Goal: Complete application form: Complete application form

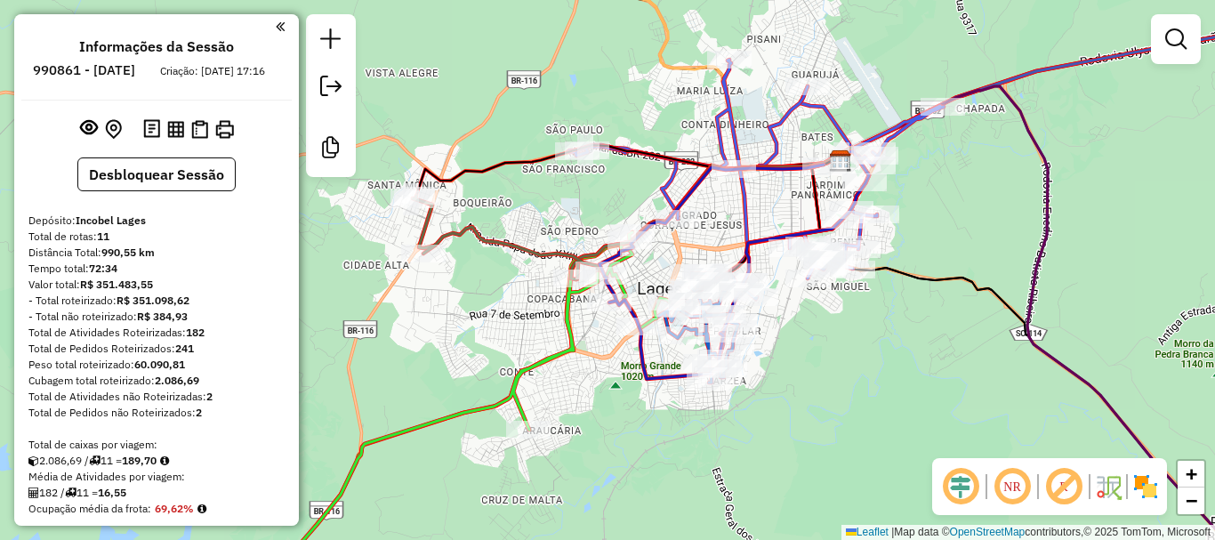
scroll to position [1284, 0]
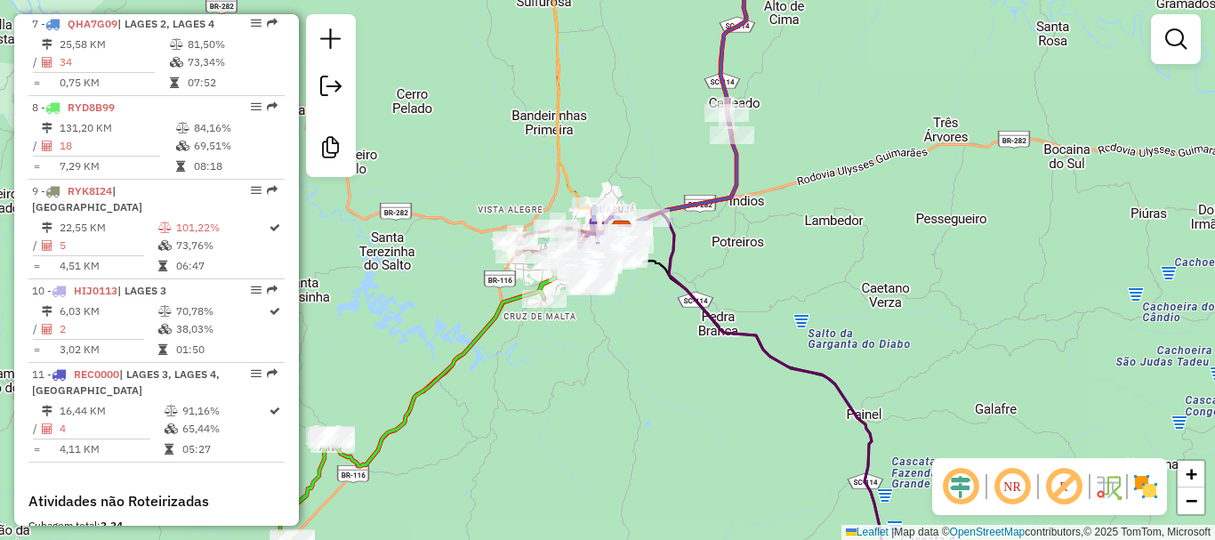
drag, startPoint x: 684, startPoint y: 326, endPoint x: 629, endPoint y: 368, distance: 69.2
click at [646, 366] on div "Janela de atendimento Grade de atendimento Capacidade Transportadoras Veículos …" at bounding box center [607, 270] width 1215 height 540
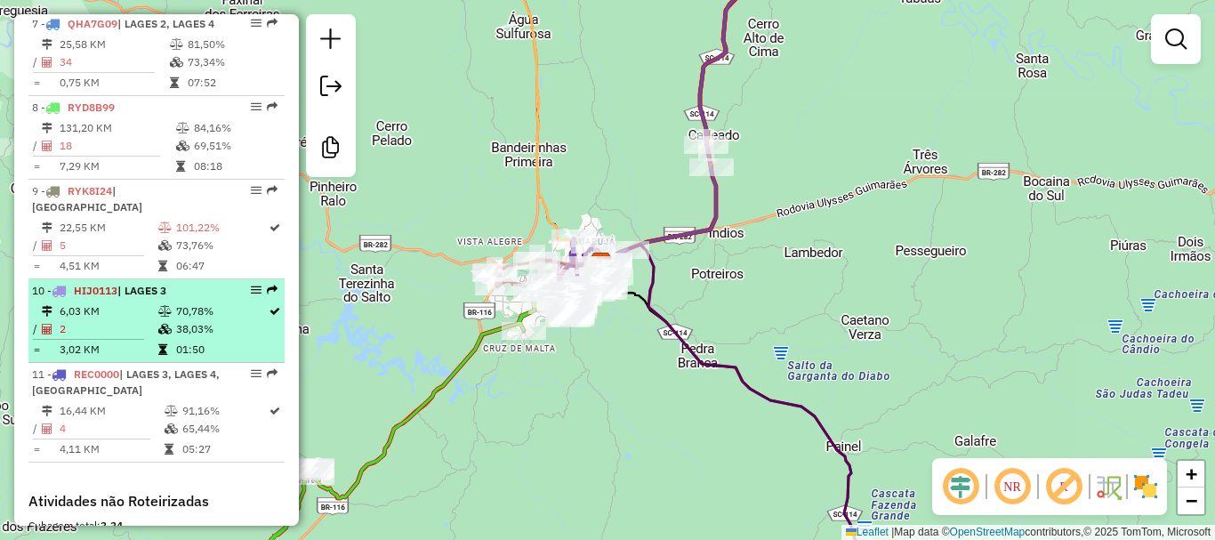
click at [117, 320] on td "6,03 KM" at bounding box center [108, 311] width 99 height 18
select select "*********"
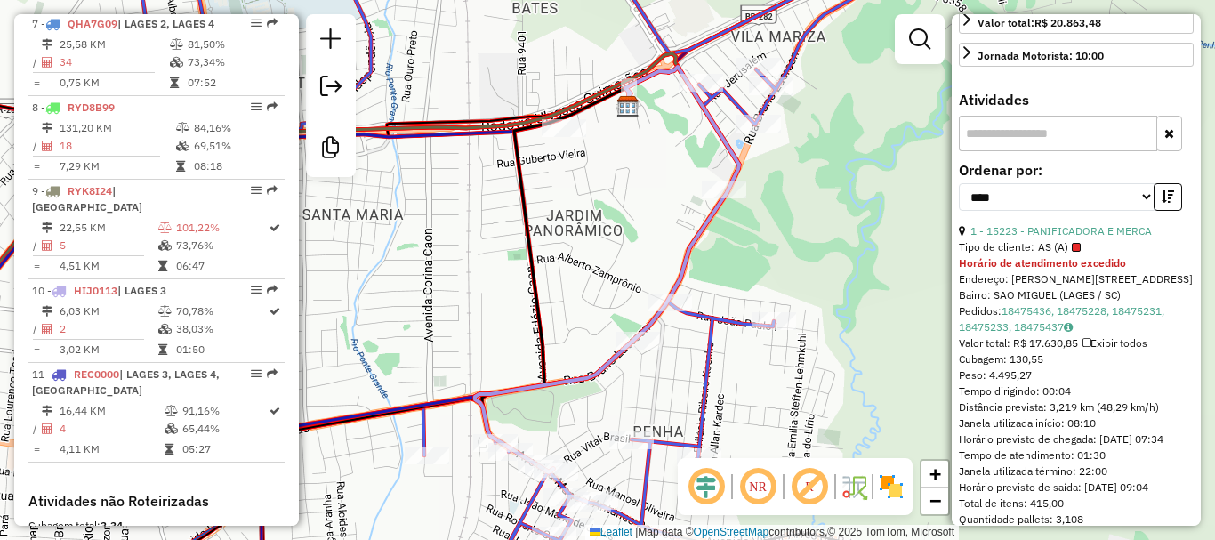
scroll to position [529, 0]
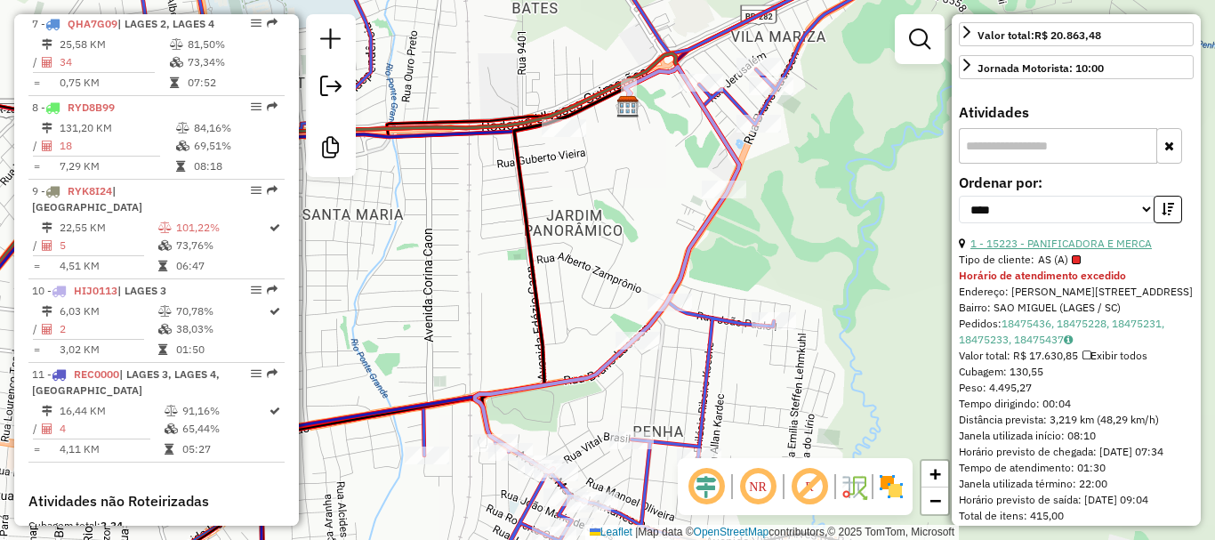
click at [1105, 250] on link "1 - 15223 - PANIFICADORA E MERCA" at bounding box center [1060, 243] width 181 height 13
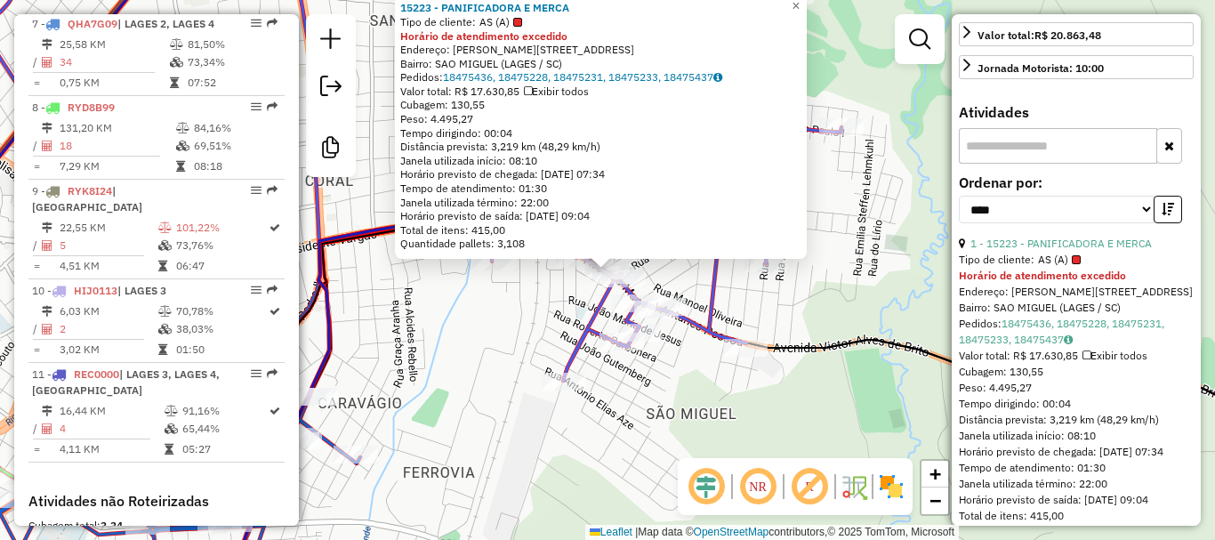
scroll to position [885, 0]
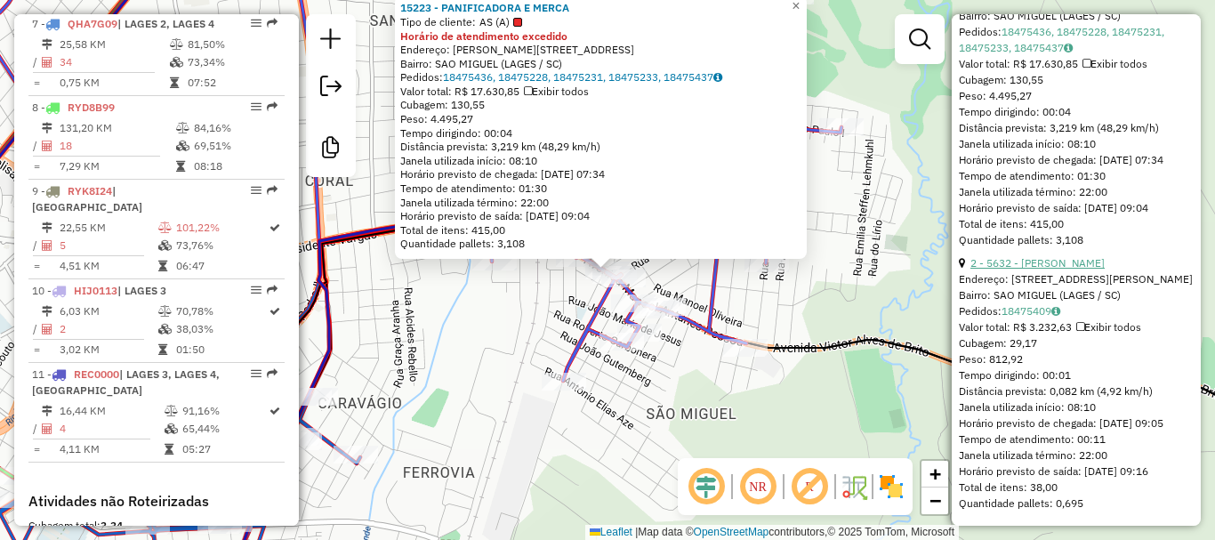
click at [1092, 256] on link "2 - 5632 - MARIA GORETE FURTADO" at bounding box center [1037, 262] width 134 height 13
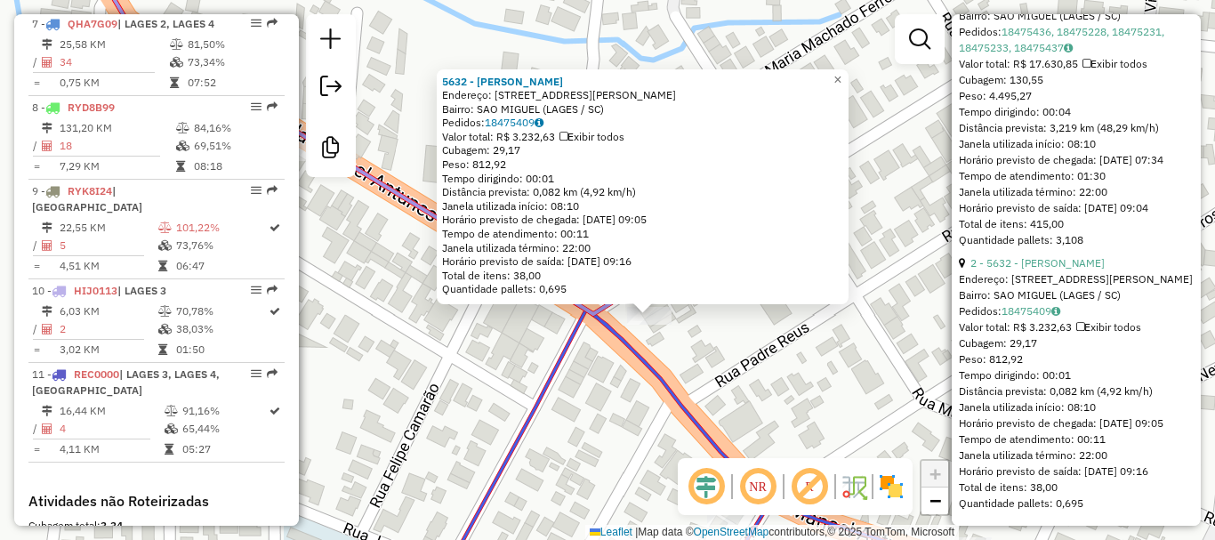
click at [730, 374] on div "5632 - MARIA GORETE FURTADO Endereço: R MANOEL ANTUNES PESSOA 535 Bairro: SAO M…" at bounding box center [607, 270] width 1215 height 540
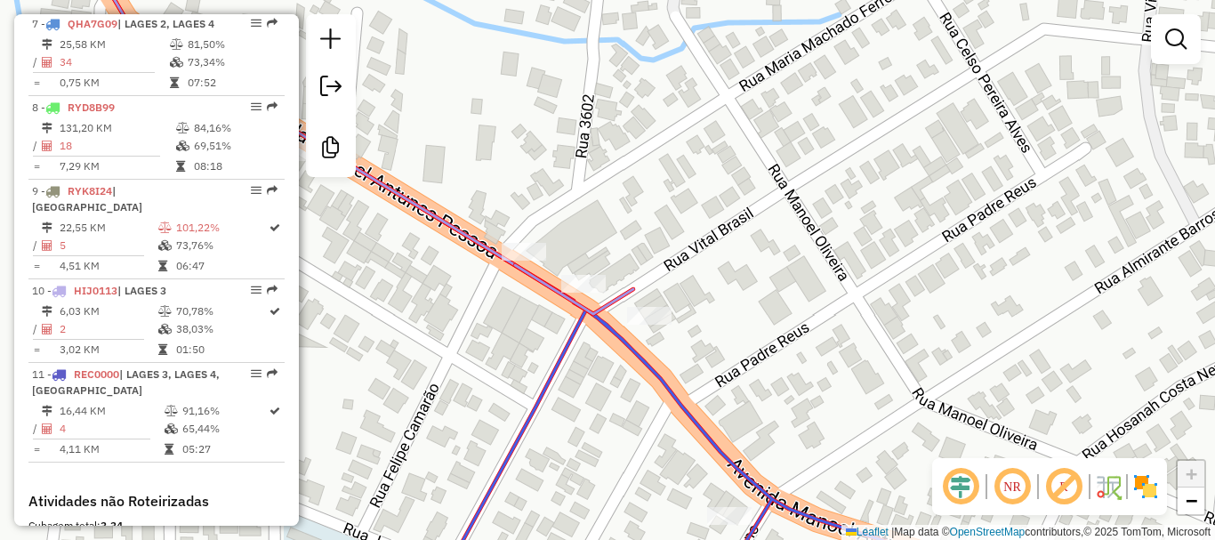
click at [745, 320] on div "Janela de atendimento Grade de atendimento Capacidade Transportadoras Veículos …" at bounding box center [607, 270] width 1215 height 540
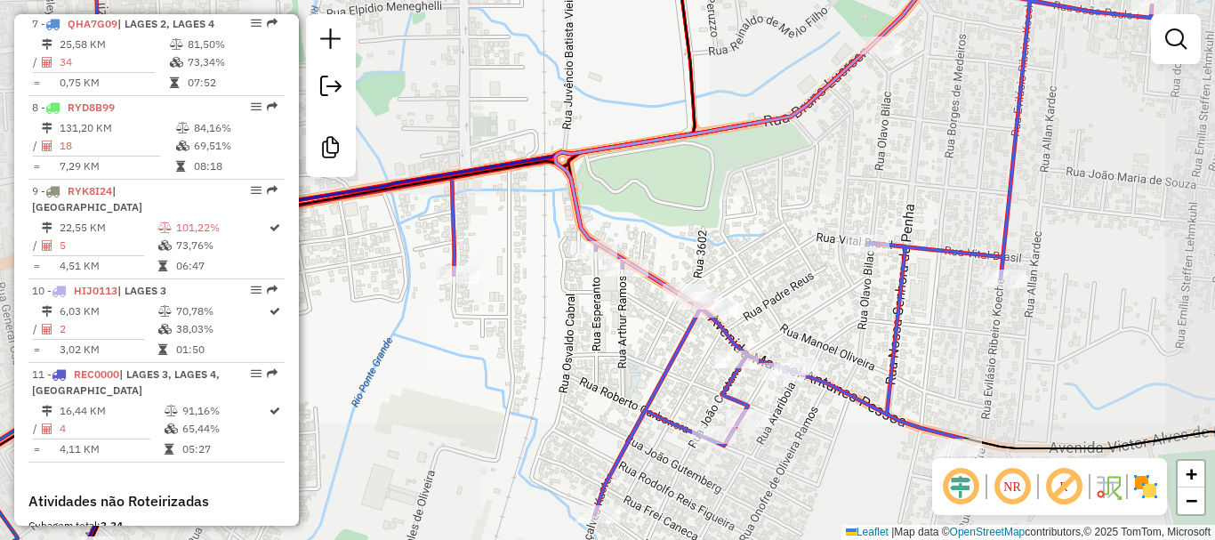
drag, startPoint x: 745, startPoint y: 279, endPoint x: 662, endPoint y: 225, distance: 99.7
click at [684, 243] on div "Janela de atendimento Grade de atendimento Capacidade Transportadoras Veículos …" at bounding box center [607, 270] width 1215 height 540
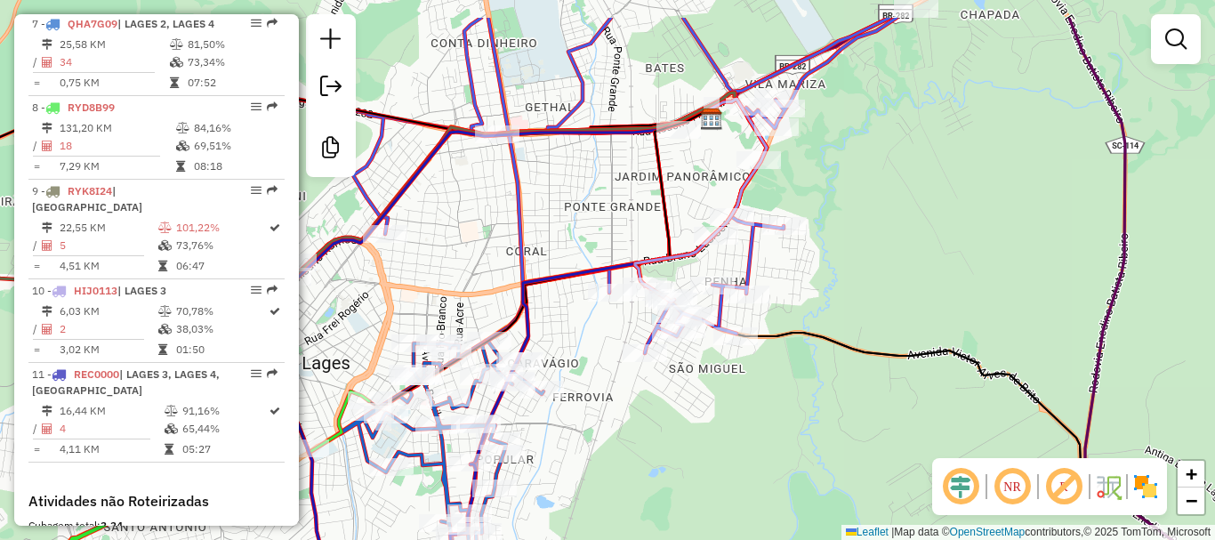
drag, startPoint x: 913, startPoint y: 225, endPoint x: 940, endPoint y: 283, distance: 63.7
click at [941, 288] on div "Janela de atendimento Grade de atendimento Capacidade Transportadoras Veículos …" at bounding box center [607, 270] width 1215 height 540
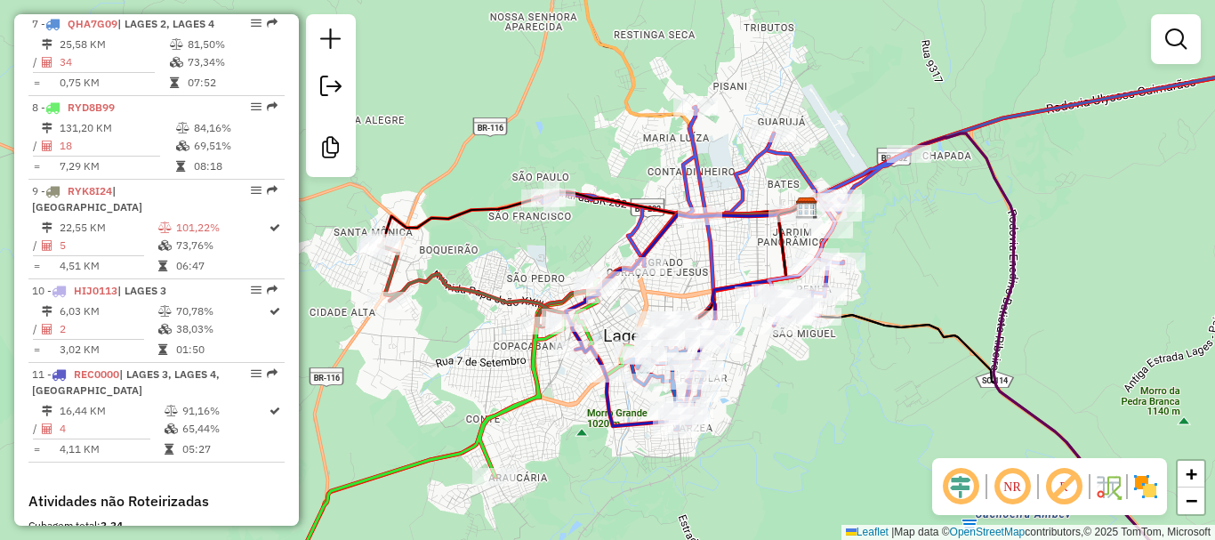
drag, startPoint x: 932, startPoint y: 271, endPoint x: 902, endPoint y: 291, distance: 36.0
click at [914, 286] on div "Janela de atendimento Grade de atendimento Capacidade Transportadoras Veículos …" at bounding box center [607, 270] width 1215 height 540
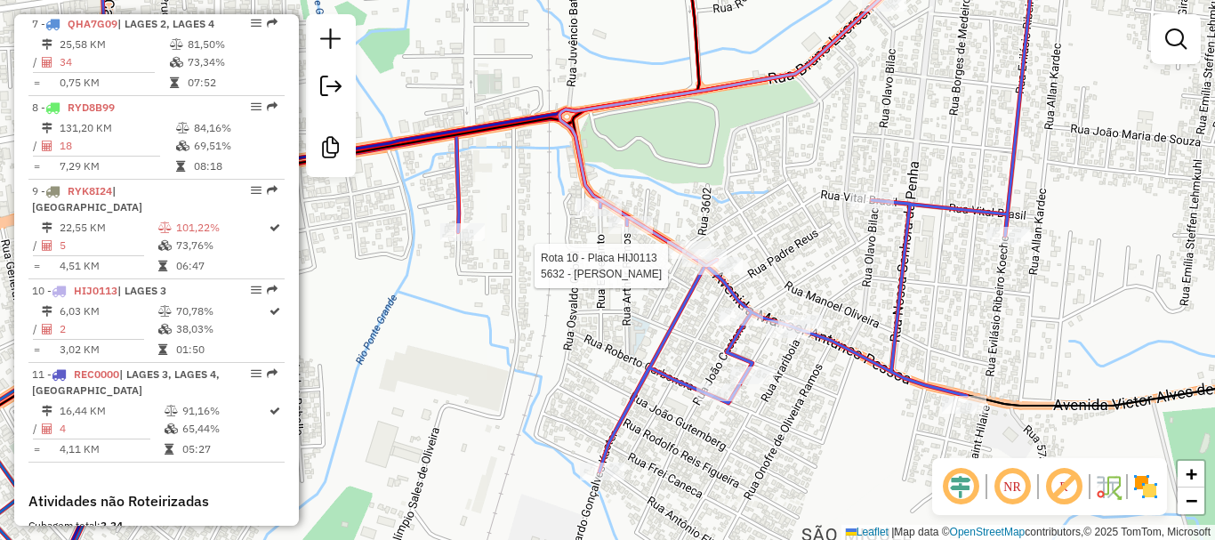
click at [735, 275] on div at bounding box center [720, 266] width 44 height 18
select select "*********"
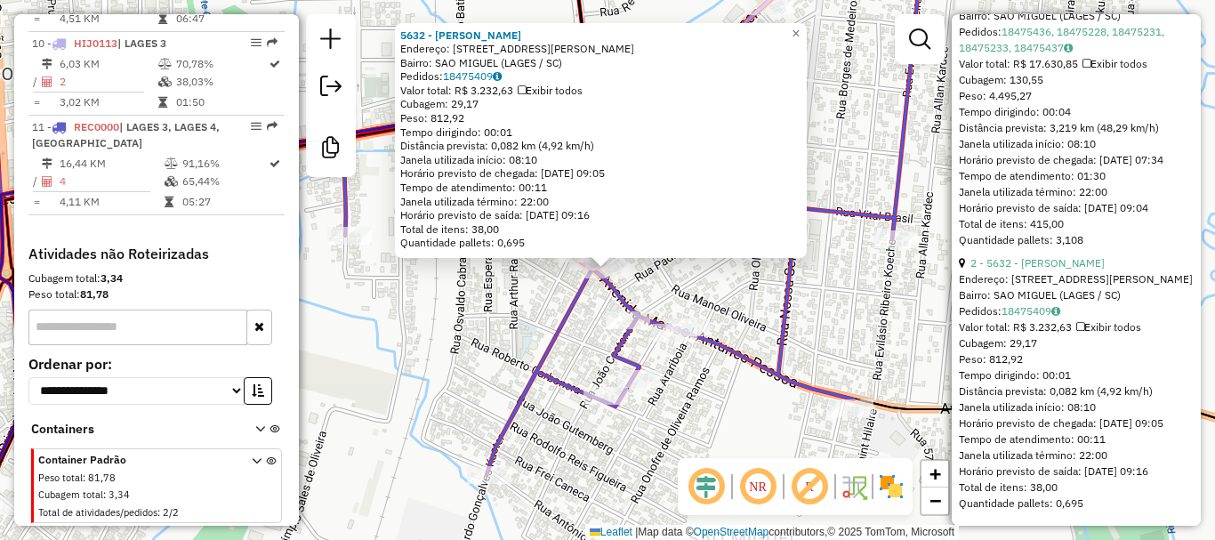
click at [832, 350] on div "5632 - MARIA GORETE FURTADO Endereço: R MANOEL ANTUNES PESSOA 535 Bairro: SAO M…" at bounding box center [607, 270] width 1215 height 540
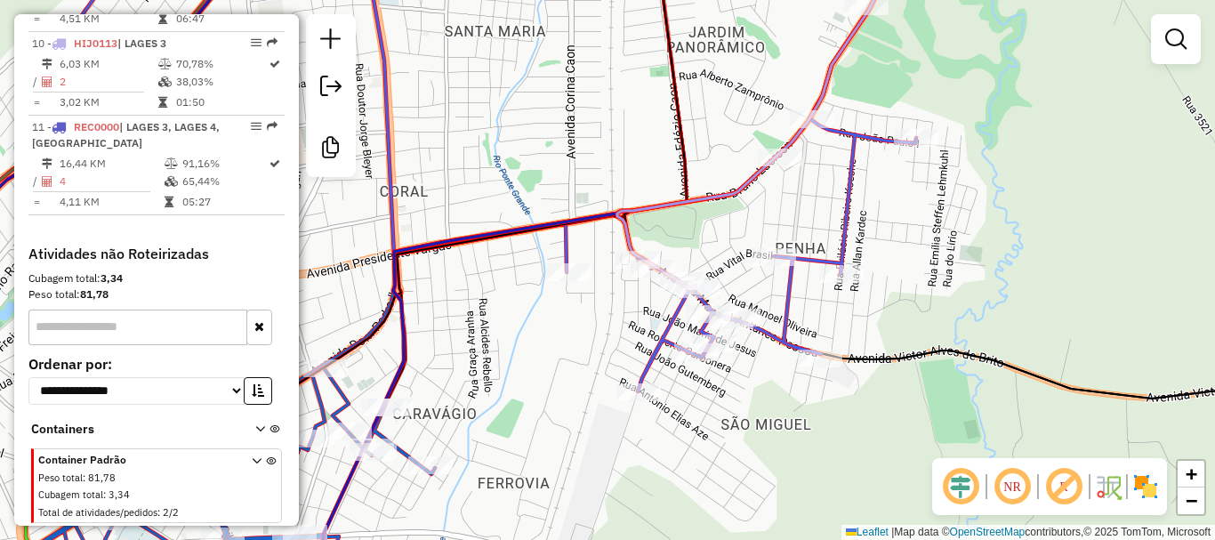
drag, startPoint x: 696, startPoint y: 261, endPoint x: 997, endPoint y: 182, distance: 310.9
click at [1011, 184] on div "Janela de atendimento Grade de atendimento Capacidade Transportadoras Veículos …" at bounding box center [607, 270] width 1215 height 540
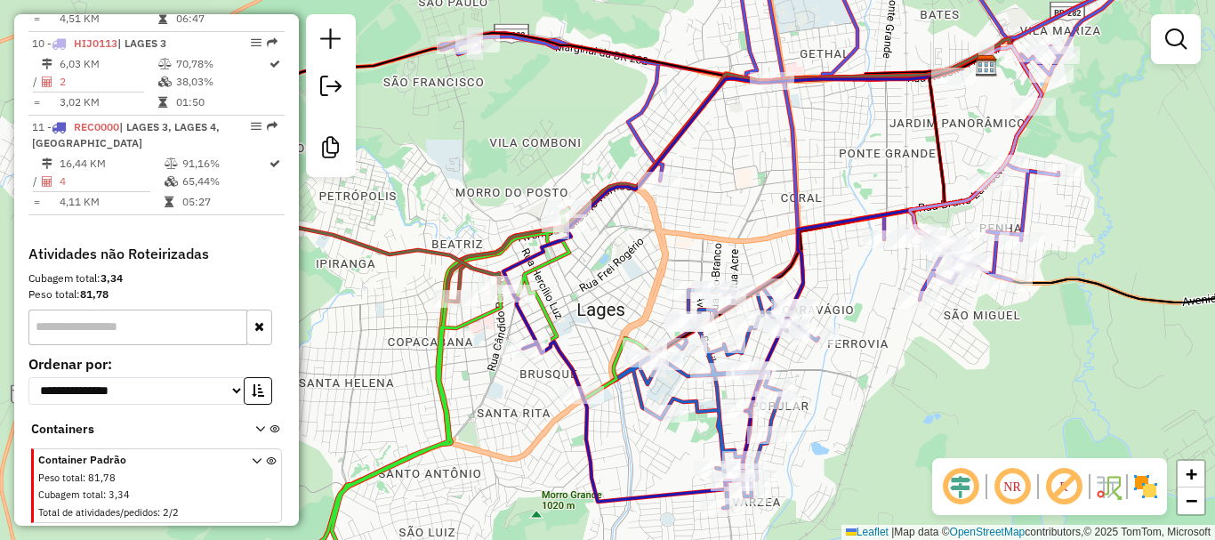
drag, startPoint x: 797, startPoint y: 312, endPoint x: 864, endPoint y: 278, distance: 74.8
click at [867, 282] on div "Janela de atendimento Grade de atendimento Capacidade Transportadoras Veículos …" at bounding box center [607, 270] width 1215 height 540
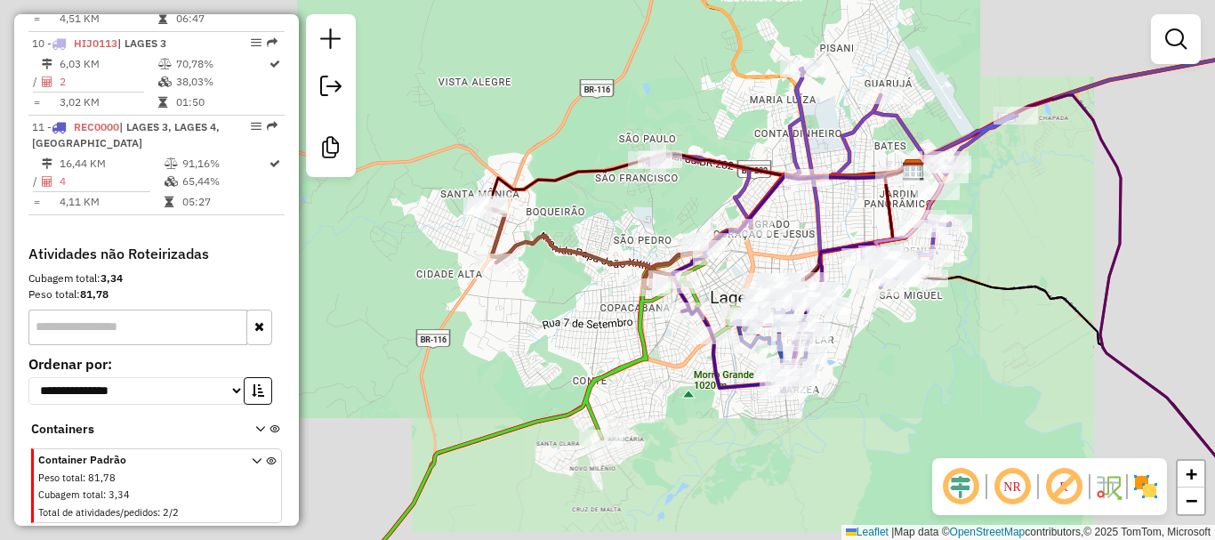
drag, startPoint x: 876, startPoint y: 323, endPoint x: 841, endPoint y: 332, distance: 35.8
click at [841, 332] on div "Janela de atendimento Grade de atendimento Capacidade Transportadoras Veículos …" at bounding box center [607, 270] width 1215 height 540
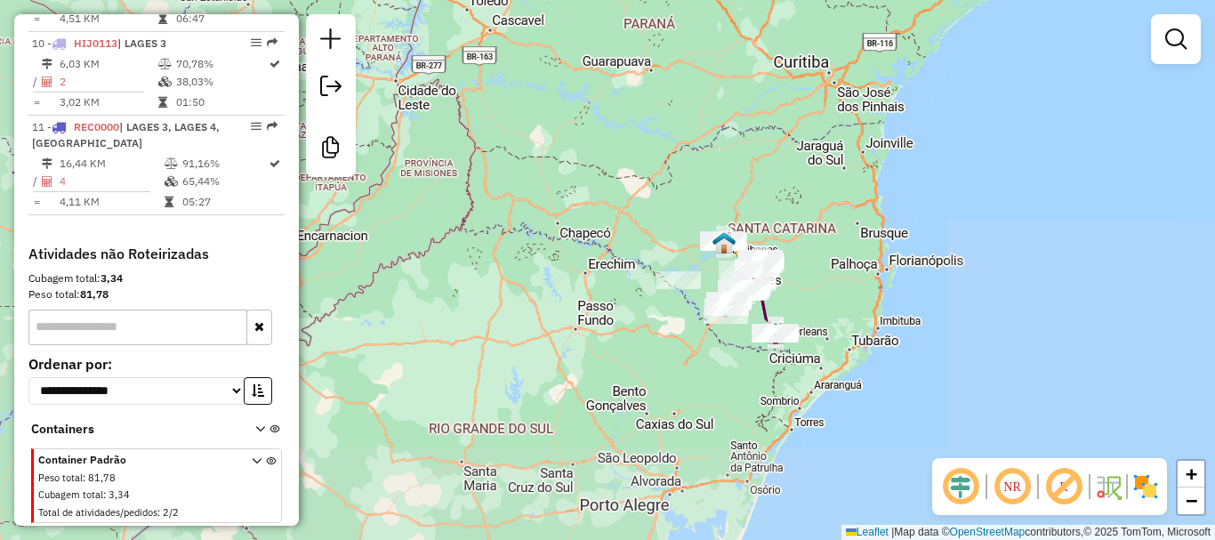
drag, startPoint x: 847, startPoint y: 304, endPoint x: 824, endPoint y: 327, distance: 32.7
click at [826, 327] on div "Janela de atendimento Grade de atendimento Capacidade Transportadoras Veículos …" at bounding box center [607, 270] width 1215 height 540
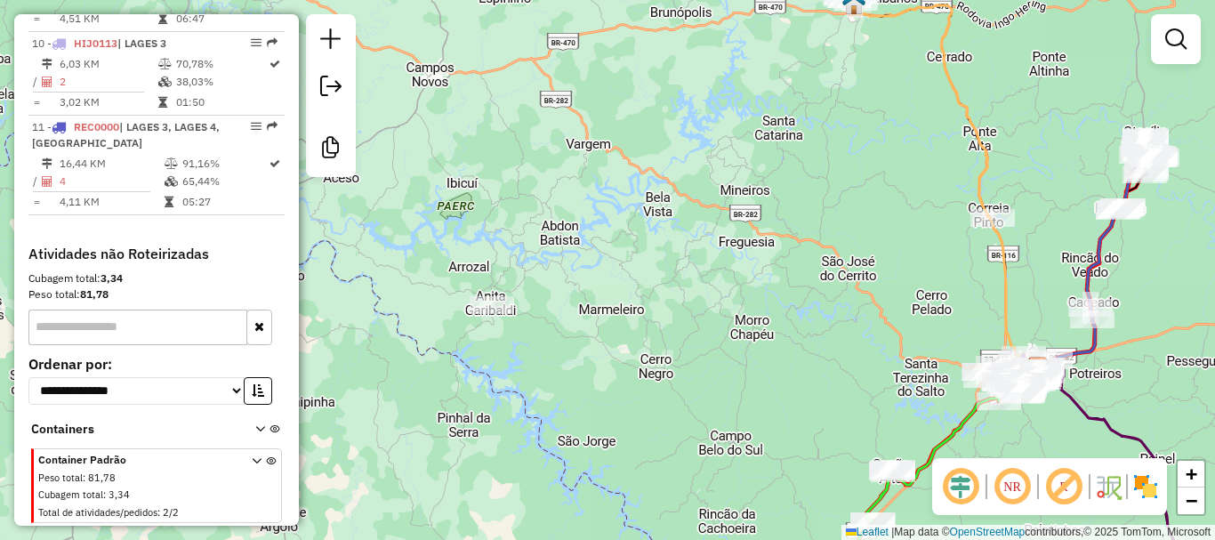
drag, startPoint x: 672, startPoint y: 249, endPoint x: 728, endPoint y: 295, distance: 72.7
click at [728, 295] on div "Janela de atendimento Grade de atendimento Capacidade Transportadoras Veículos …" at bounding box center [607, 270] width 1215 height 540
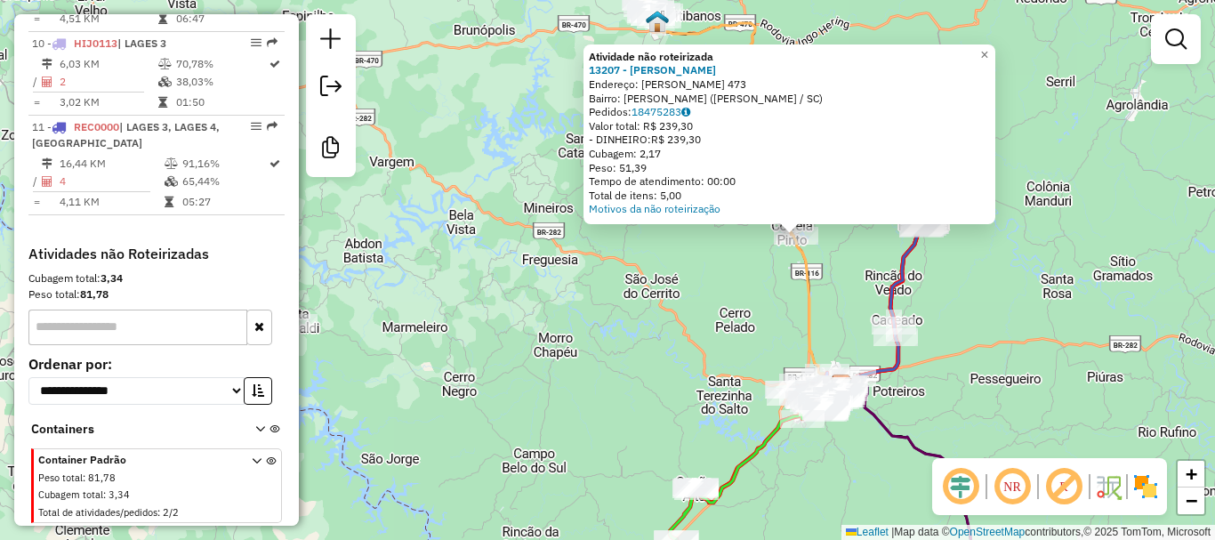
drag, startPoint x: 872, startPoint y: 286, endPoint x: 906, endPoint y: 265, distance: 40.3
click at [900, 270] on icon at bounding box center [896, 276] width 111 height 217
click at [913, 269] on icon at bounding box center [896, 276] width 111 height 217
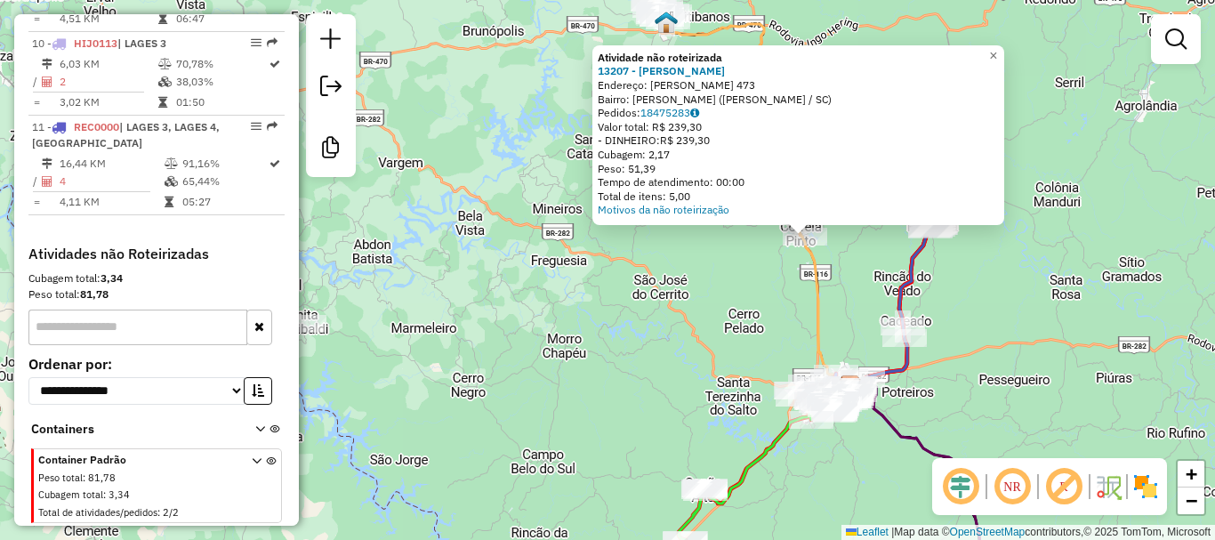
drag, startPoint x: 1012, startPoint y: 291, endPoint x: 953, endPoint y: 183, distance: 122.6
click at [953, 183] on div "Atividade não roteirizada 13207 - ABEL ALVES CLAUDINO Endereço: ALFREDO ALVES D…" at bounding box center [607, 270] width 1215 height 540
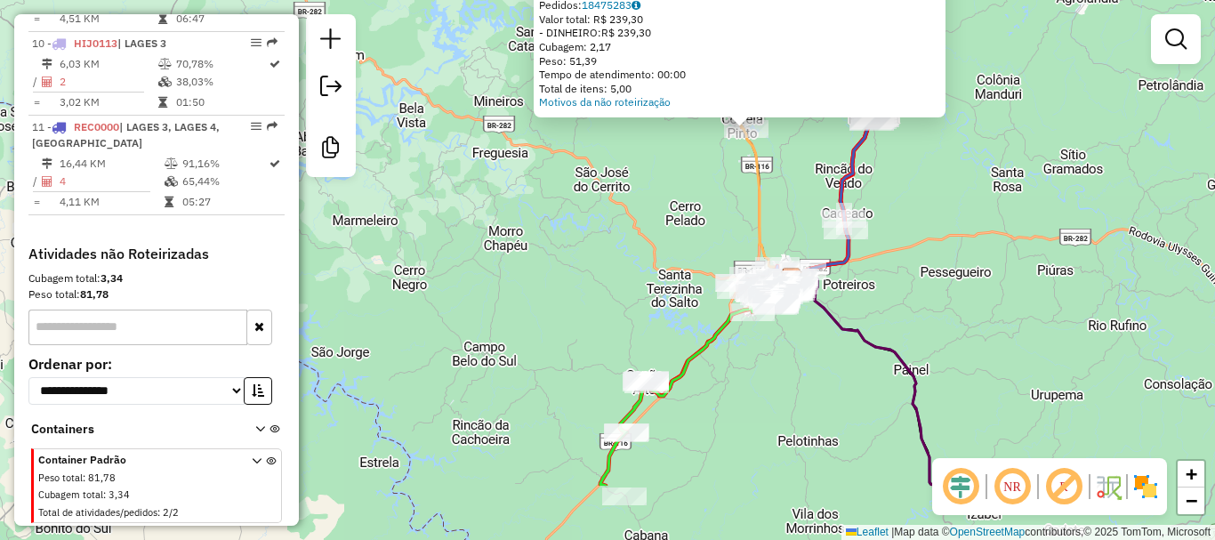
click at [953, 194] on div "Atividade não roteirizada 13207 - ABEL ALVES CLAUDINO Endereço: ALFREDO ALVES D…" at bounding box center [607, 270] width 1215 height 540
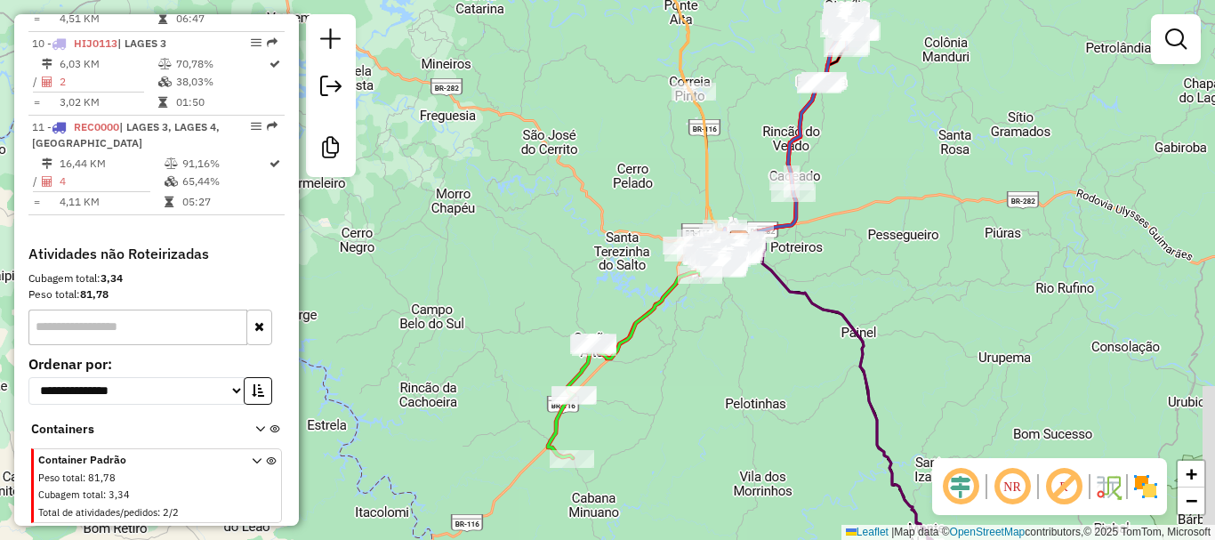
drag, startPoint x: 985, startPoint y: 269, endPoint x: 889, endPoint y: 204, distance: 116.4
click at [889, 206] on div "Janela de atendimento Grade de atendimento Capacidade Transportadoras Veículos …" at bounding box center [607, 270] width 1215 height 540
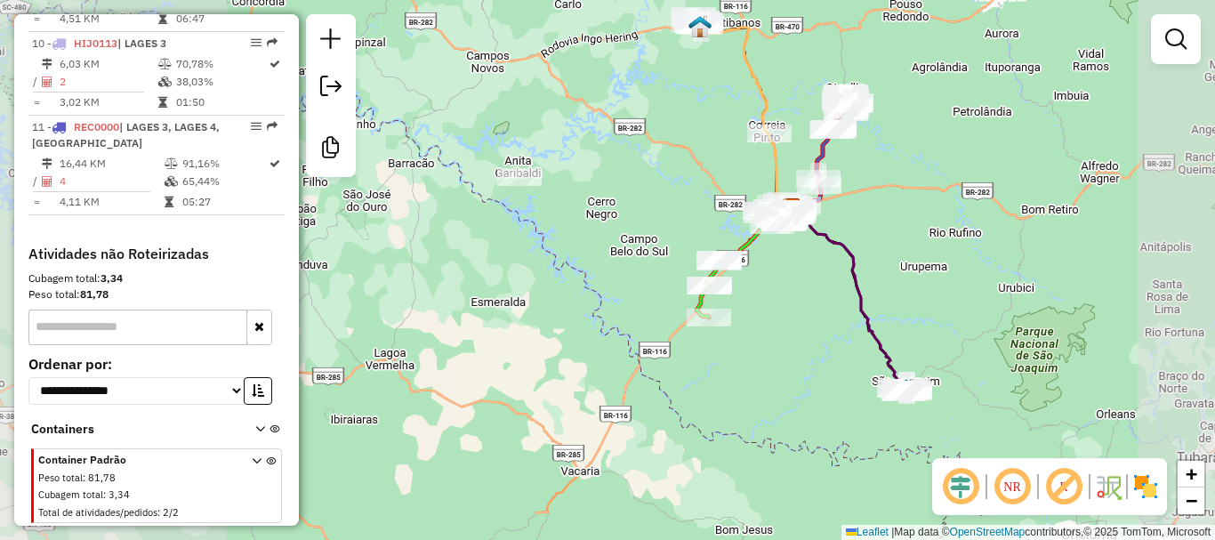
drag, startPoint x: 944, startPoint y: 240, endPoint x: 915, endPoint y: 244, distance: 28.7
click at [915, 244] on div "Janela de atendimento Grade de atendimento Capacidade Transportadoras Veículos …" at bounding box center [607, 270] width 1215 height 540
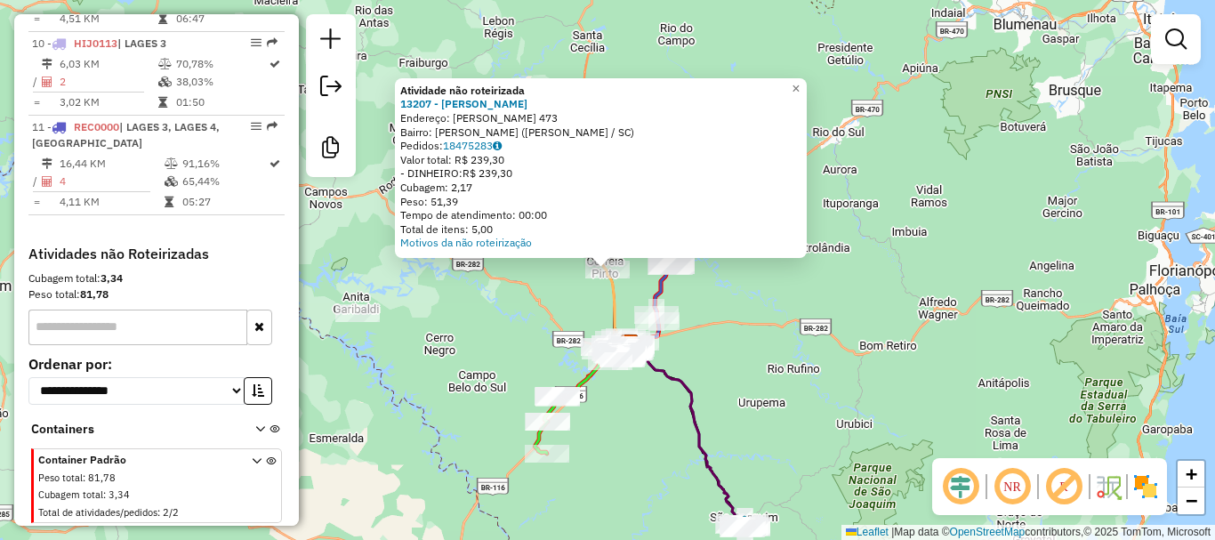
drag, startPoint x: 838, startPoint y: 336, endPoint x: 586, endPoint y: 372, distance: 254.2
click at [837, 339] on div "Atividade não roteirizada 13207 - ABEL ALVES CLAUDINO Endereço: ALFREDO ALVES D…" at bounding box center [607, 270] width 1215 height 540
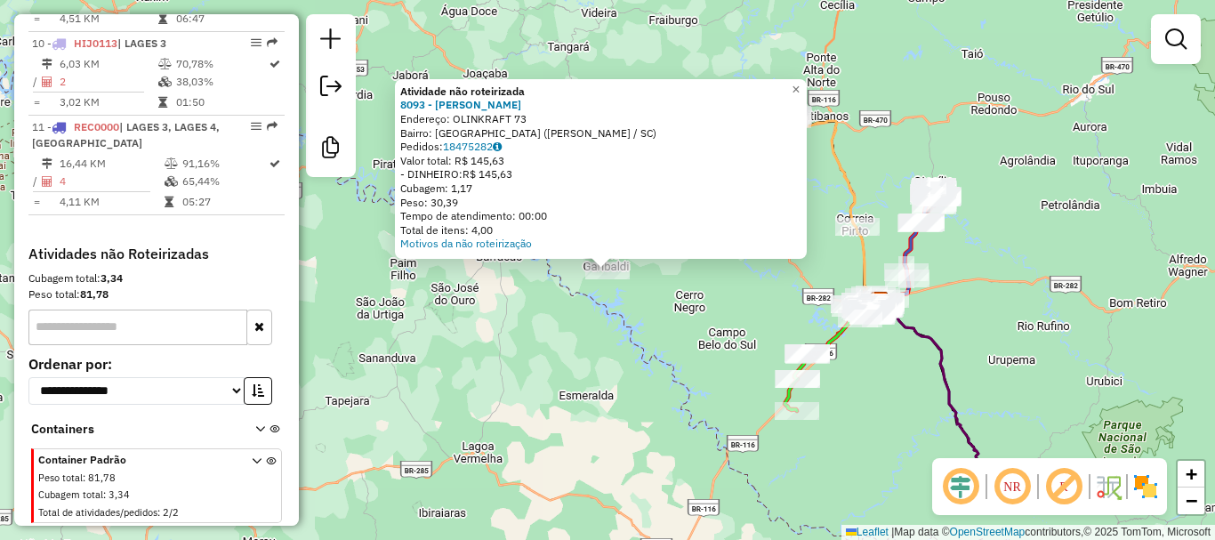
click at [639, 338] on div "Atividade não roteirizada 8093 - MAYARA CRISTINA Endereço: OLINKRAFT 73 Bairro:…" at bounding box center [607, 270] width 1215 height 540
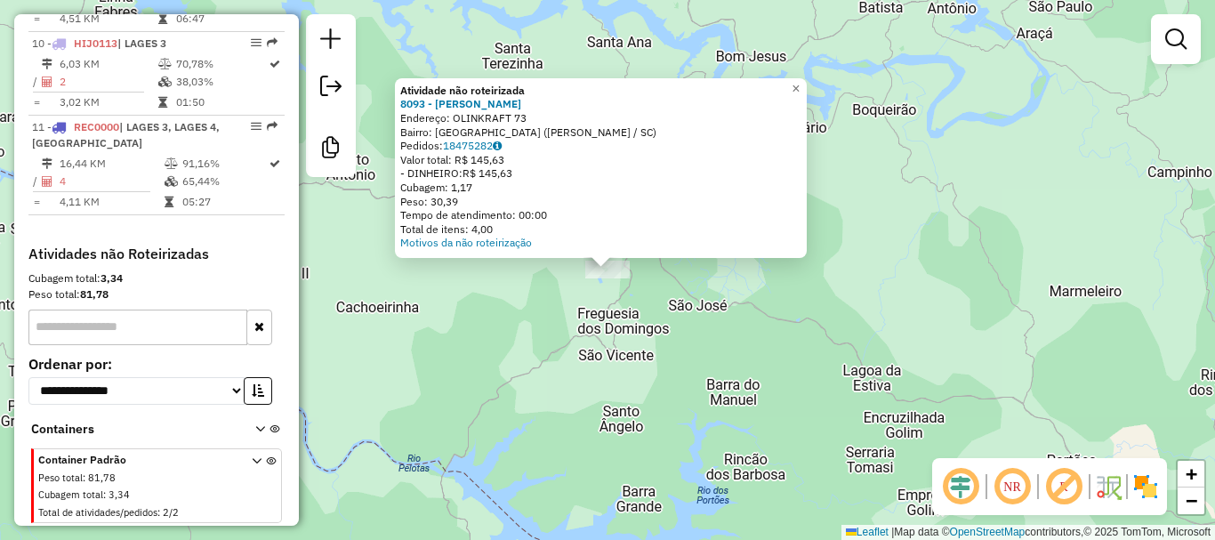
click at [706, 343] on div "Atividade não roteirizada 8093 - MAYARA CRISTINA Endereço: OLINKRAFT 73 Bairro:…" at bounding box center [607, 270] width 1215 height 540
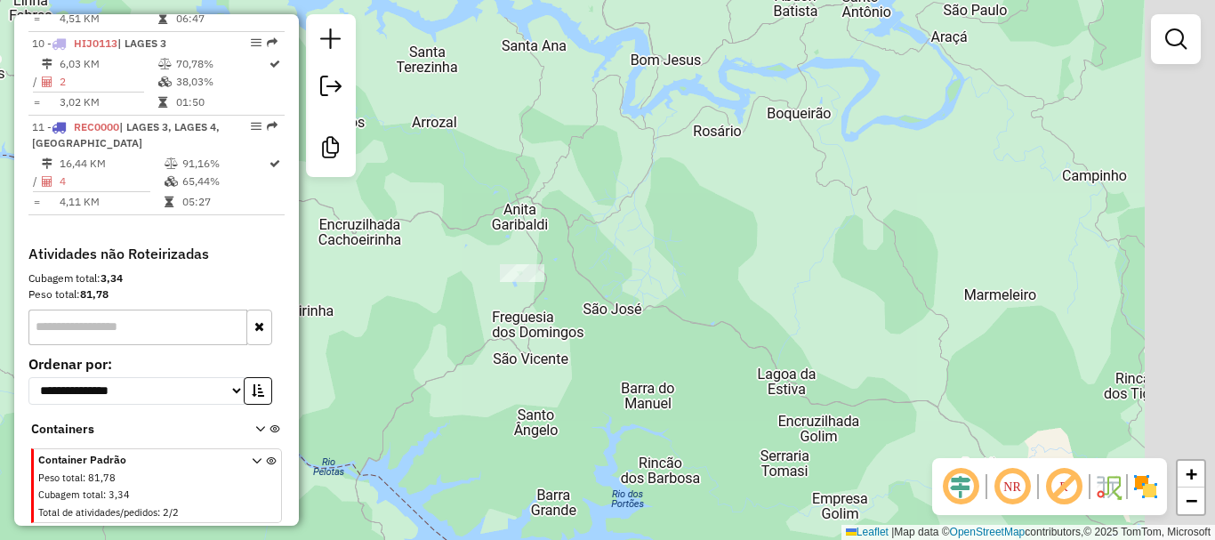
drag, startPoint x: 782, startPoint y: 199, endPoint x: 714, endPoint y: 193, distance: 67.9
click at [654, 198] on div "Janela de atendimento Grade de atendimento Capacidade Transportadoras Veículos …" at bounding box center [607, 270] width 1215 height 540
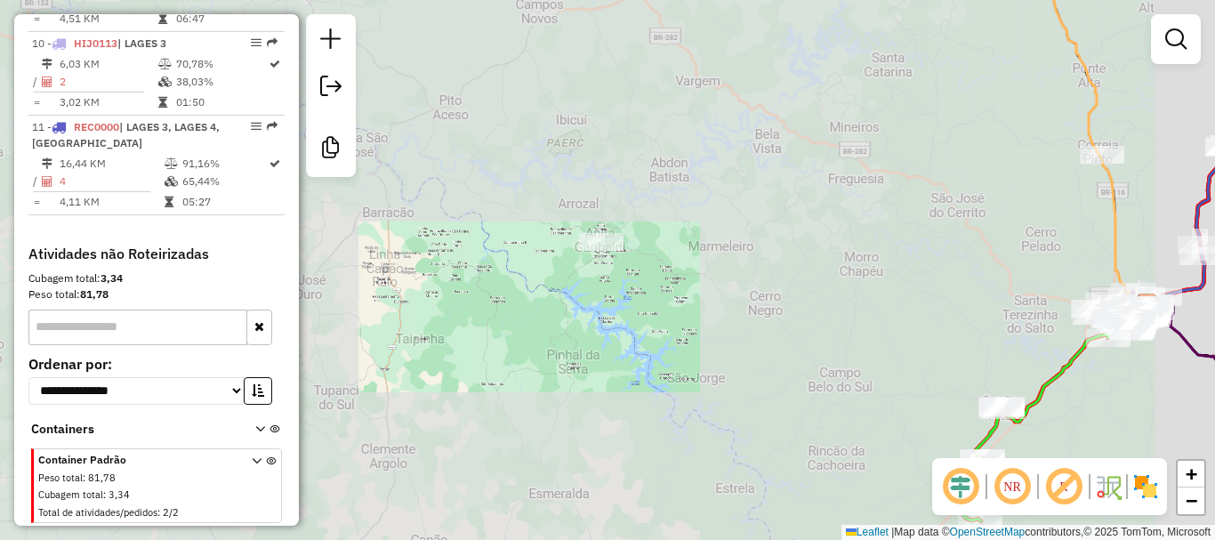
drag, startPoint x: 737, startPoint y: 226, endPoint x: 817, endPoint y: 229, distance: 80.1
click at [703, 227] on div "Janela de atendimento Grade de atendimento Capacidade Transportadoras Veículos …" at bounding box center [607, 270] width 1215 height 540
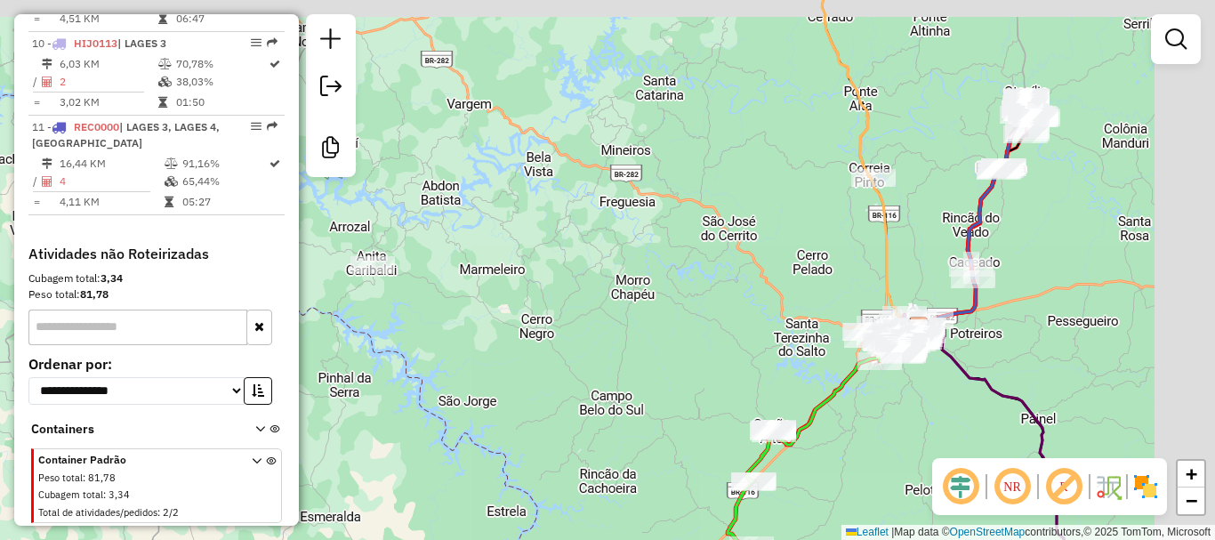
drag, startPoint x: 845, startPoint y: 239, endPoint x: 656, endPoint y: 250, distance: 188.9
click at [656, 251] on div "Janela de atendimento Grade de atendimento Capacidade Transportadoras Veículos …" at bounding box center [607, 270] width 1215 height 540
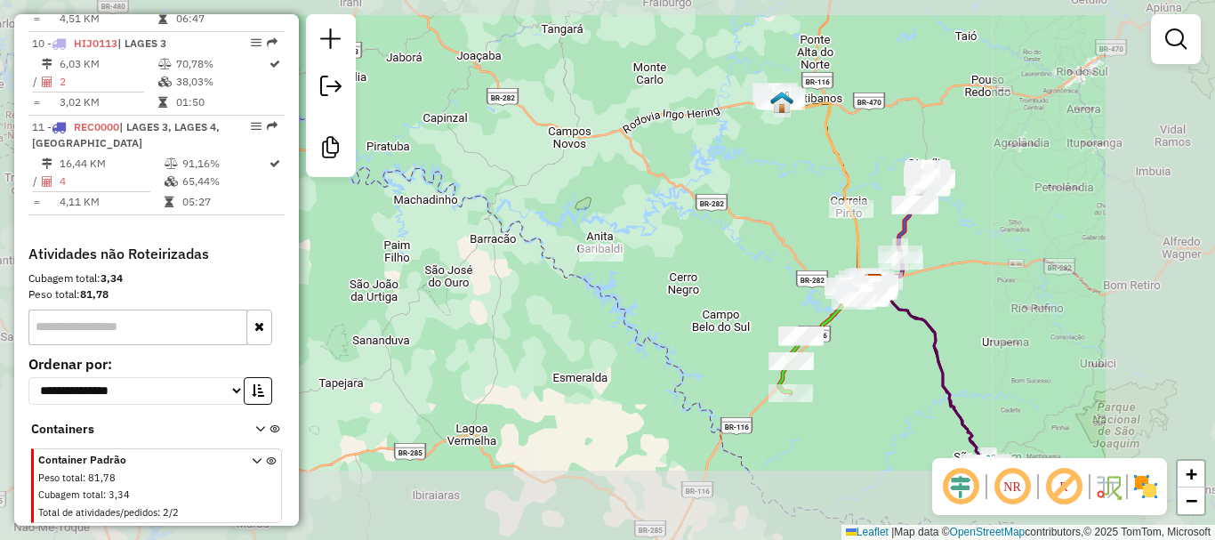
drag, startPoint x: 1016, startPoint y: 231, endPoint x: 937, endPoint y: 243, distance: 80.0
click at [945, 246] on div "Janela de atendimento Grade de atendimento Capacidade Transportadoras Veículos …" at bounding box center [607, 270] width 1215 height 540
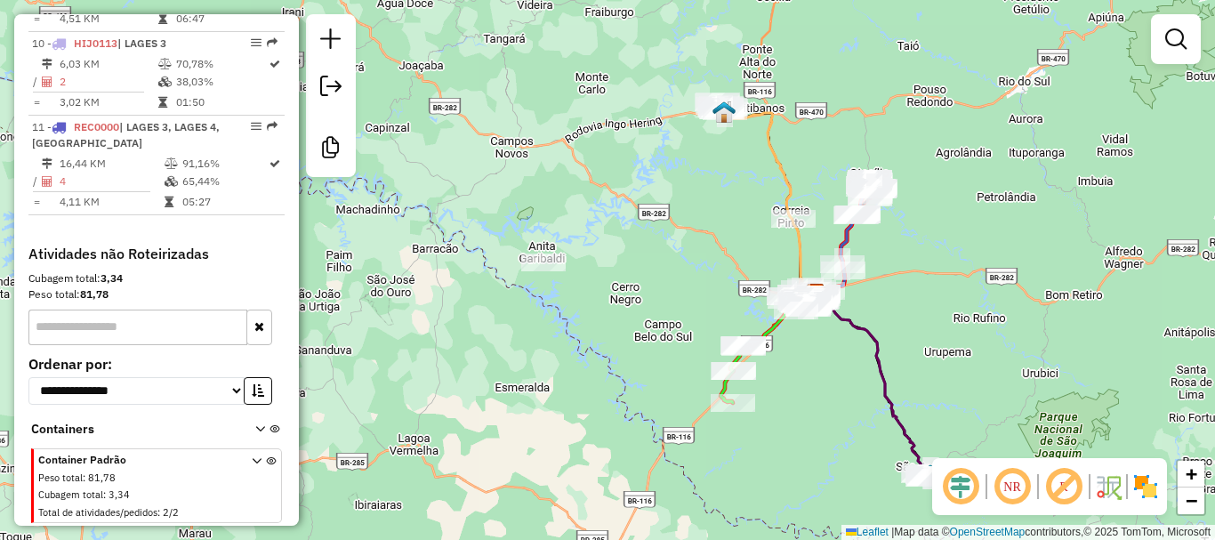
click at [646, 291] on div "Janela de atendimento Grade de atendimento Capacidade Transportadoras Veículos …" at bounding box center [607, 270] width 1215 height 540
click at [545, 278] on div "Janela de atendimento Grade de atendimento Capacidade Transportadoras Veículos …" at bounding box center [607, 270] width 1215 height 540
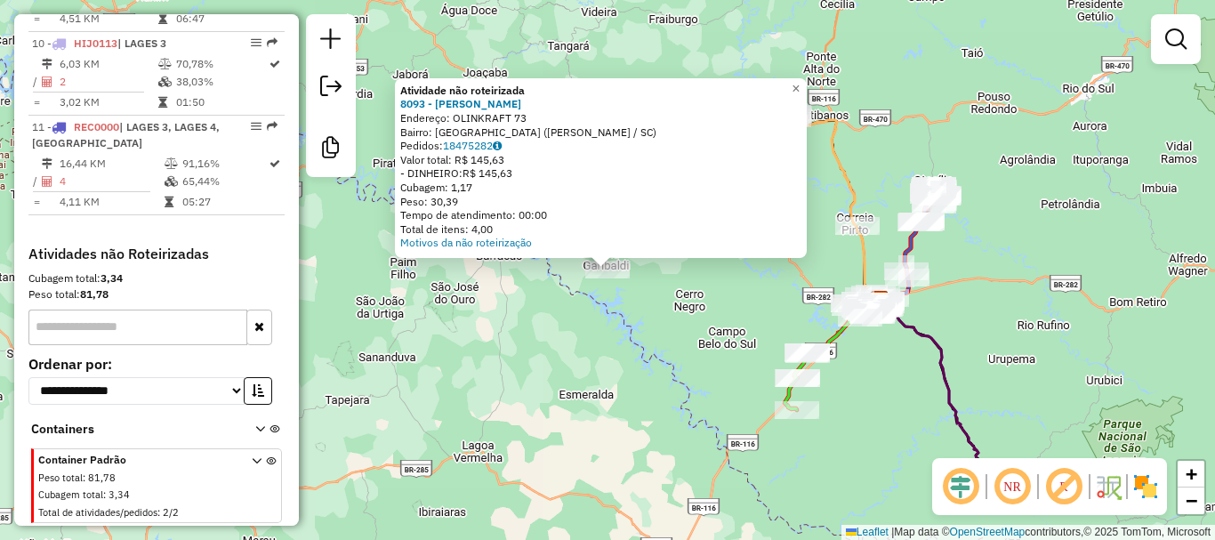
click at [686, 318] on div "Atividade não roteirizada 8093 - MAYARA CRISTINA Endereço: OLINKRAFT 73 Bairro:…" at bounding box center [607, 270] width 1215 height 540
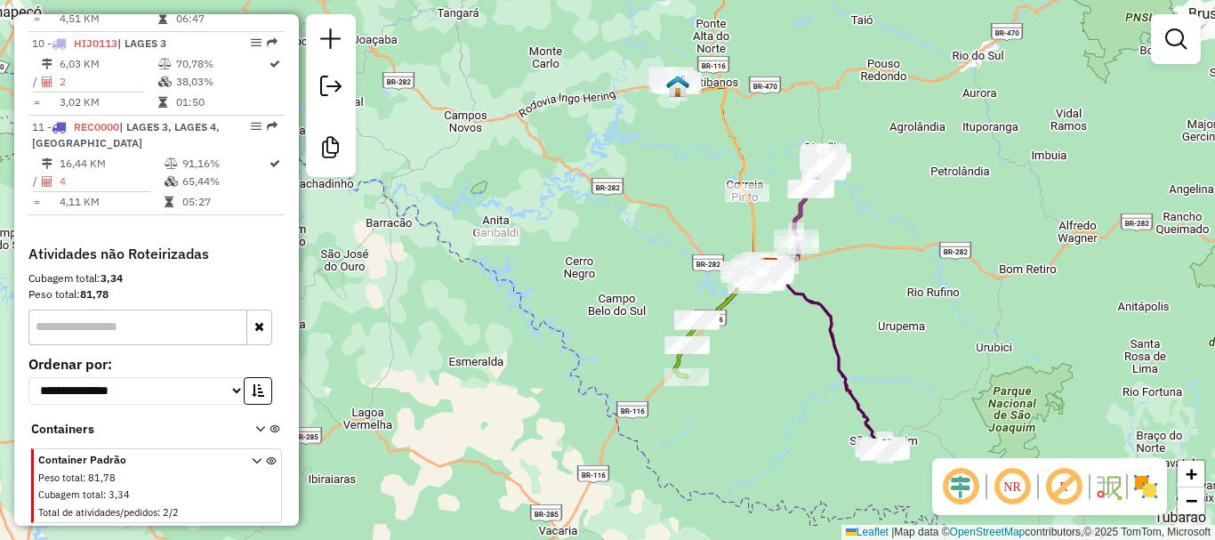
drag, startPoint x: 865, startPoint y: 352, endPoint x: 753, endPoint y: 320, distance: 115.7
click at [753, 320] on div "Janela de atendimento Grade de atendimento Capacidade Transportadoras Veículos …" at bounding box center [607, 270] width 1215 height 540
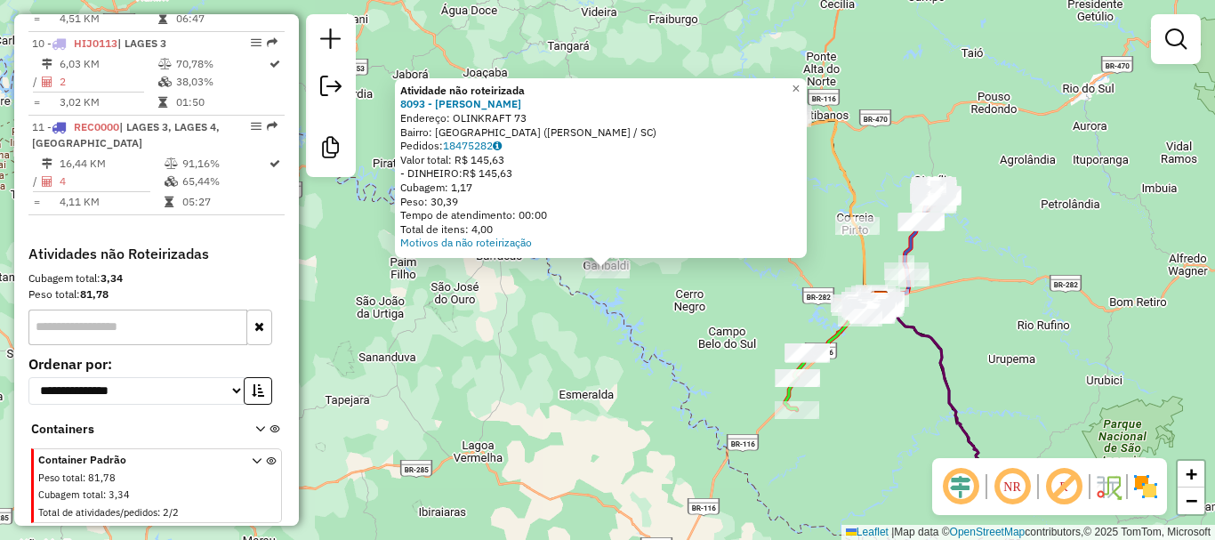
drag, startPoint x: 673, startPoint y: 331, endPoint x: 666, endPoint y: 325, distance: 9.5
click at [676, 330] on div "Atividade não roteirizada 8093 - MAYARA CRISTINA Endereço: OLINKRAFT 73 Bairro:…" at bounding box center [607, 270] width 1215 height 540
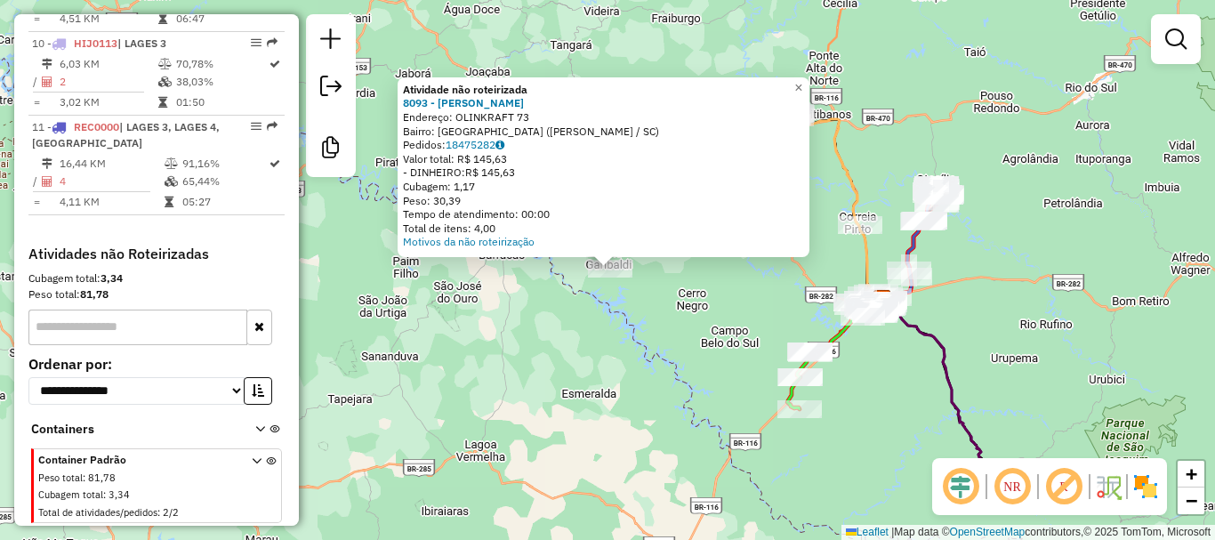
drag, startPoint x: 656, startPoint y: 321, endPoint x: 608, endPoint y: 309, distance: 49.6
click at [609, 309] on div "Atividade não roteirizada 8093 - MAYARA CRISTINA Endereço: OLINKRAFT 73 Bairro:…" at bounding box center [607, 270] width 1215 height 540
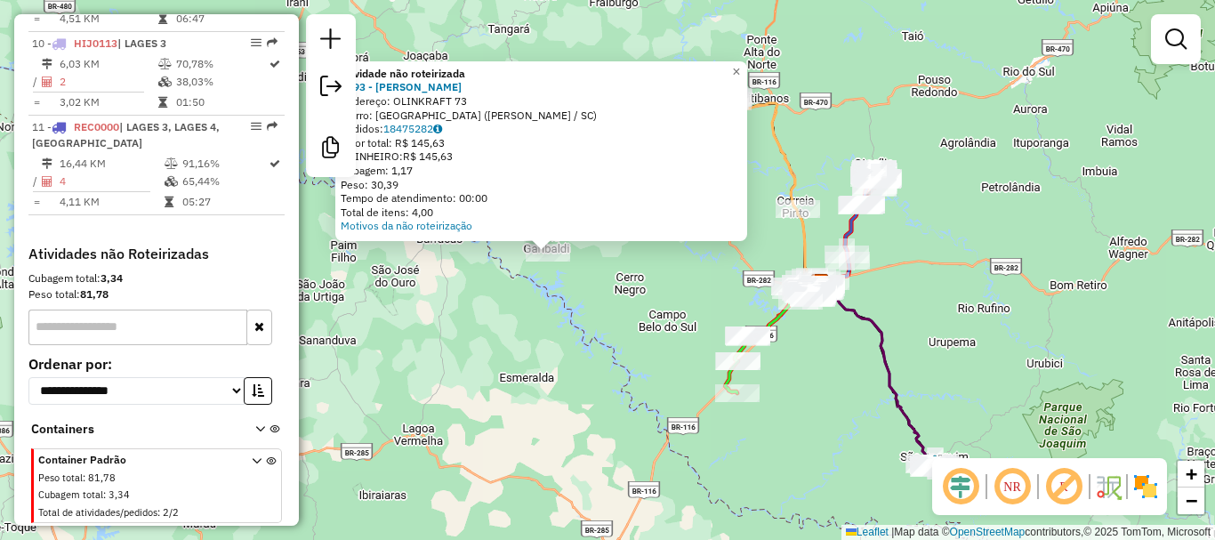
click at [657, 322] on div "Atividade não roteirizada 8093 - MAYARA CRISTINA Endereço: OLINKRAFT 73 Bairro:…" at bounding box center [607, 270] width 1215 height 540
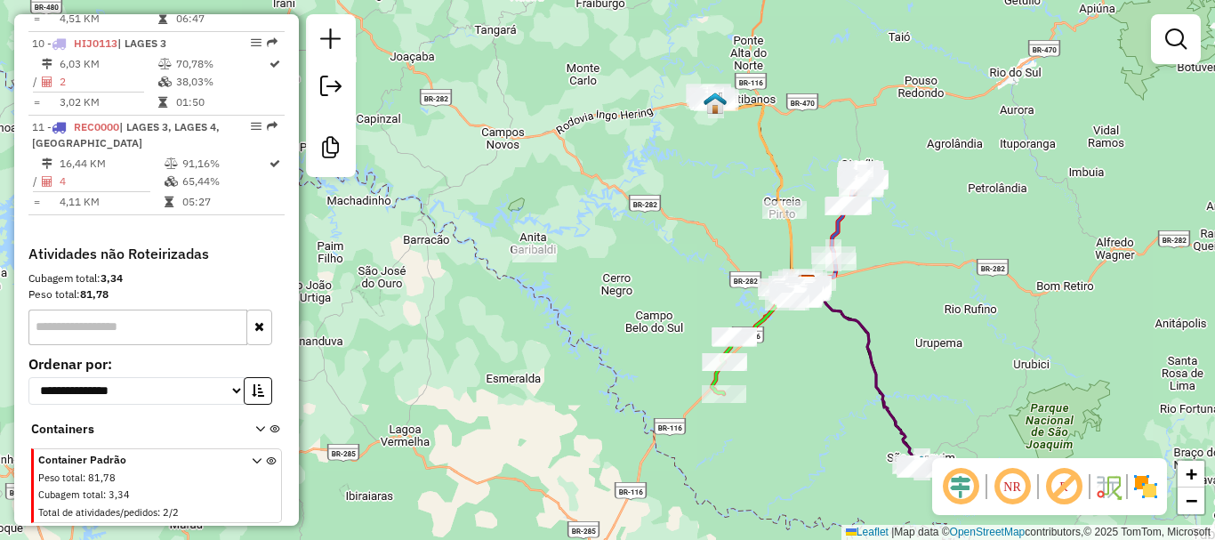
drag, startPoint x: 674, startPoint y: 318, endPoint x: 663, endPoint y: 320, distance: 11.7
click at [663, 320] on div "Janela de atendimento Grade de atendimento Capacidade Transportadoras Veículos …" at bounding box center [607, 270] width 1215 height 540
drag, startPoint x: 1060, startPoint y: 144, endPoint x: 980, endPoint y: 148, distance: 80.1
click at [1060, 144] on div "Janela de atendimento Grade de atendimento Capacidade Transportadoras Veículos …" at bounding box center [607, 270] width 1215 height 540
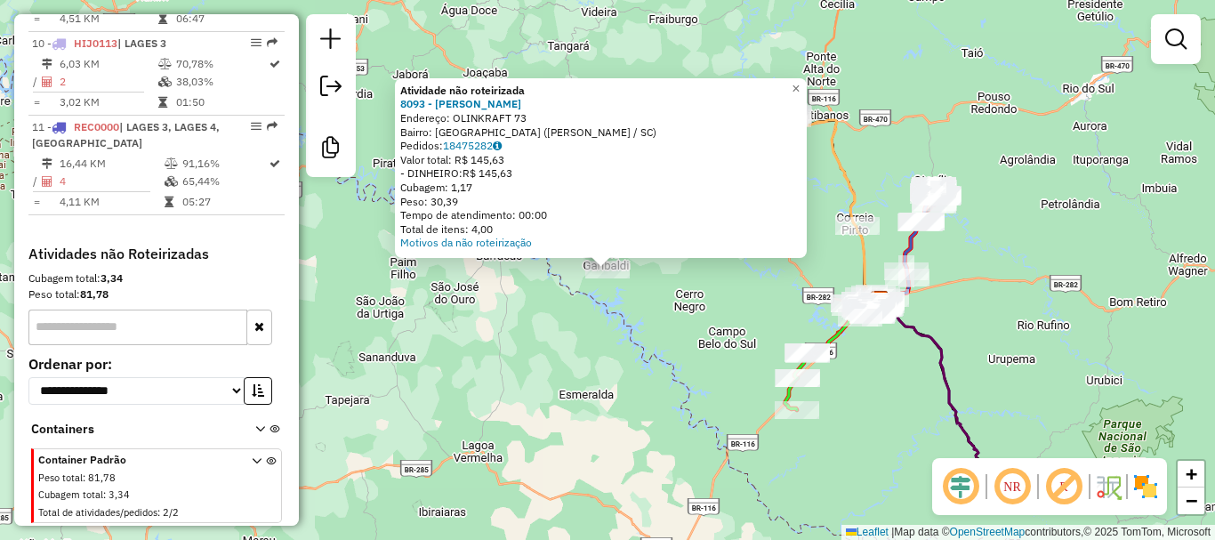
drag, startPoint x: 1119, startPoint y: 288, endPoint x: 1042, endPoint y: 291, distance: 77.4
click at [1119, 288] on div "Atividade não roteirizada 8093 - MAYARA CRISTINA Endereço: OLINKRAFT 73 Bairro:…" at bounding box center [607, 270] width 1215 height 540
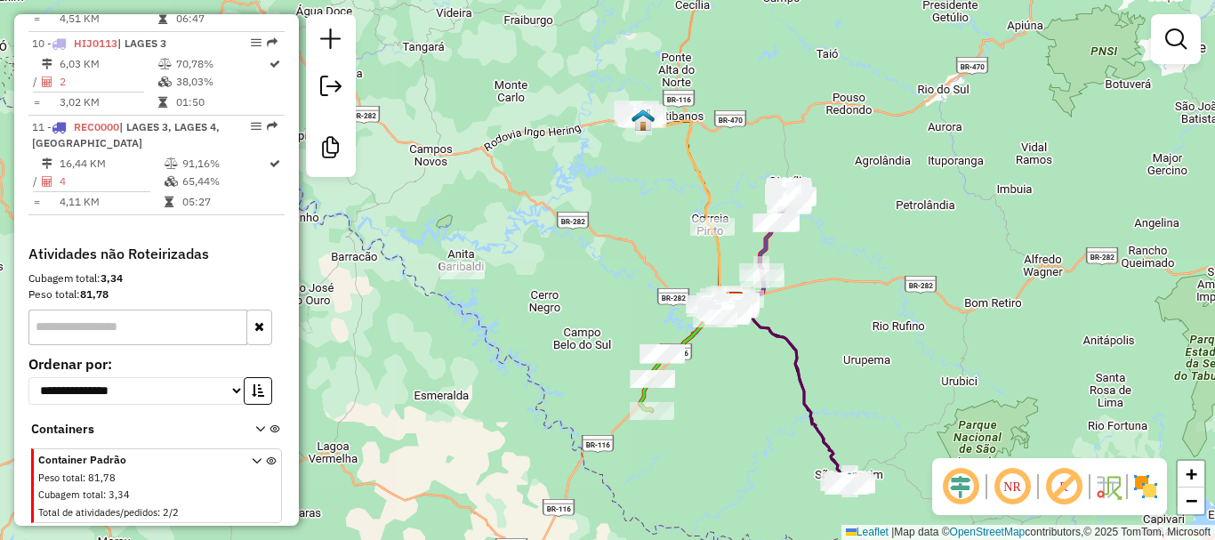
drag, startPoint x: 581, startPoint y: 277, endPoint x: 610, endPoint y: 277, distance: 29.4
click at [573, 277] on div "Janela de atendimento Grade de atendimento Capacidade Transportadoras Veículos …" at bounding box center [607, 270] width 1215 height 540
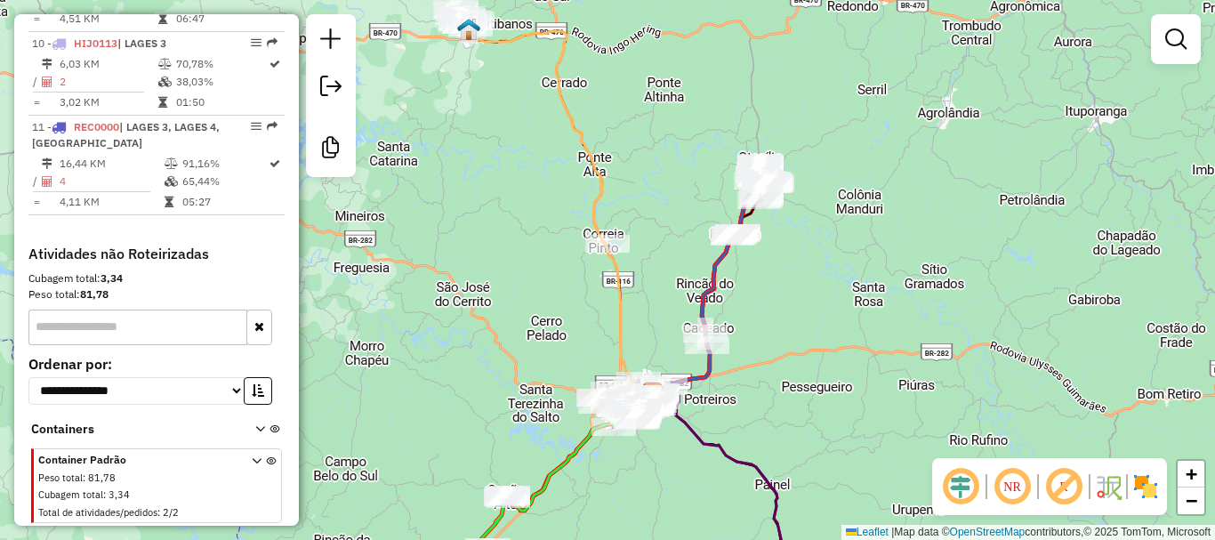
drag, startPoint x: 703, startPoint y: 262, endPoint x: 651, endPoint y: 319, distance: 76.8
click at [651, 319] on div "Janela de atendimento Grade de atendimento Capacidade Transportadoras Veículos …" at bounding box center [607, 270] width 1215 height 540
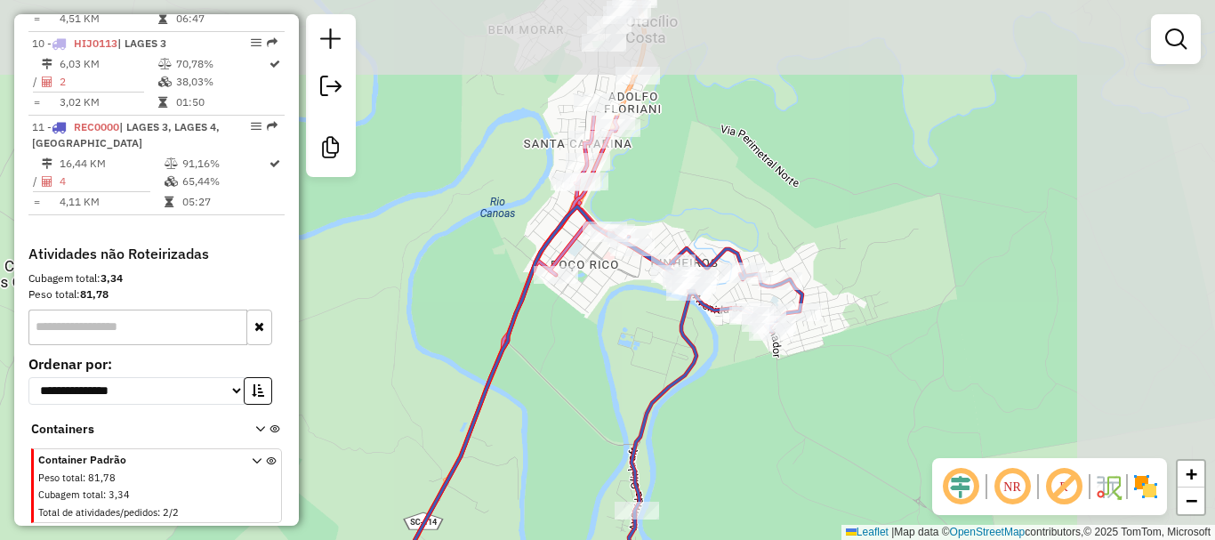
drag, startPoint x: 782, startPoint y: 181, endPoint x: 618, endPoint y: 351, distance: 235.9
click at [618, 351] on div "Janela de atendimento Grade de atendimento Capacidade Transportadoras Veículos …" at bounding box center [607, 270] width 1215 height 540
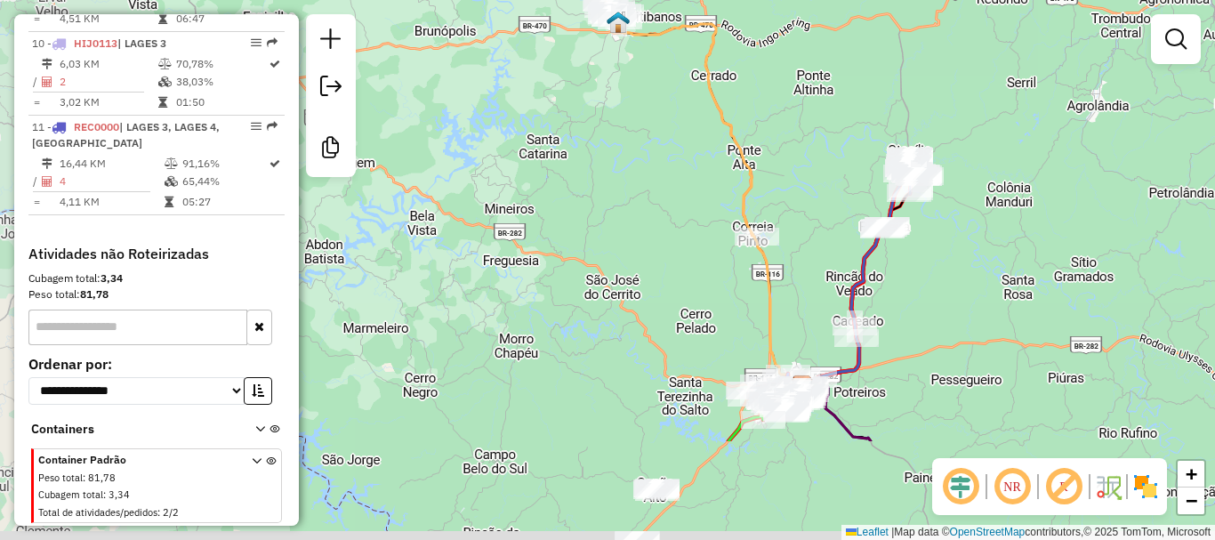
drag, startPoint x: 547, startPoint y: 318, endPoint x: 813, endPoint y: 166, distance: 306.4
click at [812, 166] on div "Janela de atendimento Grade de atendimento Capacidade Transportadoras Veículos …" at bounding box center [607, 270] width 1215 height 540
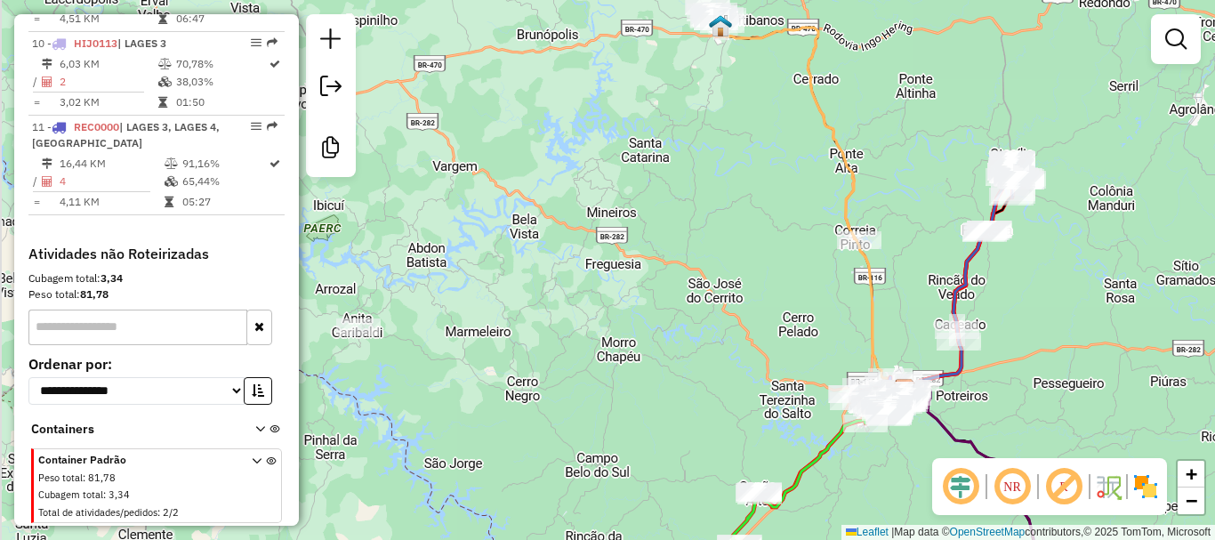
drag, startPoint x: 703, startPoint y: 189, endPoint x: 752, endPoint y: 193, distance: 49.9
click at [775, 183] on div "Janela de atendimento Grade de atendimento Capacidade Transportadoras Veículos …" at bounding box center [607, 270] width 1215 height 540
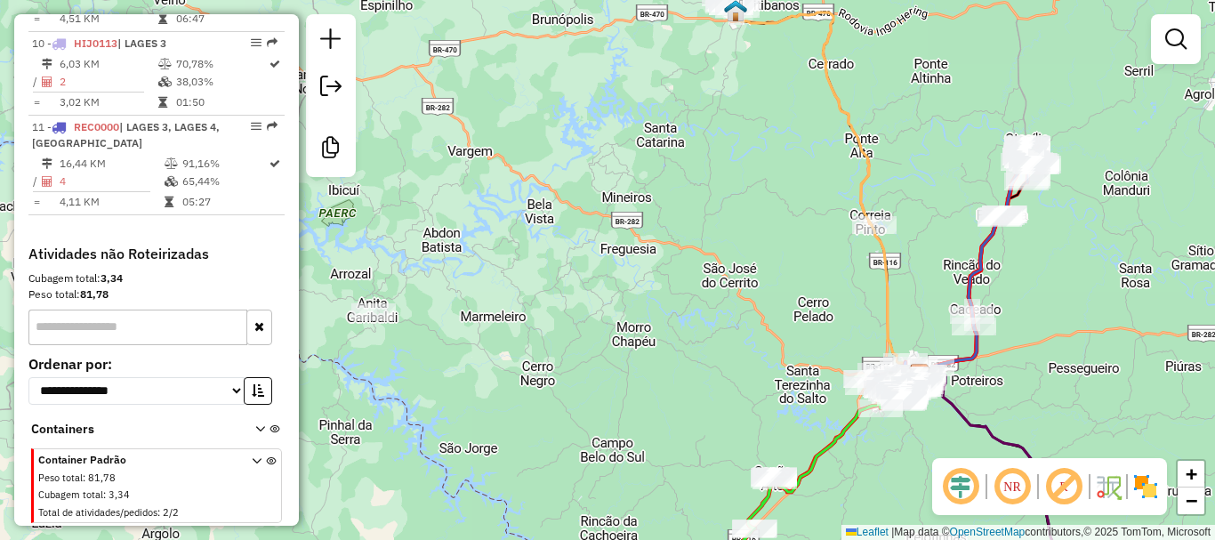
drag, startPoint x: 755, startPoint y: 197, endPoint x: 744, endPoint y: 180, distance: 20.7
click at [752, 181] on div "Janela de atendimento Grade de atendimento Capacidade Transportadoras Veículos …" at bounding box center [607, 270] width 1215 height 540
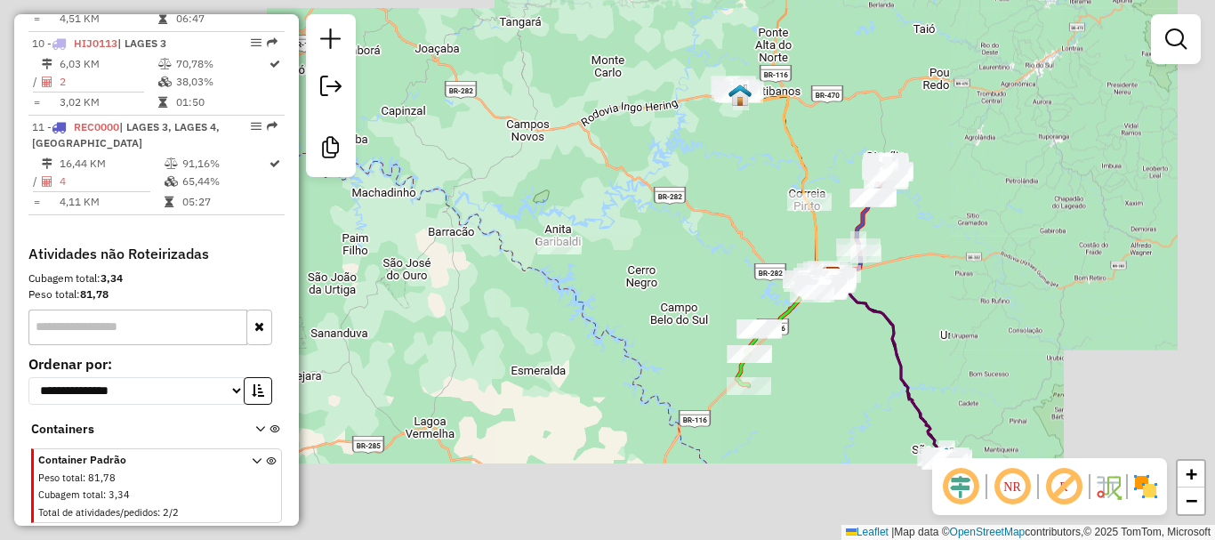
drag, startPoint x: 746, startPoint y: 194, endPoint x: 741, endPoint y: 204, distance: 11.1
click at [741, 204] on div "Janela de atendimento Grade de atendimento Capacidade Transportadoras Veículos …" at bounding box center [607, 270] width 1215 height 540
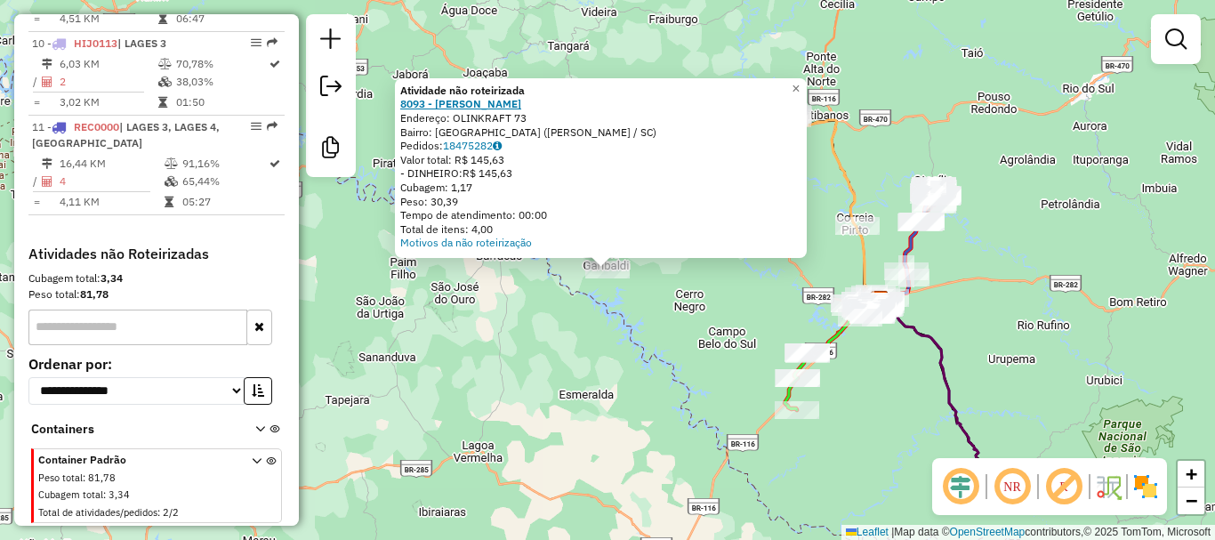
click at [507, 103] on strong "8093 - MAYARA CRISTINA" at bounding box center [460, 103] width 121 height 13
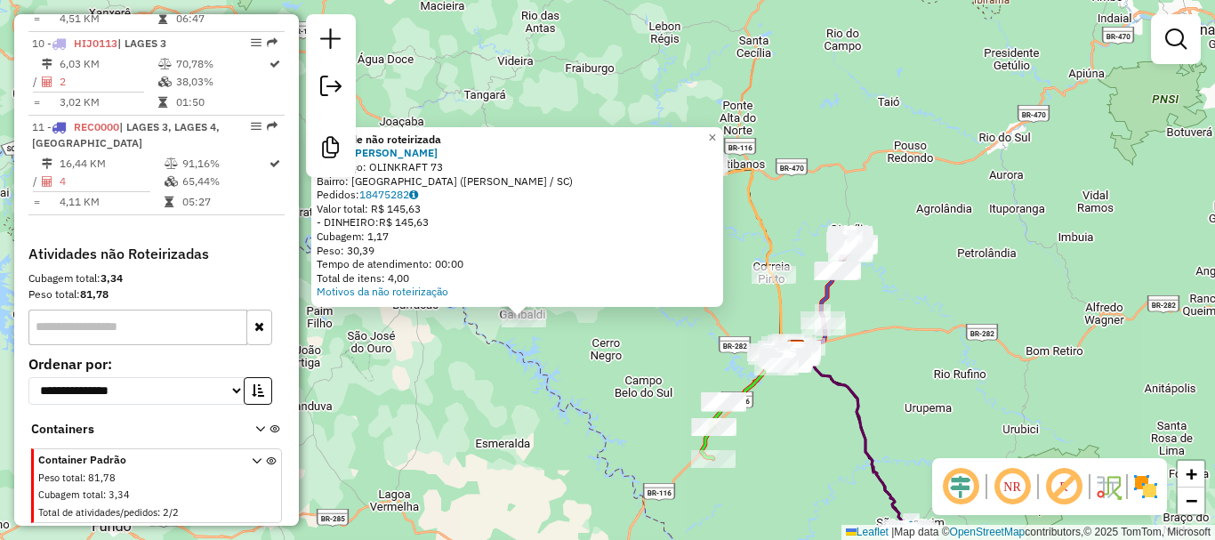
drag, startPoint x: 983, startPoint y: 259, endPoint x: 899, endPoint y: 308, distance: 96.9
click at [899, 308] on div "Atividade não roteirizada 8093 - MAYARA CRISTINA Endereço: OLINKRAFT 73 Bairro:…" at bounding box center [607, 270] width 1215 height 540
click at [884, 197] on div "Atividade não roteirizada 8093 - MAYARA CRISTINA Endereço: OLINKRAFT 73 Bairro:…" at bounding box center [607, 270] width 1215 height 540
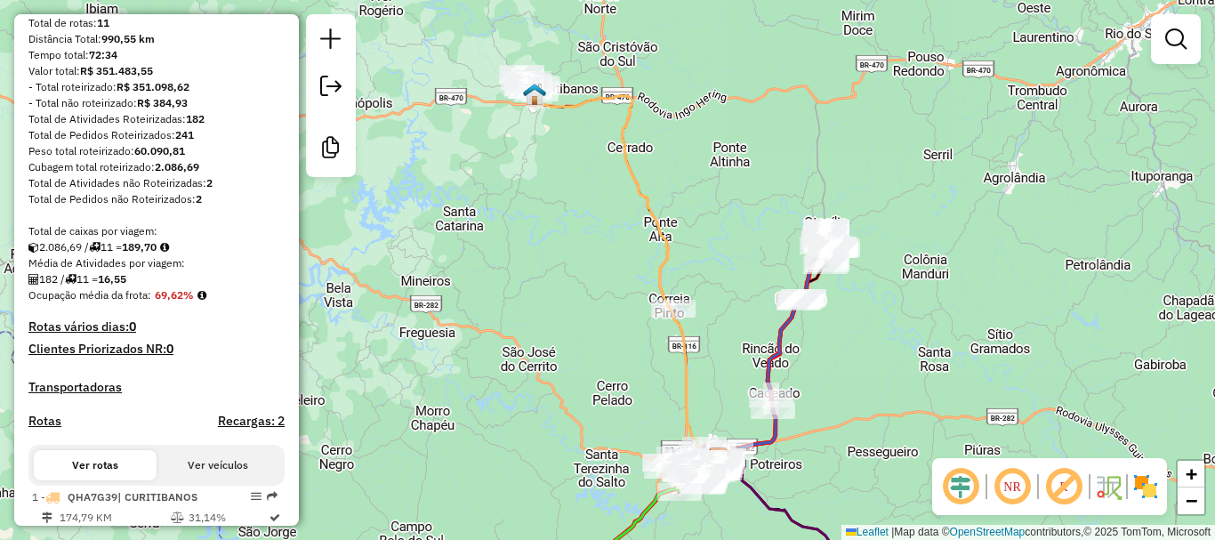
scroll to position [0, 0]
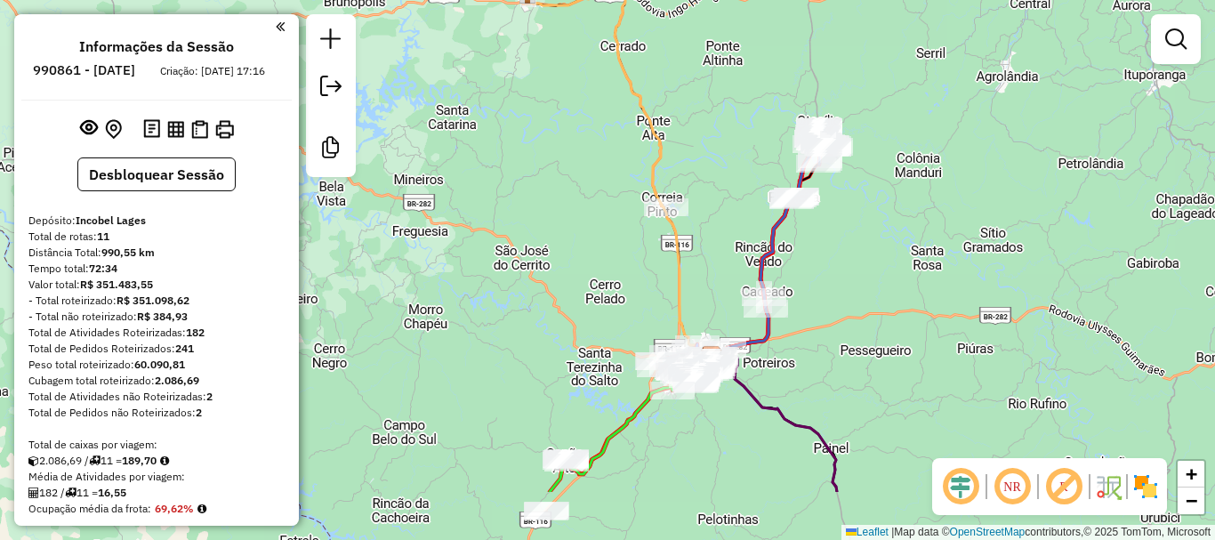
drag, startPoint x: 640, startPoint y: 198, endPoint x: 629, endPoint y: 109, distance: 90.6
click at [631, 109] on icon at bounding box center [617, 171] width 189 height 373
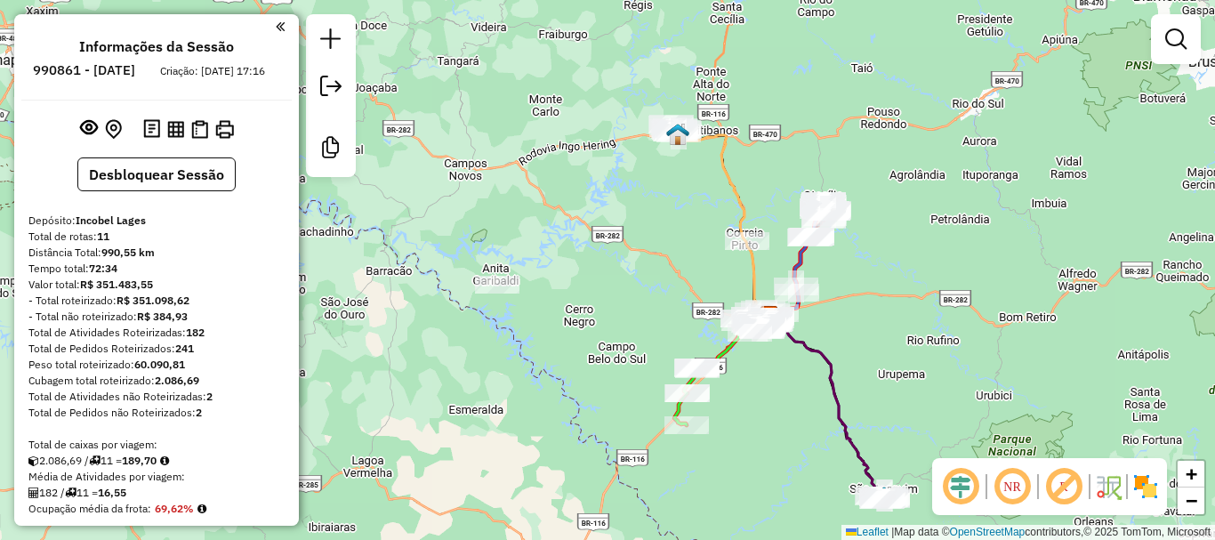
drag, startPoint x: 841, startPoint y: 269, endPoint x: 840, endPoint y: 282, distance: 13.5
click at [840, 281] on div "Janela de atendimento Grade de atendimento Capacidade Transportadoras Veículos …" at bounding box center [607, 270] width 1215 height 540
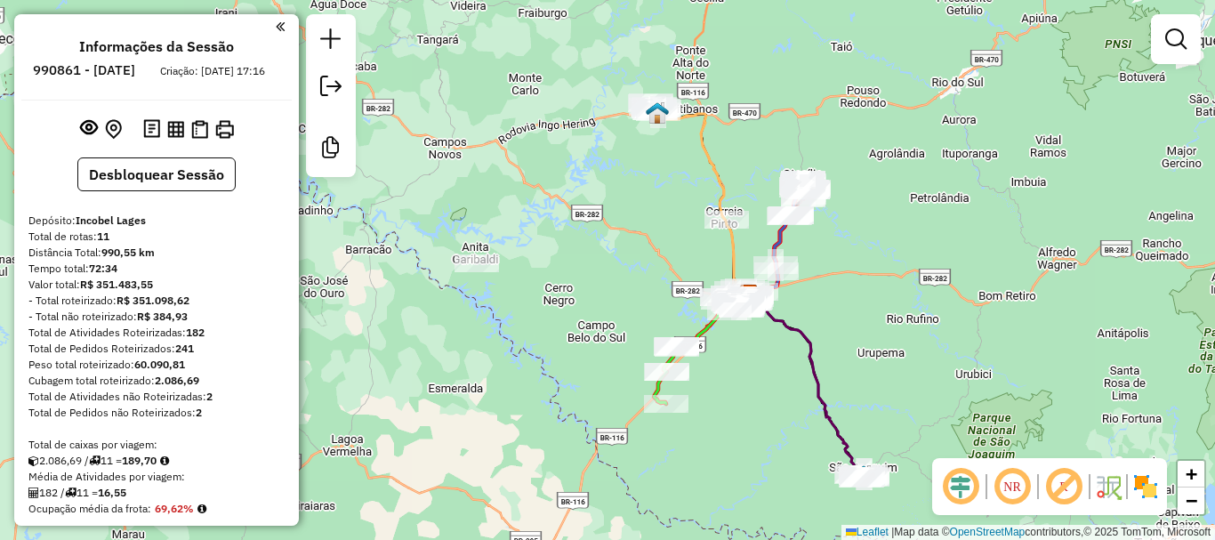
drag, startPoint x: 822, startPoint y: 329, endPoint x: 800, endPoint y: 305, distance: 32.1
click at [800, 305] on div "Janela de atendimento Grade de atendimento Capacidade Transportadoras Veículos …" at bounding box center [607, 270] width 1215 height 540
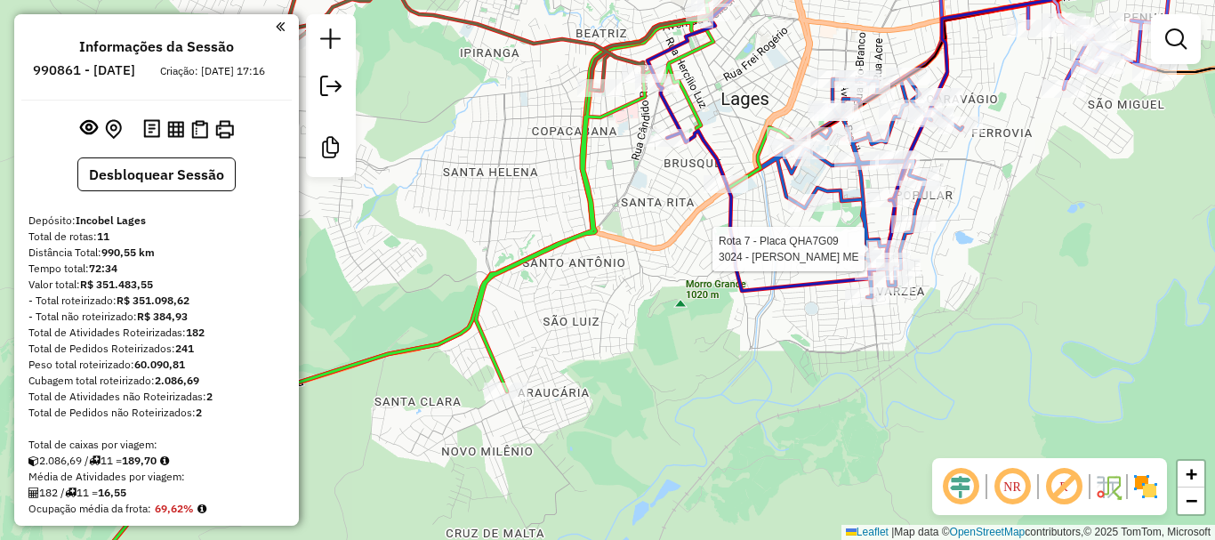
select select "*********"
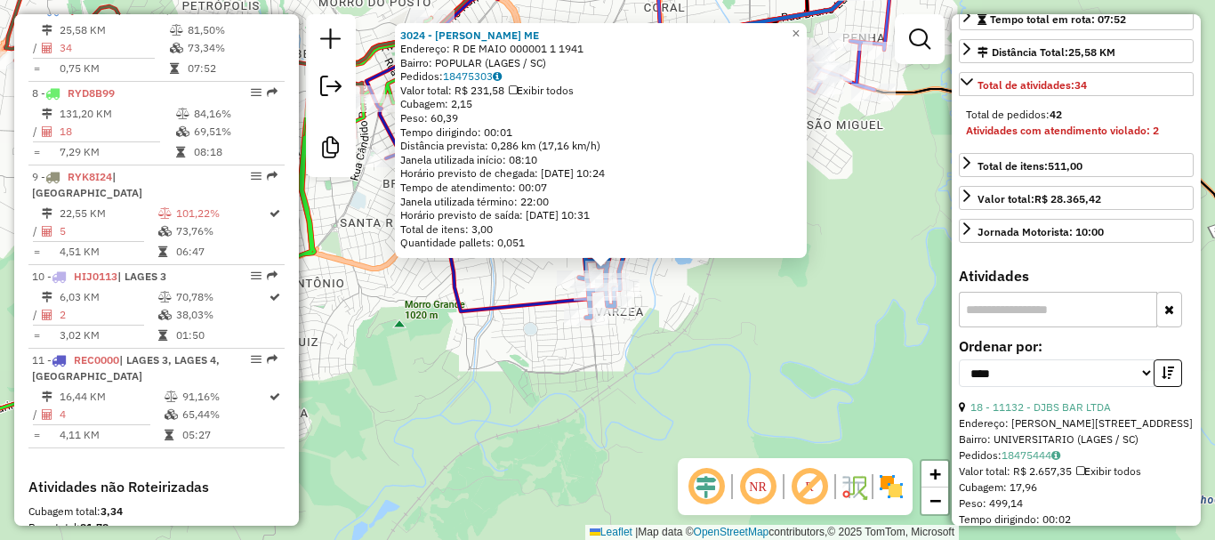
scroll to position [445, 0]
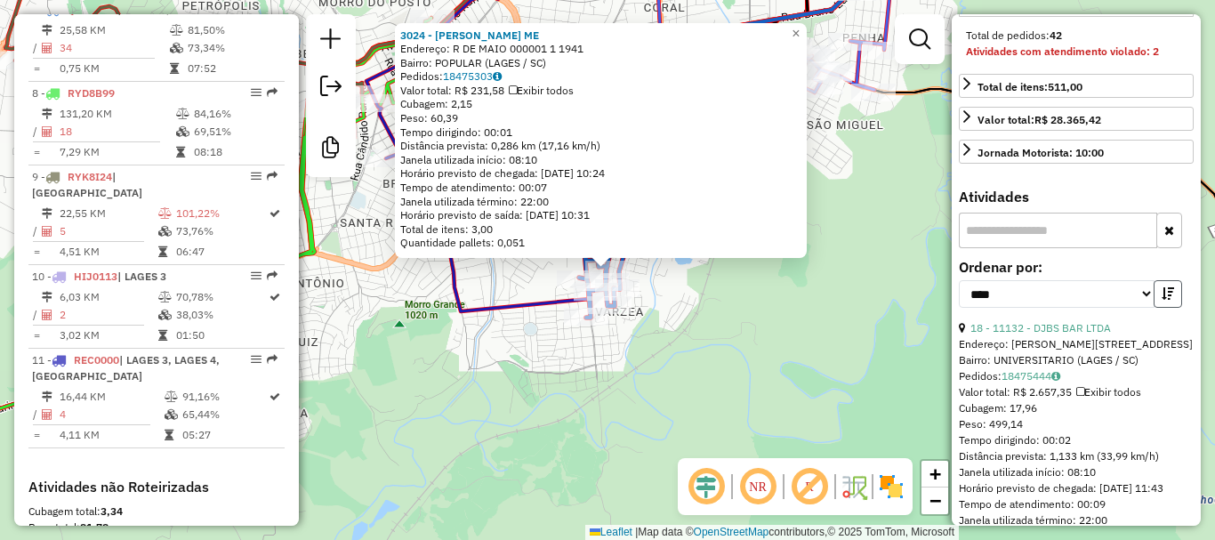
click at [1154, 308] on button "button" at bounding box center [1168, 294] width 28 height 28
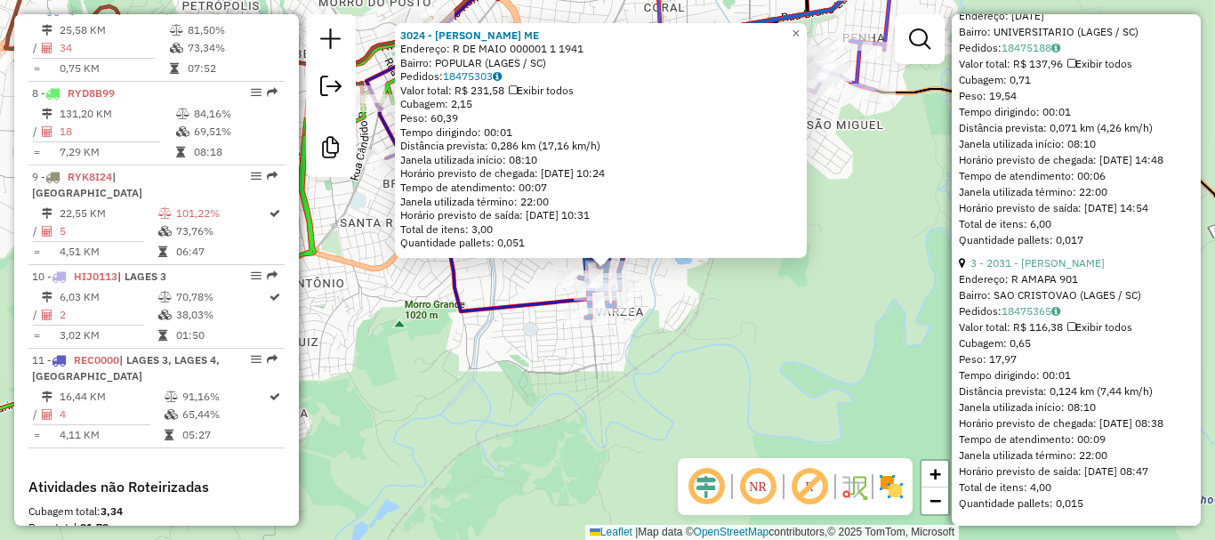
scroll to position [9957, 0]
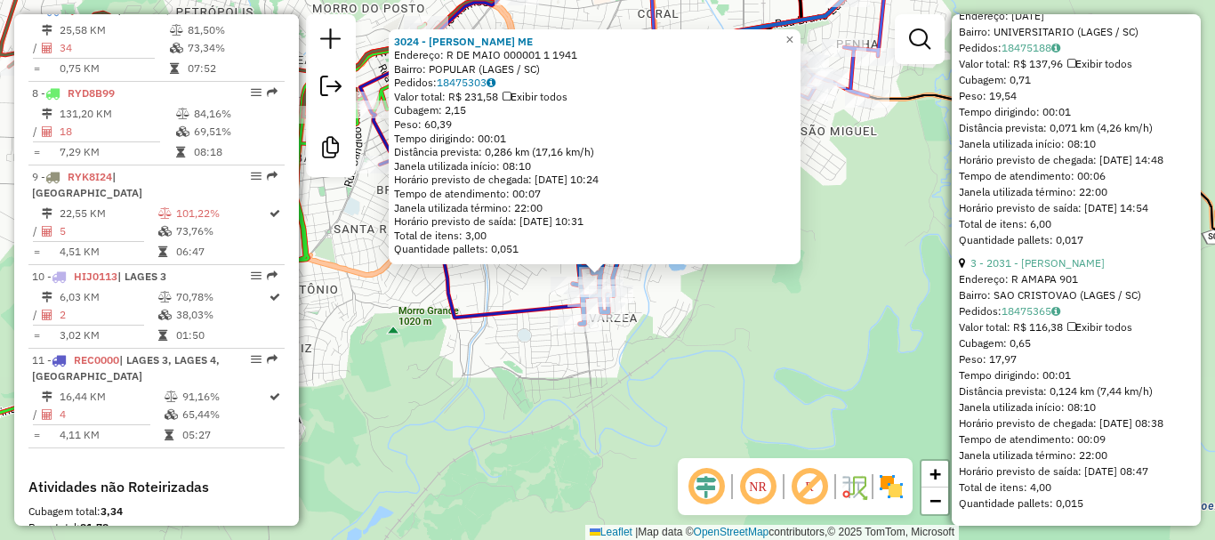
click at [824, 304] on div "3024 - OSMAR ZANGUELINI ME Endereço: R DE MAIO 000001 1 1941 Bairro: POPULAR (L…" at bounding box center [607, 270] width 1215 height 540
click at [706, 304] on div "3024 - OSMAR ZANGUELINI ME Endereço: R DE MAIO 000001 1 1941 Bairro: POPULAR (L…" at bounding box center [607, 270] width 1215 height 540
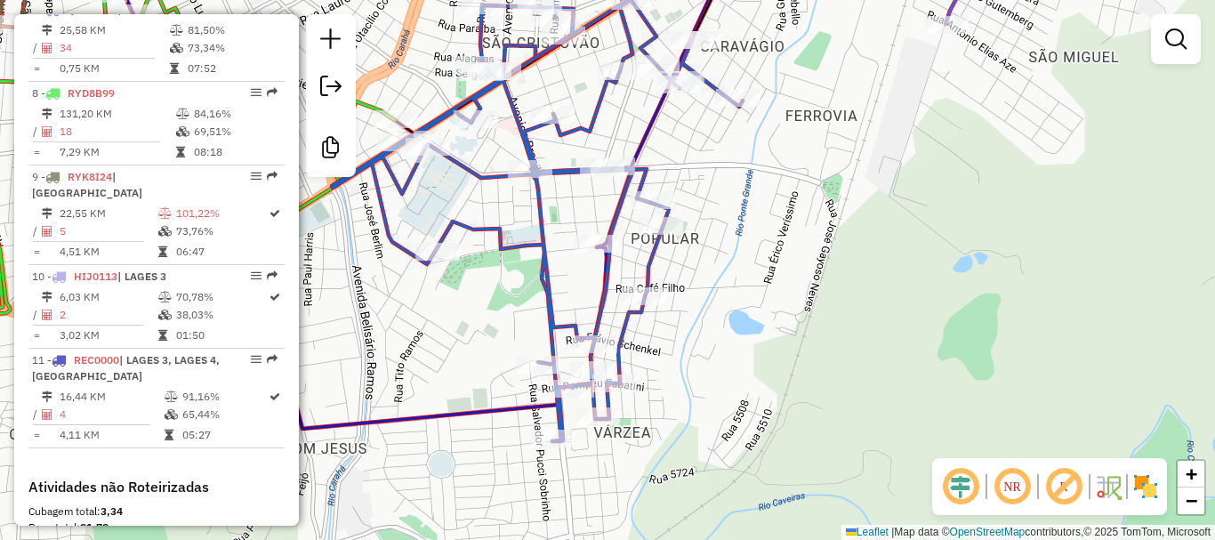
drag, startPoint x: 674, startPoint y: 169, endPoint x: 780, endPoint y: 130, distance: 112.8
click at [780, 130] on div "Janela de atendimento Grade de atendimento Capacidade Transportadoras Veículos …" at bounding box center [607, 270] width 1215 height 540
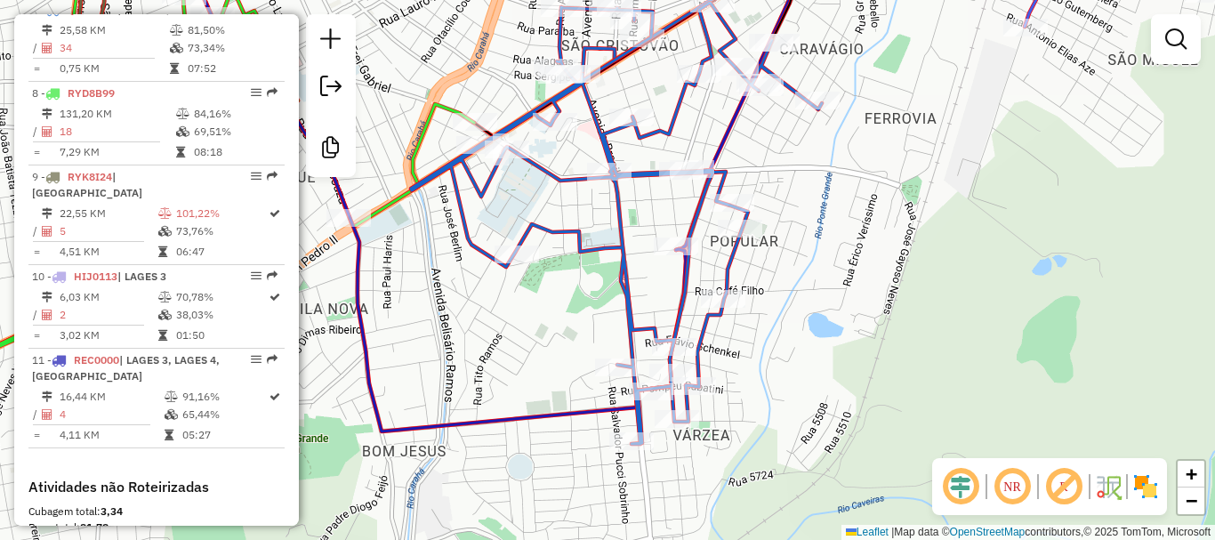
drag, startPoint x: 891, startPoint y: 193, endPoint x: 872, endPoint y: 277, distance: 85.9
click at [872, 277] on div "Janela de atendimento Grade de atendimento Capacidade Transportadoras Veículos …" at bounding box center [607, 270] width 1215 height 540
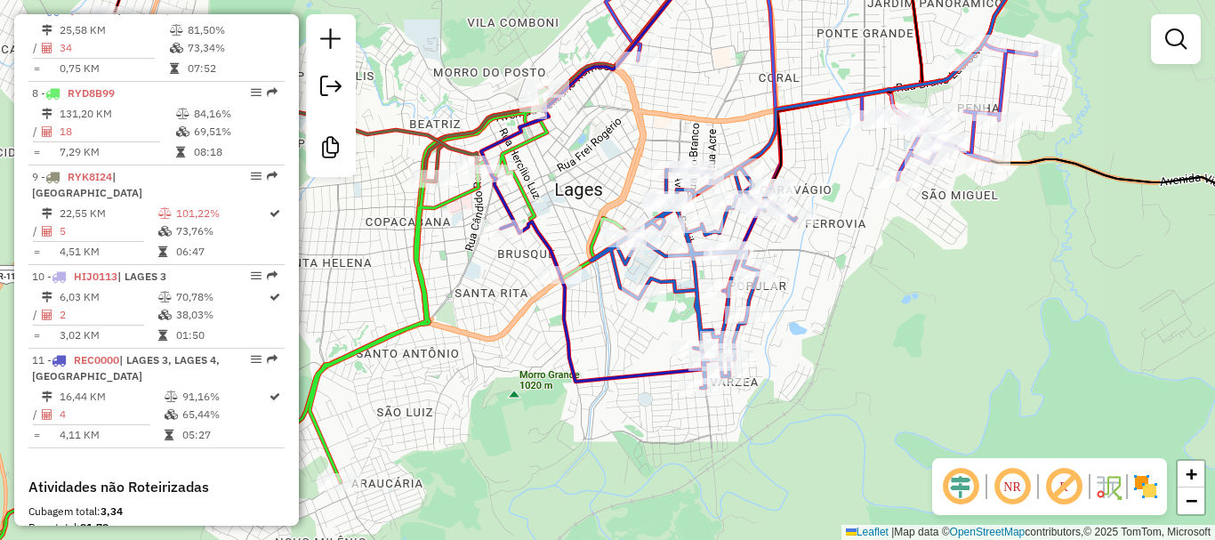
drag, startPoint x: 796, startPoint y: 233, endPoint x: 790, endPoint y: 251, distance: 18.8
click at [790, 251] on div "Janela de atendimento Grade de atendimento Capacidade Transportadoras Veículos …" at bounding box center [607, 270] width 1215 height 540
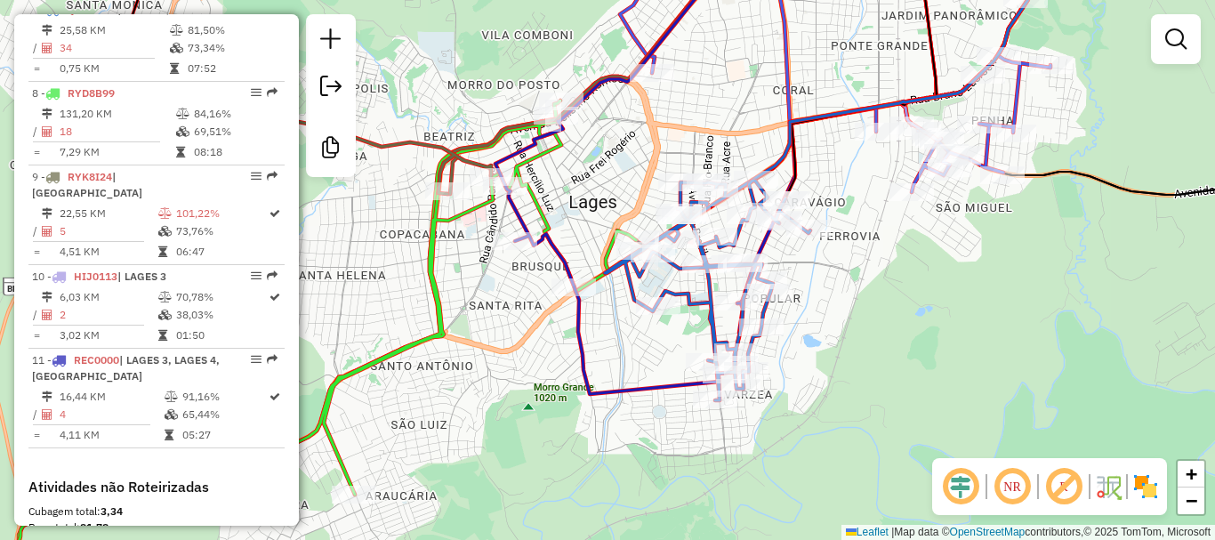
drag, startPoint x: 637, startPoint y: 156, endPoint x: 886, endPoint y: 161, distance: 249.1
click at [876, 161] on div "Janela de atendimento Grade de atendimento Capacidade Transportadoras Veículos …" at bounding box center [607, 270] width 1215 height 540
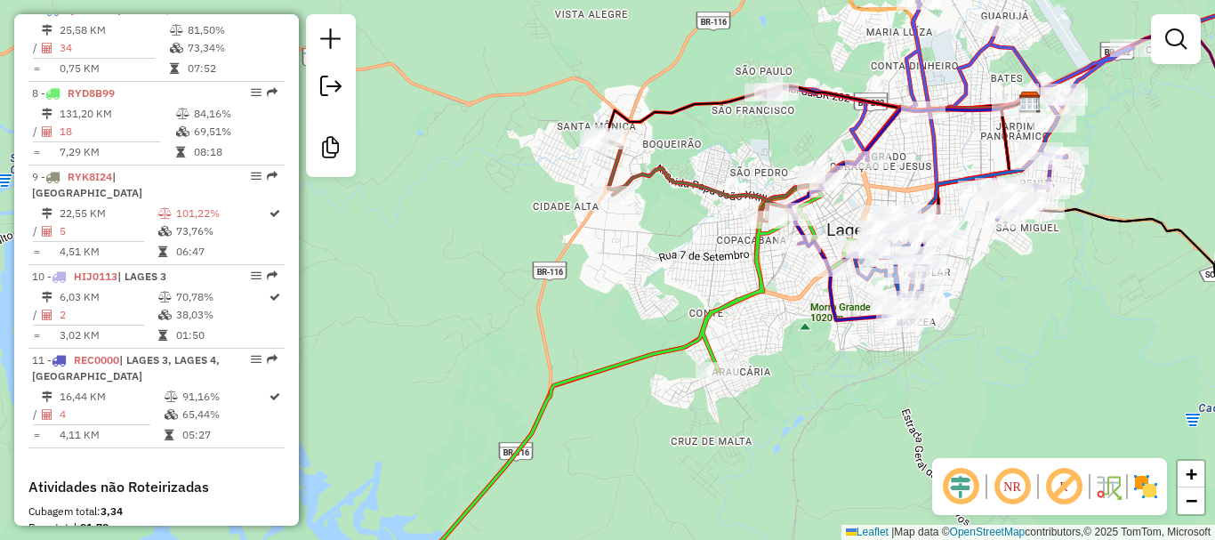
drag, startPoint x: 840, startPoint y: 203, endPoint x: 835, endPoint y: 222, distance: 20.1
click at [835, 222] on div "Janela de atendimento Grade de atendimento Capacidade Transportadoras Veículos …" at bounding box center [607, 270] width 1215 height 540
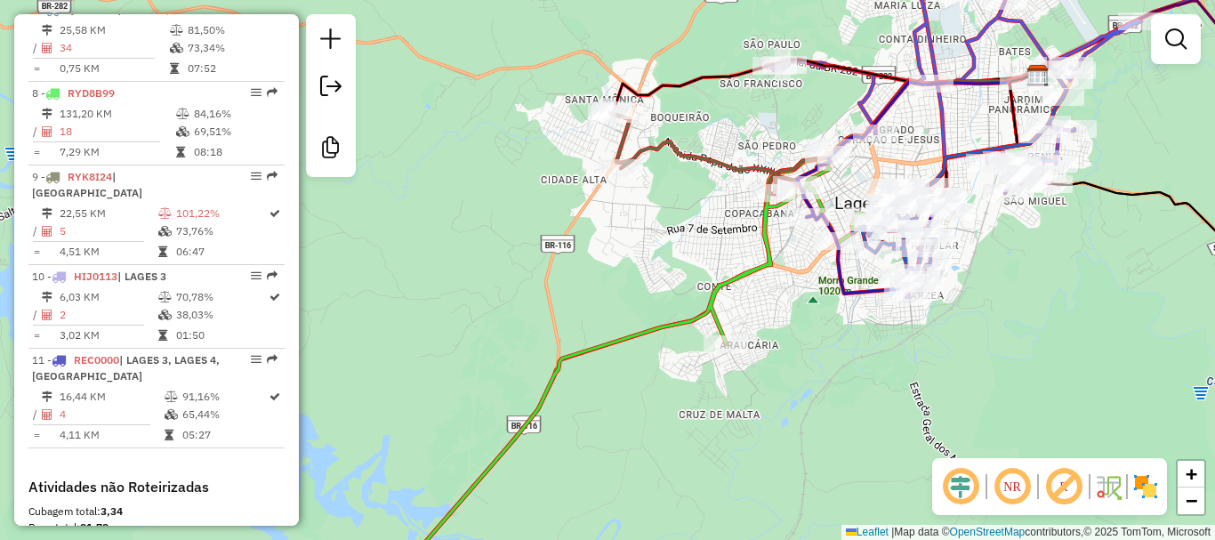
drag, startPoint x: 836, startPoint y: 221, endPoint x: 846, endPoint y: 187, distance: 36.0
click at [846, 188] on div "Janela de atendimento Grade de atendimento Capacidade Transportadoras Veículos …" at bounding box center [607, 270] width 1215 height 540
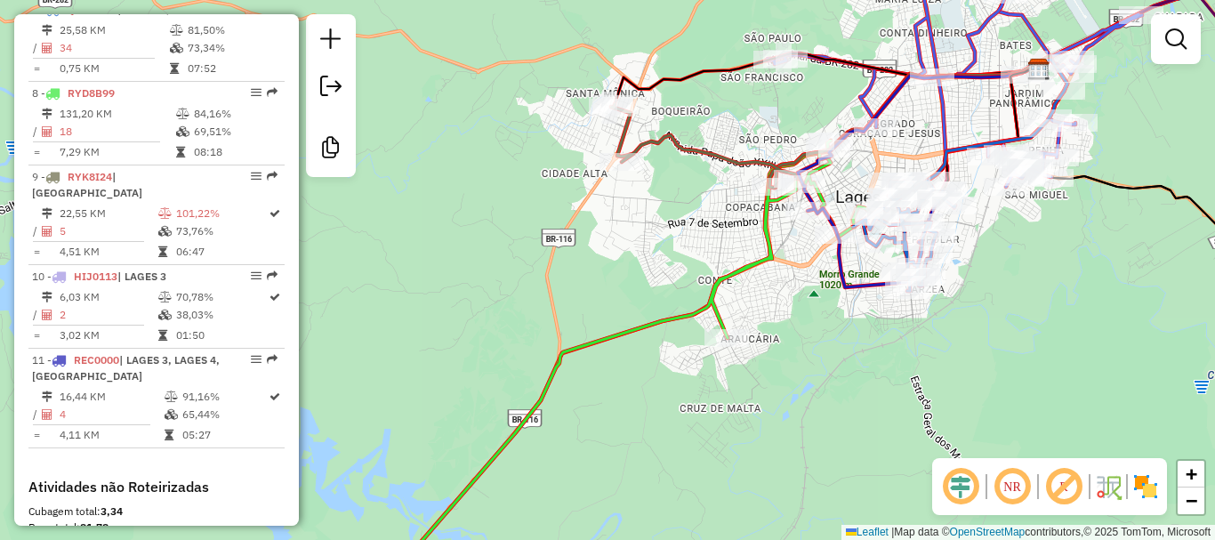
drag, startPoint x: 784, startPoint y: 294, endPoint x: 812, endPoint y: 233, distance: 67.3
click at [808, 237] on div "Rota 8 - Placa RYD8B99 13224 - TRIUNFUS Janela de atendimento Grade de atendime…" at bounding box center [607, 270] width 1215 height 540
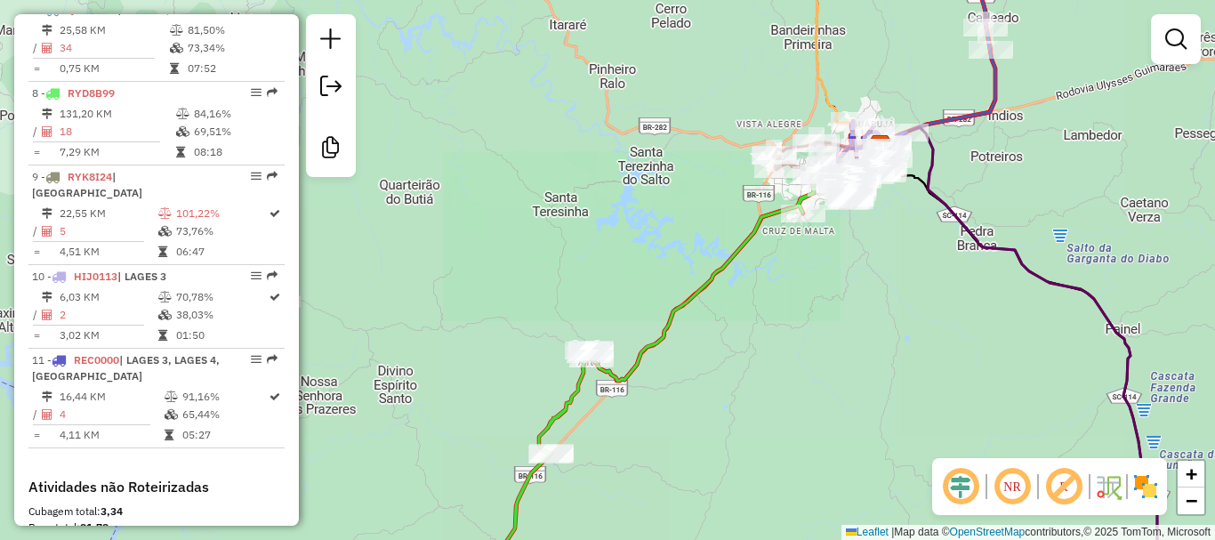
drag, startPoint x: 798, startPoint y: 298, endPoint x: 831, endPoint y: 261, distance: 49.8
click at [826, 264] on div "Janela de atendimento Grade de atendimento Capacidade Transportadoras Veículos …" at bounding box center [607, 270] width 1215 height 540
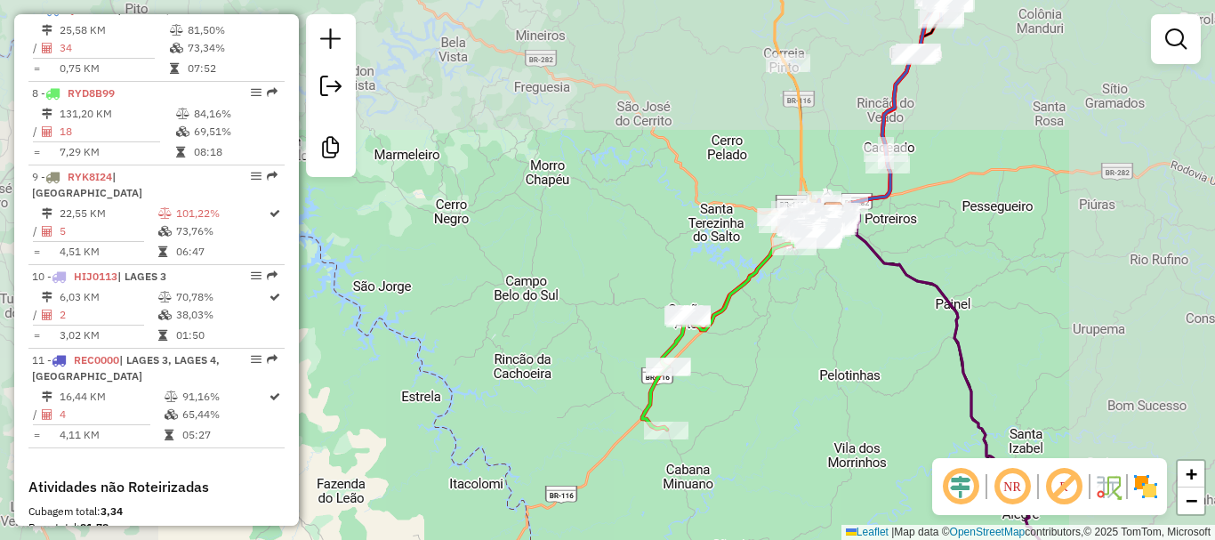
drag, startPoint x: 800, startPoint y: 278, endPoint x: 741, endPoint y: 304, distance: 64.1
click at [743, 306] on div "Janela de atendimento Grade de atendimento Capacidade Transportadoras Veículos …" at bounding box center [607, 270] width 1215 height 540
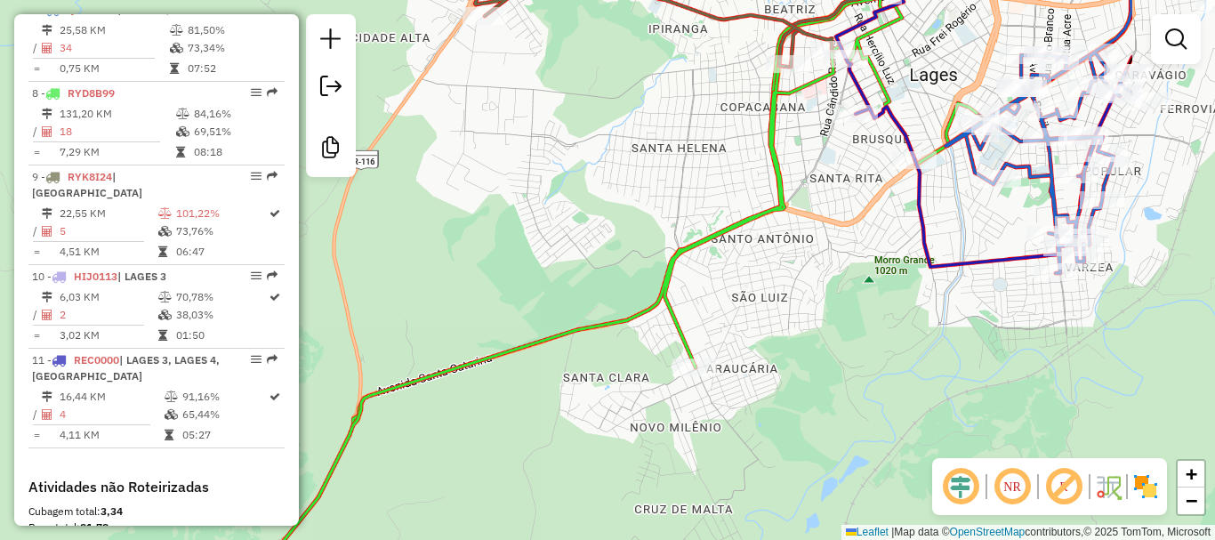
drag, startPoint x: 869, startPoint y: 241, endPoint x: 608, endPoint y: 277, distance: 263.1
click at [608, 277] on icon at bounding box center [591, 305] width 769 height 647
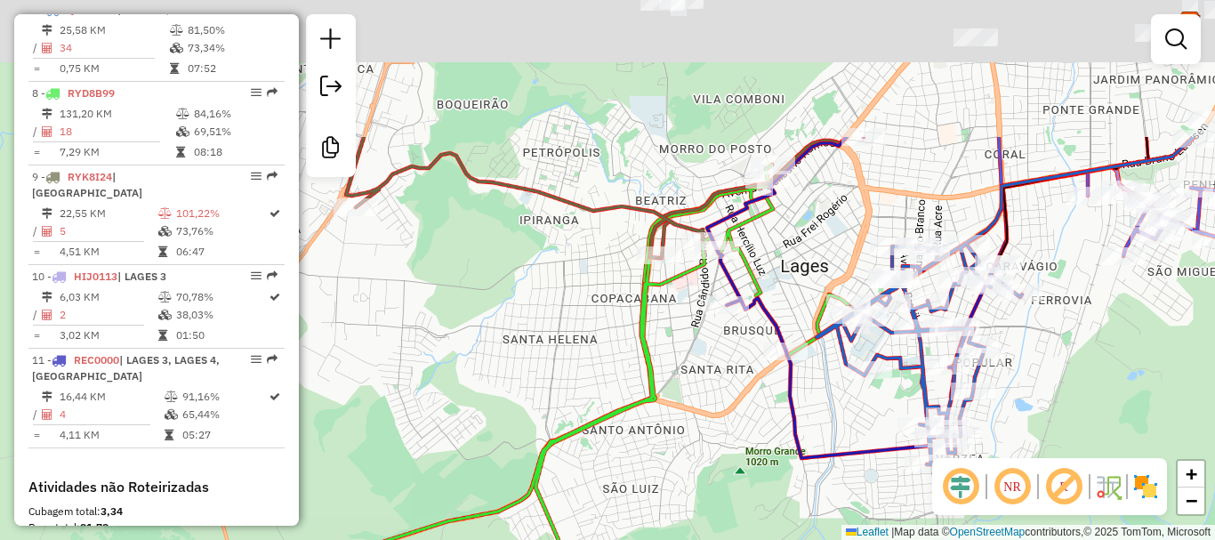
drag, startPoint x: 734, startPoint y: 186, endPoint x: 663, endPoint y: 376, distance: 203.2
click at [663, 376] on icon at bounding box center [478, 475] width 737 height 620
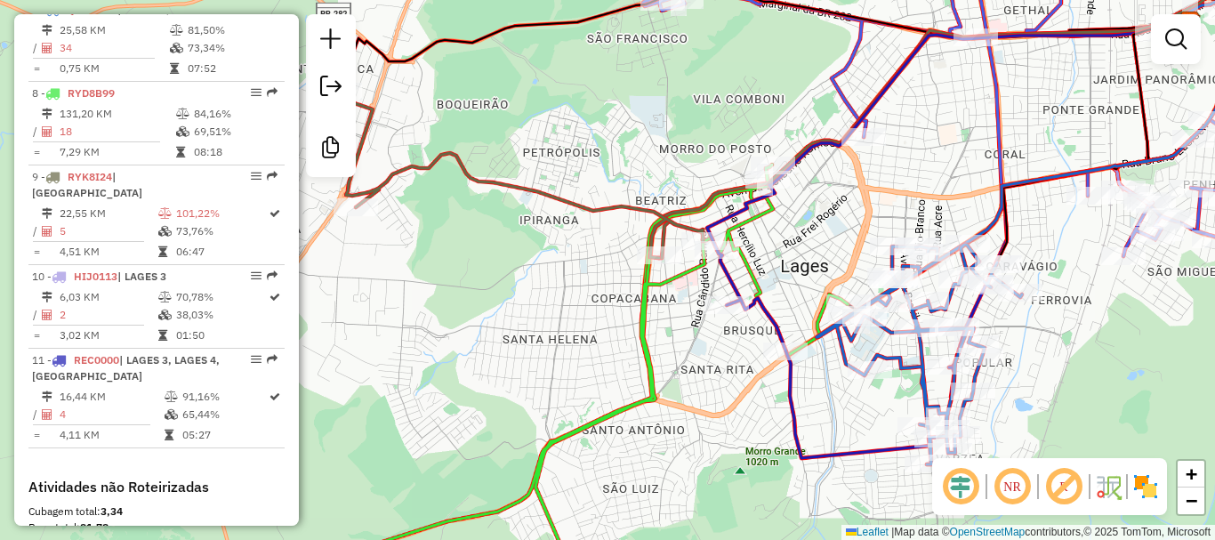
drag, startPoint x: 836, startPoint y: 221, endPoint x: 828, endPoint y: 149, distance: 71.6
click at [830, 153] on div "Janela de atendimento Grade de atendimento Capacidade Transportadoras Veículos …" at bounding box center [607, 270] width 1215 height 540
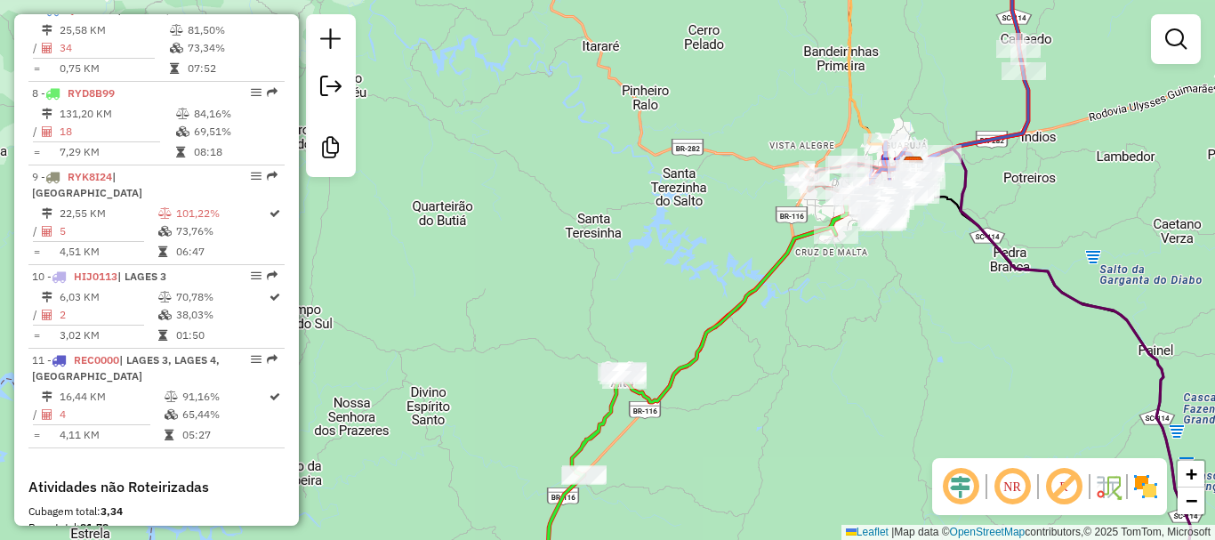
drag, startPoint x: 907, startPoint y: 299, endPoint x: 816, endPoint y: 181, distance: 148.4
click at [832, 194] on div "Janela de atendimento Grade de atendimento Capacidade Transportadoras Veículos …" at bounding box center [607, 270] width 1215 height 540
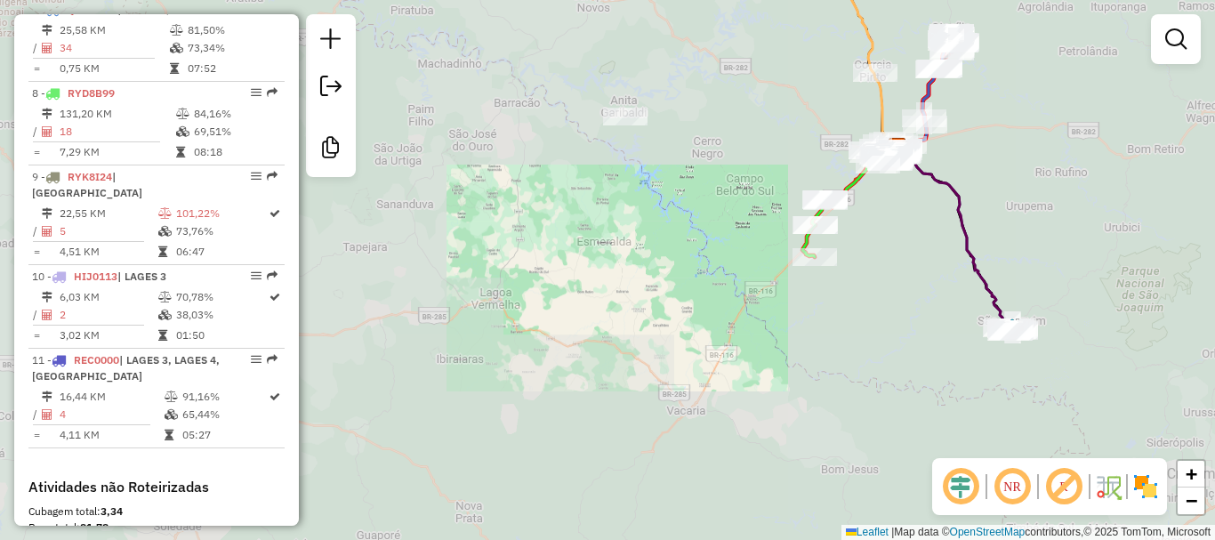
drag, startPoint x: 865, startPoint y: 220, endPoint x: 804, endPoint y: 226, distance: 61.7
click at [807, 226] on div "Janela de atendimento Grade de atendimento Capacidade Transportadoras Veículos …" at bounding box center [607, 270] width 1215 height 540
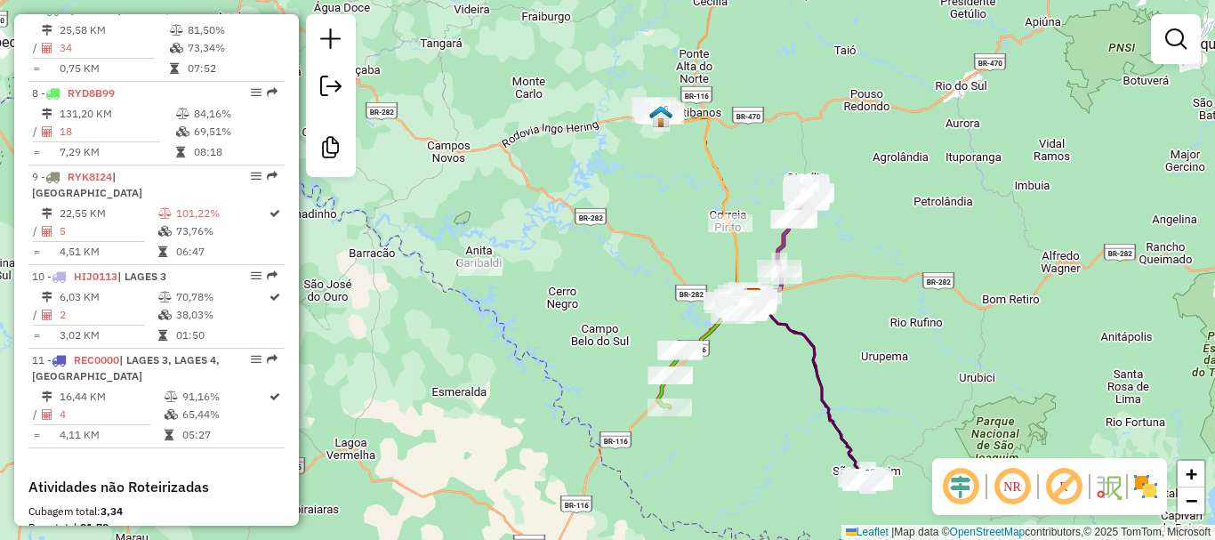
drag, startPoint x: 900, startPoint y: 214, endPoint x: 829, endPoint y: 317, distance: 124.6
click at [832, 321] on div "Janela de atendimento Grade de atendimento Capacidade Transportadoras Veículos …" at bounding box center [607, 270] width 1215 height 540
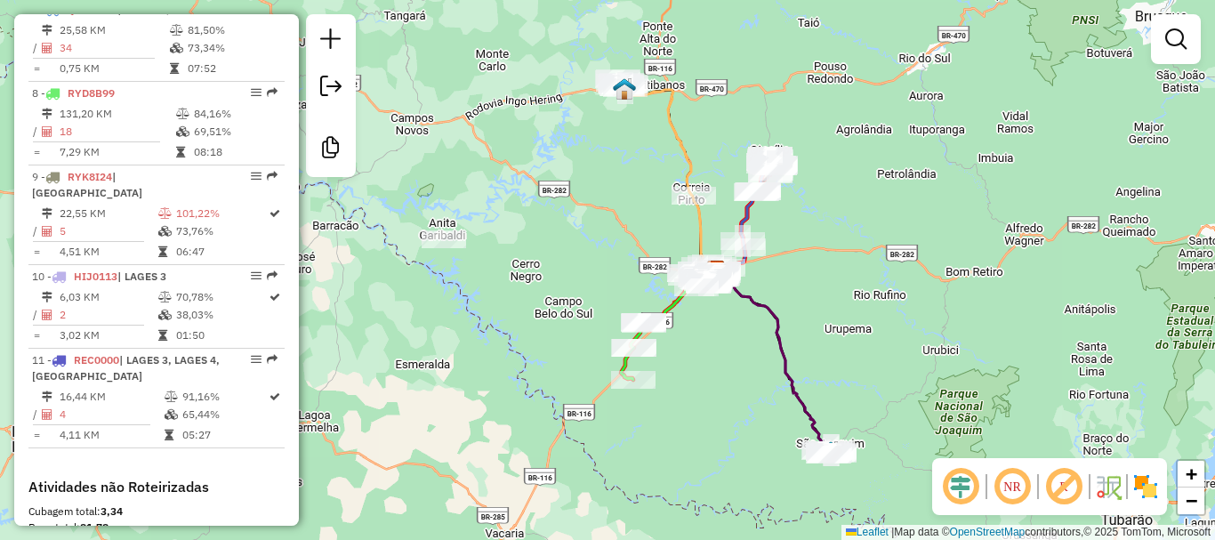
drag, startPoint x: 776, startPoint y: 339, endPoint x: 784, endPoint y: 277, distance: 62.8
click at [784, 277] on div "Janela de atendimento Grade de atendimento Capacidade Transportadoras Veículos …" at bounding box center [607, 270] width 1215 height 540
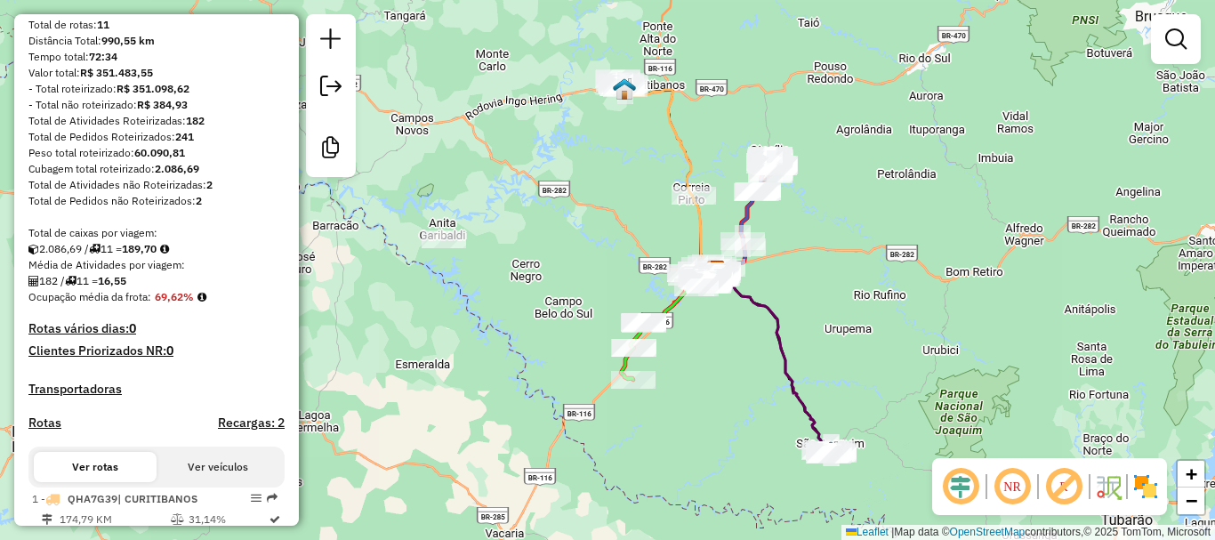
scroll to position [0, 0]
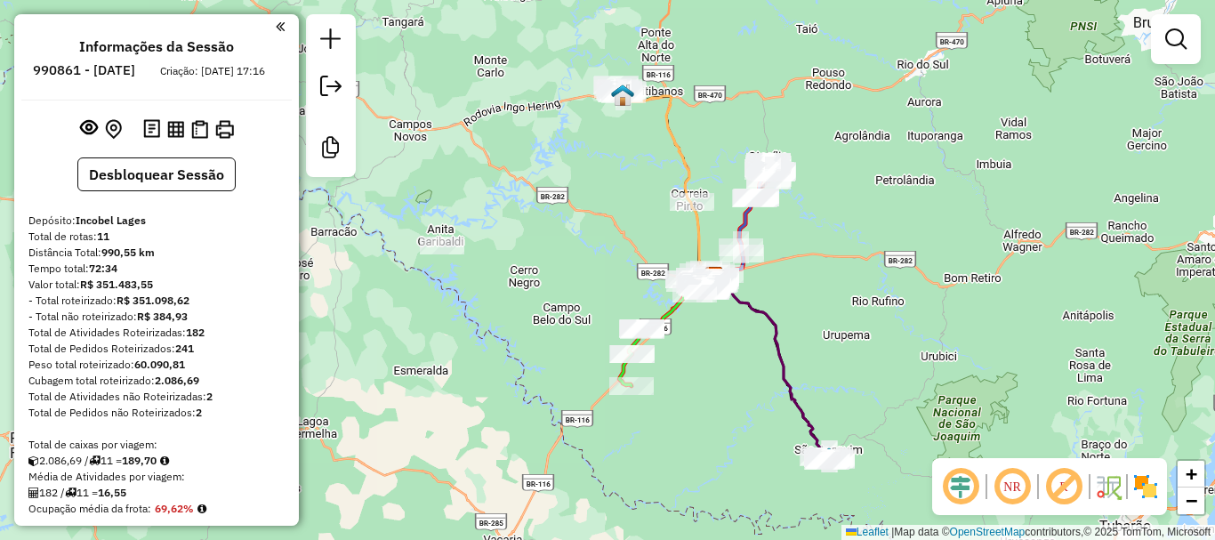
drag, startPoint x: 803, startPoint y: 307, endPoint x: 800, endPoint y: 316, distance: 9.3
click at [800, 316] on div "Janela de atendimento Grade de atendimento Capacidade Transportadoras Veículos …" at bounding box center [607, 270] width 1215 height 540
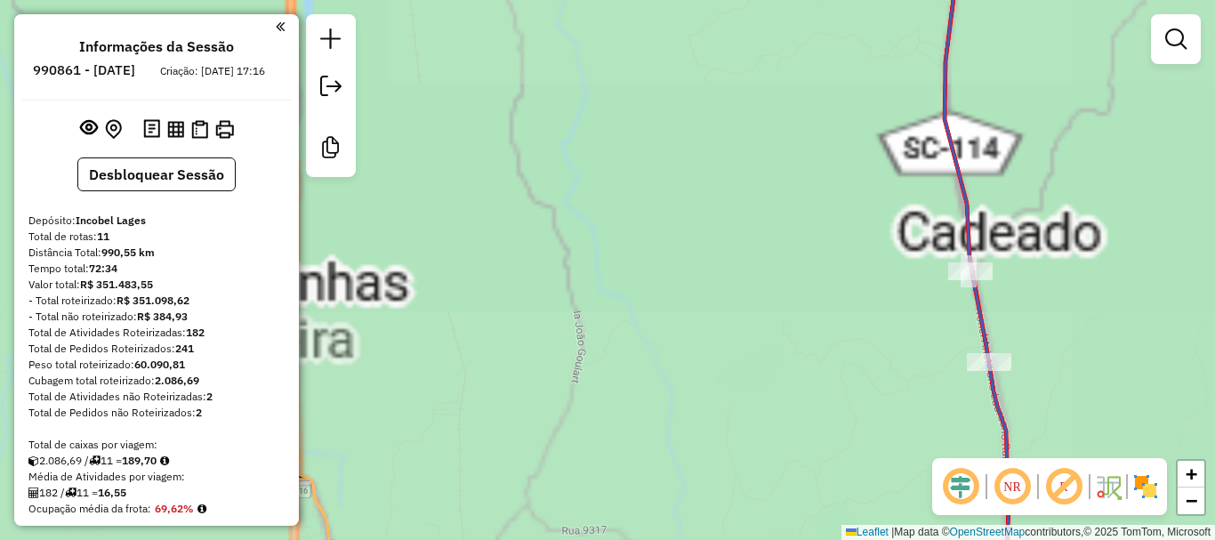
drag, startPoint x: 700, startPoint y: 380, endPoint x: 682, endPoint y: 125, distance: 255.9
click at [684, 130] on div "Janela de atendimento Grade de atendimento Capacidade Transportadoras Veículos …" at bounding box center [607, 270] width 1215 height 540
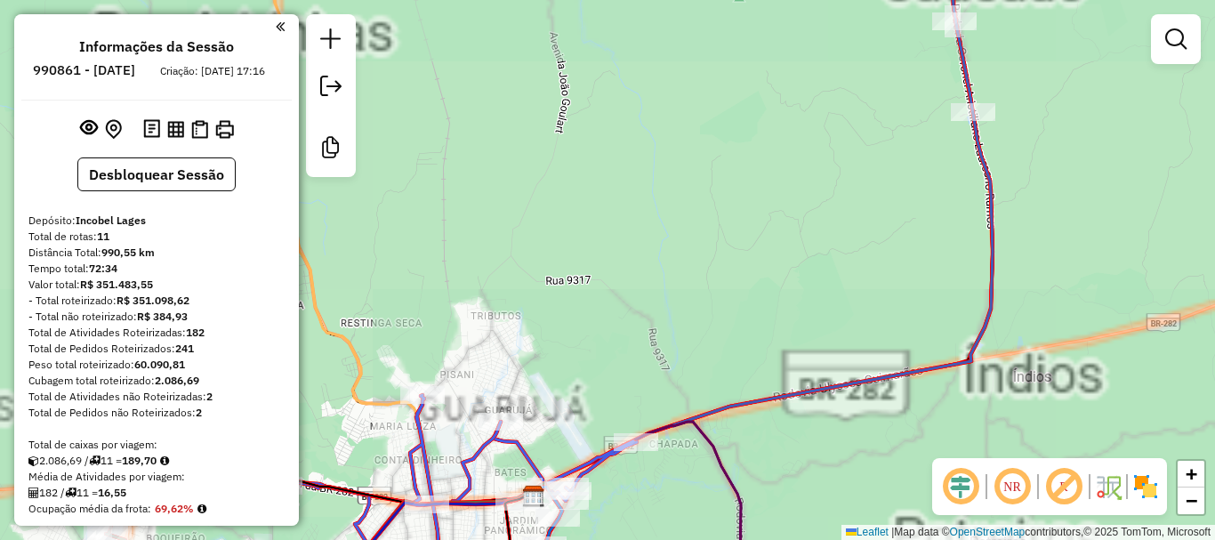
drag, startPoint x: 670, startPoint y: 248, endPoint x: 686, endPoint y: 81, distance: 168.0
click at [682, 92] on div "Janela de atendimento Grade de atendimento Capacidade Transportadoras Veículos …" at bounding box center [607, 270] width 1215 height 540
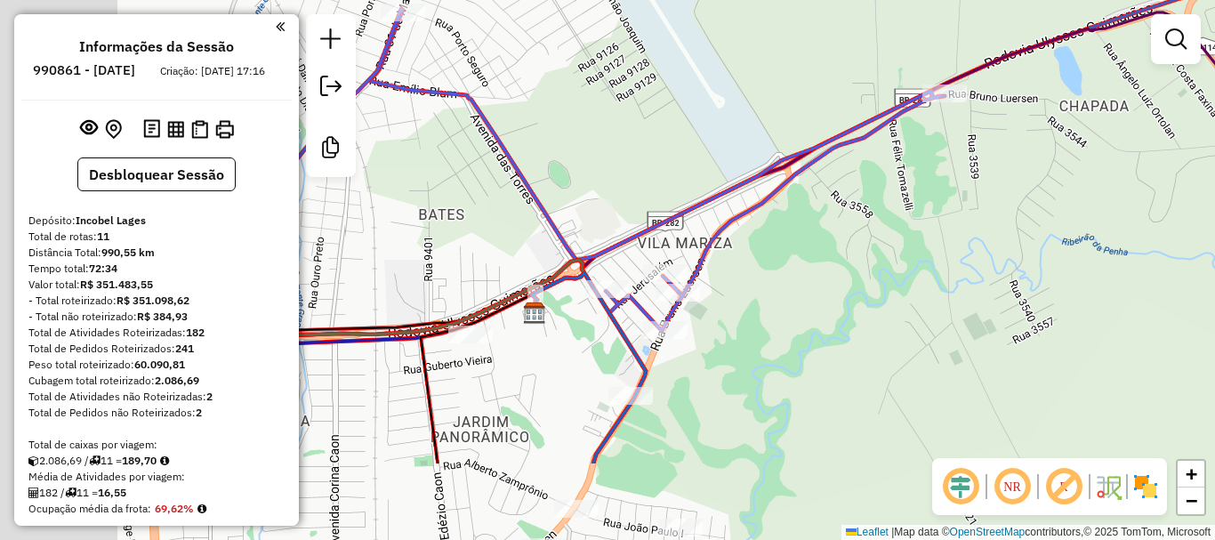
drag, startPoint x: 608, startPoint y: 309, endPoint x: 887, endPoint y: 174, distance: 309.1
click at [891, 173] on div "Janela de atendimento Grade de atendimento Capacidade Transportadoras Veículos …" at bounding box center [607, 270] width 1215 height 540
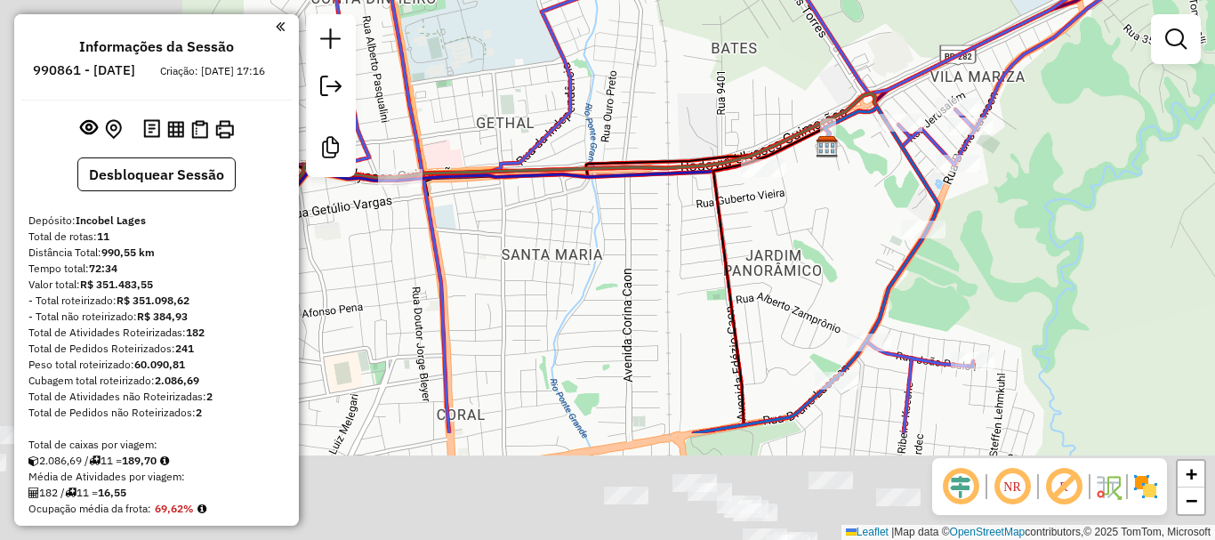
drag, startPoint x: 511, startPoint y: 422, endPoint x: 865, endPoint y: 190, distance: 422.6
click at [837, 213] on div "Janela de atendimento Grade de atendimento Capacidade Transportadoras Veículos …" at bounding box center [607, 270] width 1215 height 540
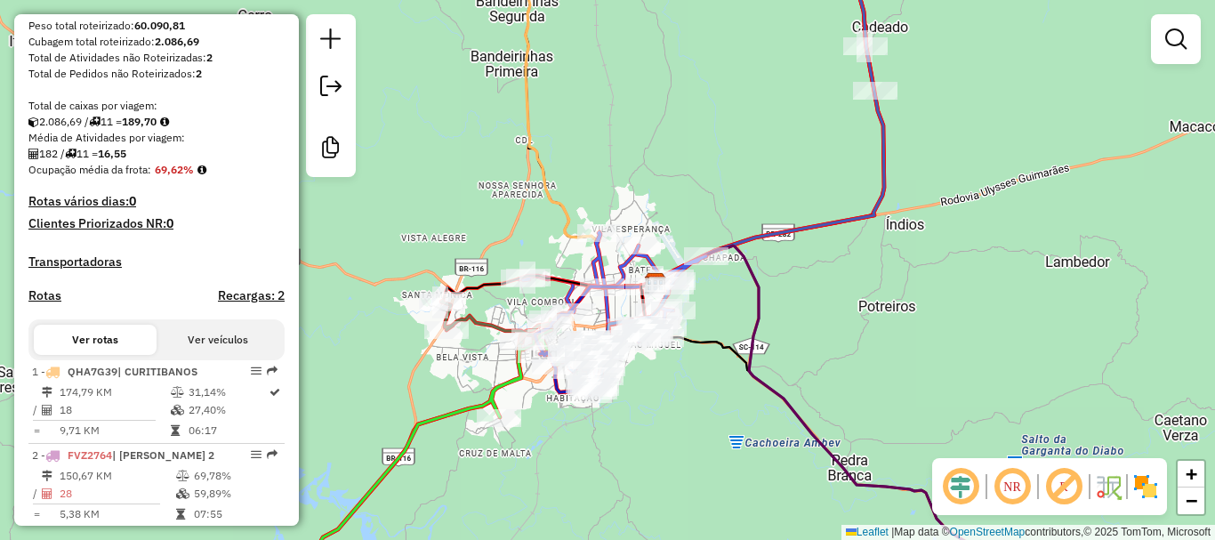
scroll to position [356, 0]
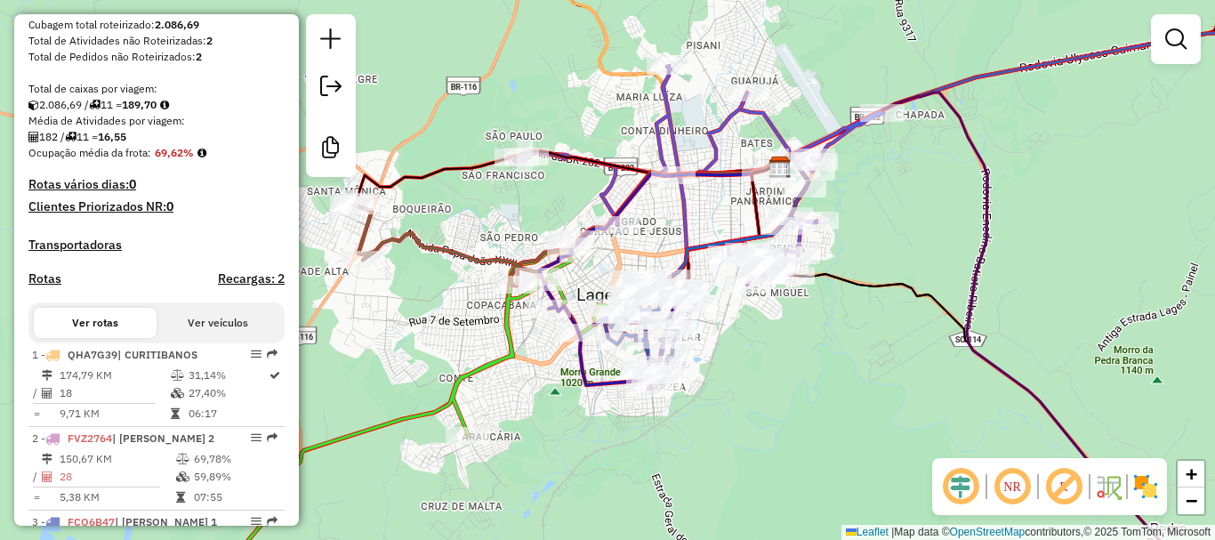
drag, startPoint x: 536, startPoint y: 374, endPoint x: 570, endPoint y: 326, distance: 58.0
click at [568, 328] on div "Janela de atendimento Grade de atendimento Capacidade Transportadoras Veículos …" at bounding box center [607, 270] width 1215 height 540
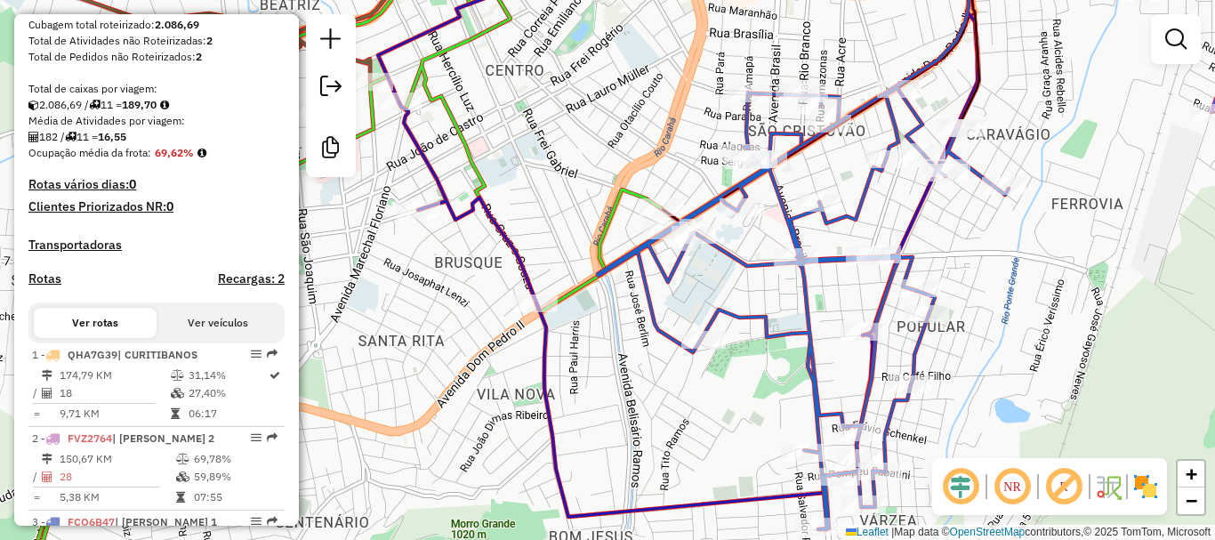
drag, startPoint x: 662, startPoint y: 197, endPoint x: 614, endPoint y: 247, distance: 69.8
click at [617, 245] on div "Janela de atendimento Grade de atendimento Capacidade Transportadoras Veículos …" at bounding box center [607, 270] width 1215 height 540
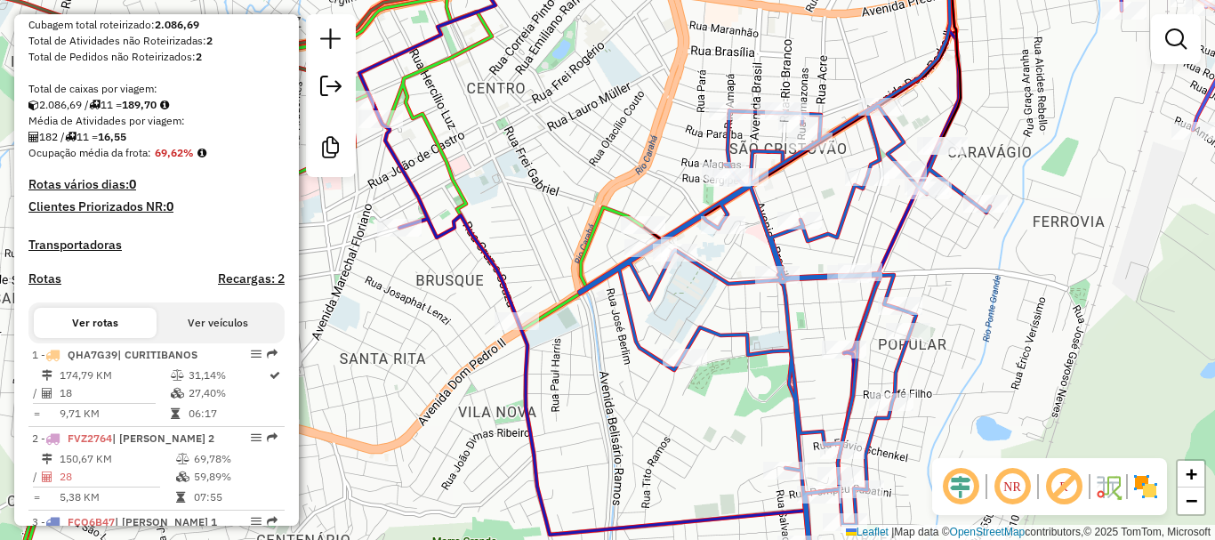
drag, startPoint x: 602, startPoint y: 256, endPoint x: 641, endPoint y: 197, distance: 70.6
click at [635, 205] on div "Janela de atendimento Grade de atendimento Capacidade Transportadoras Veículos …" at bounding box center [607, 270] width 1215 height 540
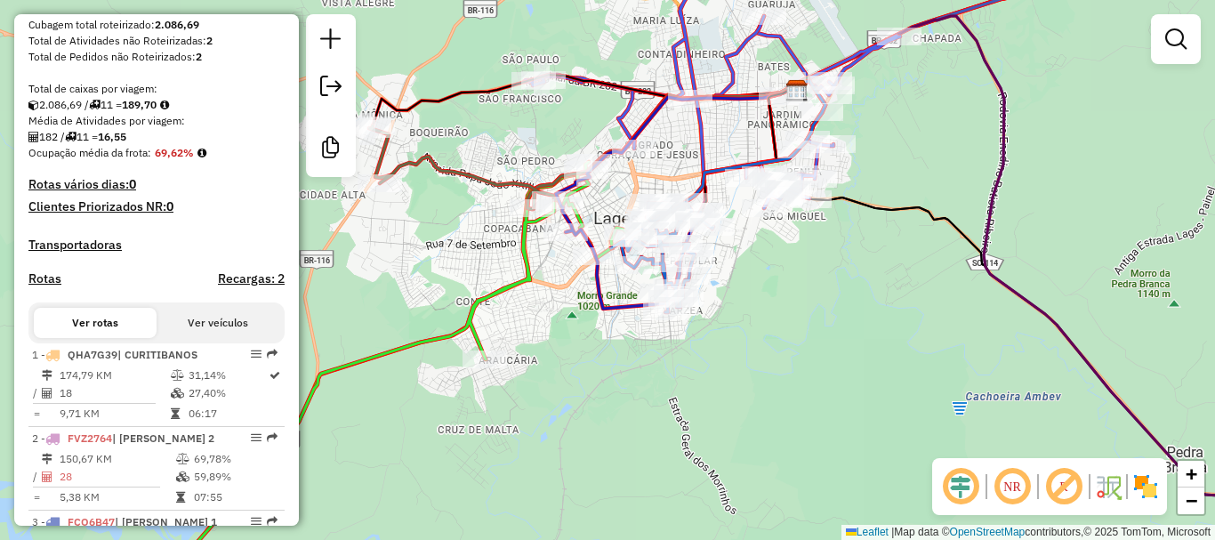
drag, startPoint x: 625, startPoint y: 312, endPoint x: 639, endPoint y: 277, distance: 37.5
click at [638, 276] on icon at bounding box center [668, 201] width 224 height 214
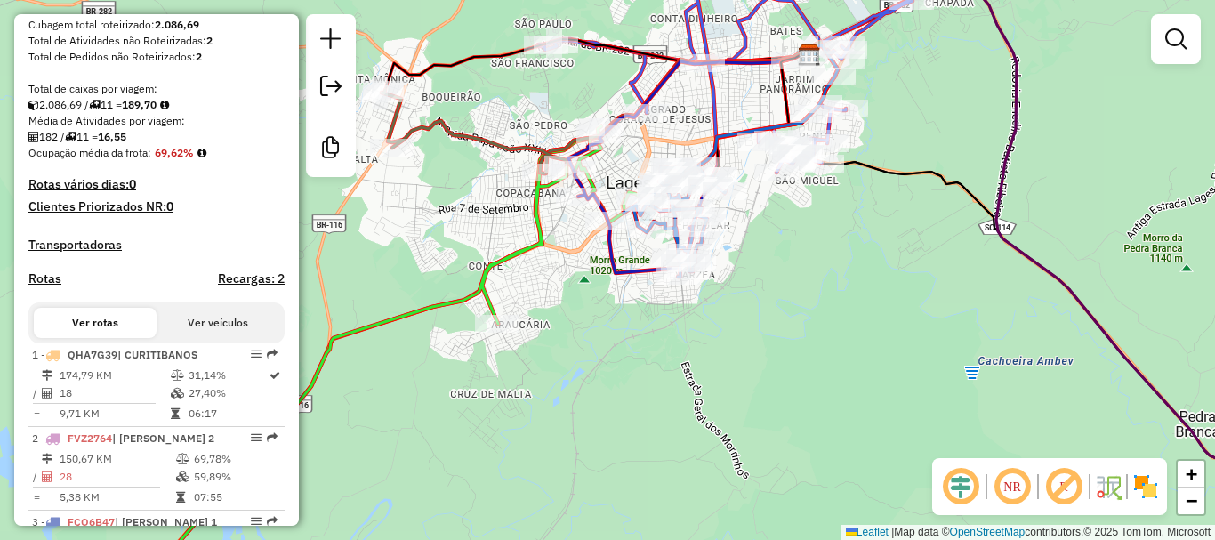
drag, startPoint x: 634, startPoint y: 324, endPoint x: 631, endPoint y: 334, distance: 11.3
click at [631, 334] on div "Janela de atendimento Grade de atendimento Capacidade Transportadoras Veículos …" at bounding box center [607, 270] width 1215 height 540
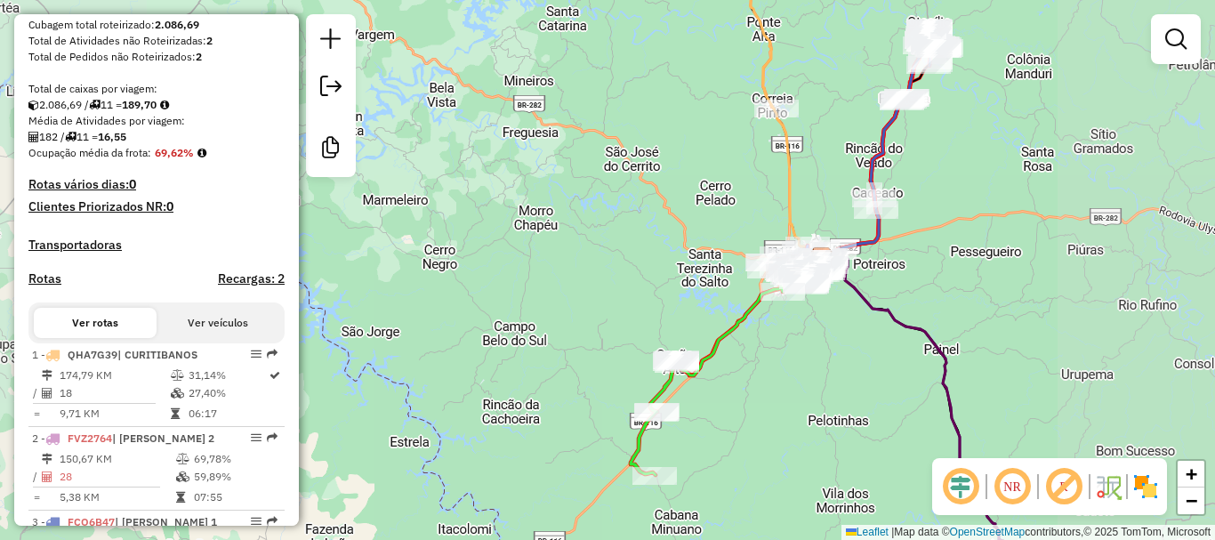
drag, startPoint x: 889, startPoint y: 290, endPoint x: 821, endPoint y: 261, distance: 73.7
click at [829, 267] on div "Janela de atendimento Grade de atendimento Capacidade Transportadoras Veículos …" at bounding box center [607, 270] width 1215 height 540
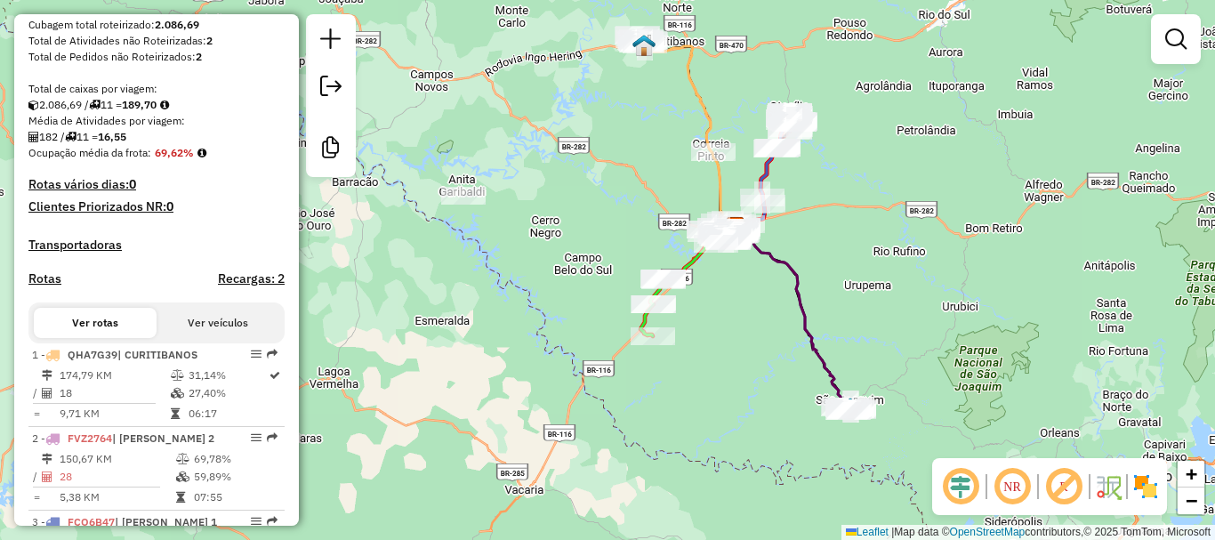
drag, startPoint x: 869, startPoint y: 268, endPoint x: 832, endPoint y: 259, distance: 37.5
click at [832, 259] on div "Janela de atendimento Grade de atendimento Capacidade Transportadoras Veículos …" at bounding box center [607, 270] width 1215 height 540
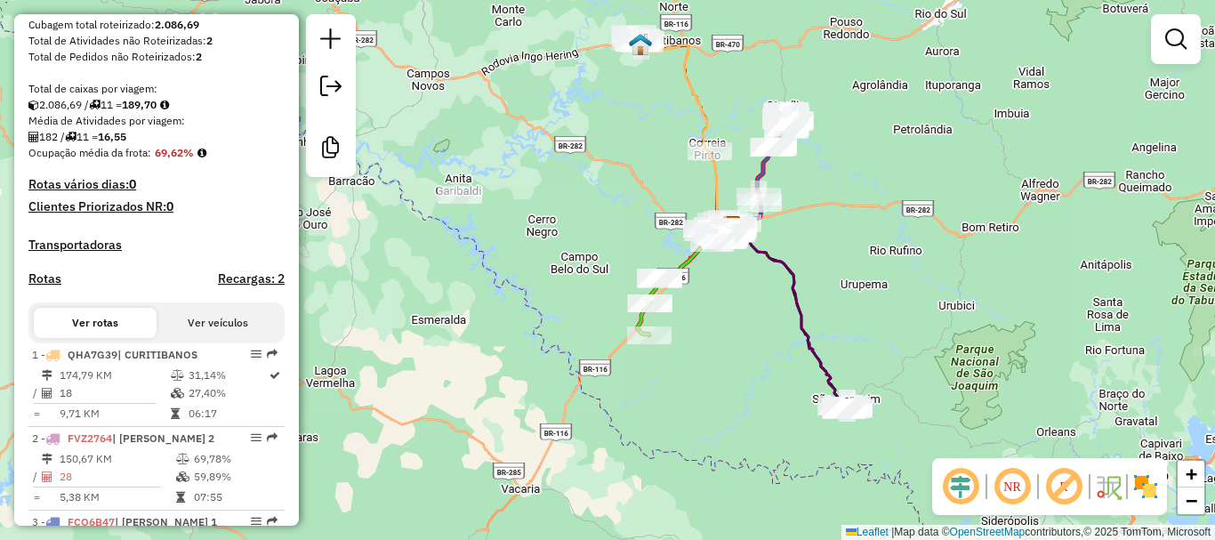
drag, startPoint x: 842, startPoint y: 269, endPoint x: 799, endPoint y: 290, distance: 48.5
click at [799, 290] on div "Janela de atendimento Grade de atendimento Capacidade Transportadoras Veículos …" at bounding box center [607, 270] width 1215 height 540
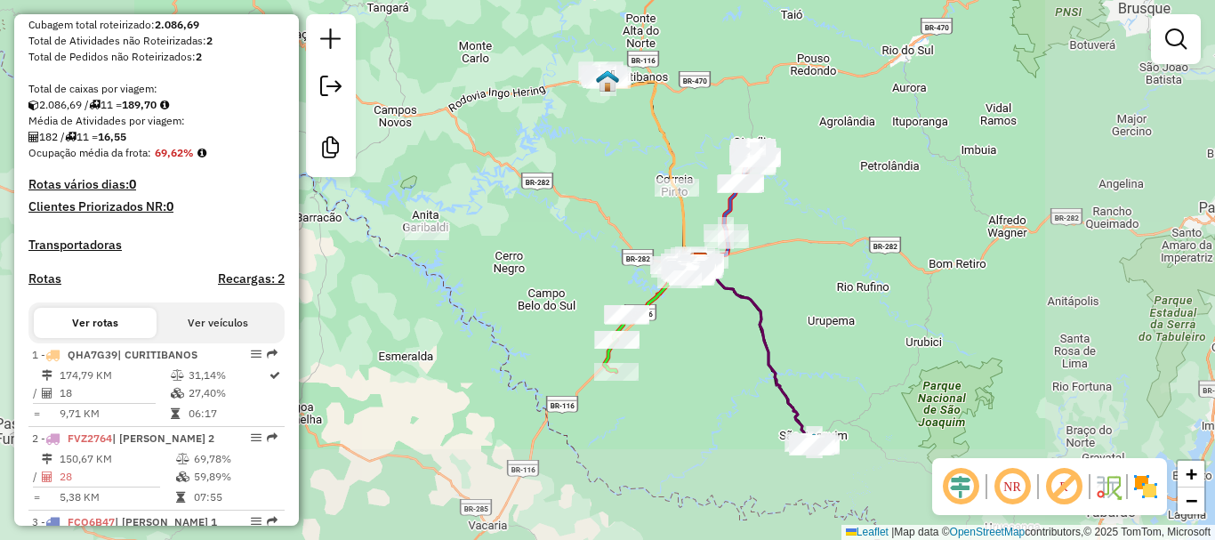
drag, startPoint x: 831, startPoint y: 269, endPoint x: 811, endPoint y: 278, distance: 21.9
click at [824, 311] on div "Janela de atendimento Grade de atendimento Capacidade Transportadoras Veículos …" at bounding box center [607, 270] width 1215 height 540
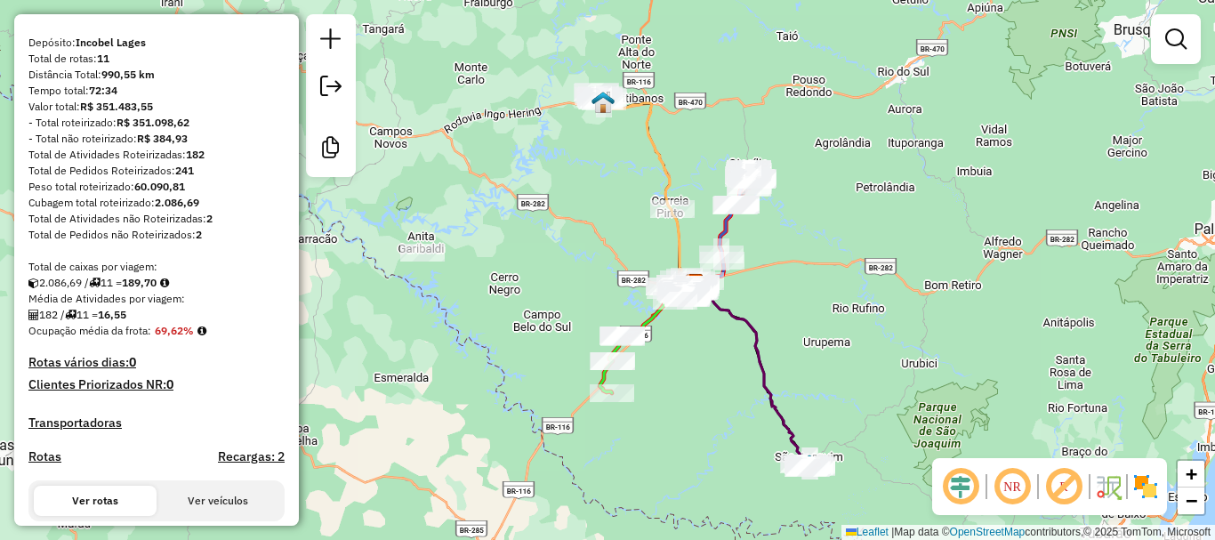
scroll to position [0, 0]
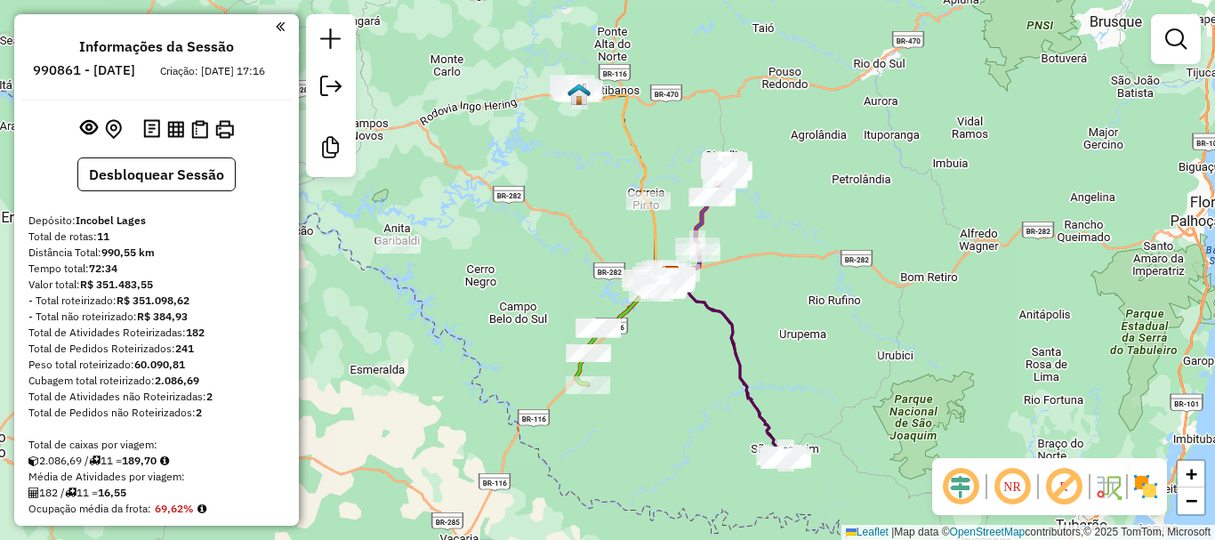
drag, startPoint x: 762, startPoint y: 340, endPoint x: 738, endPoint y: 332, distance: 25.3
click at [738, 332] on icon at bounding box center [728, 365] width 114 height 188
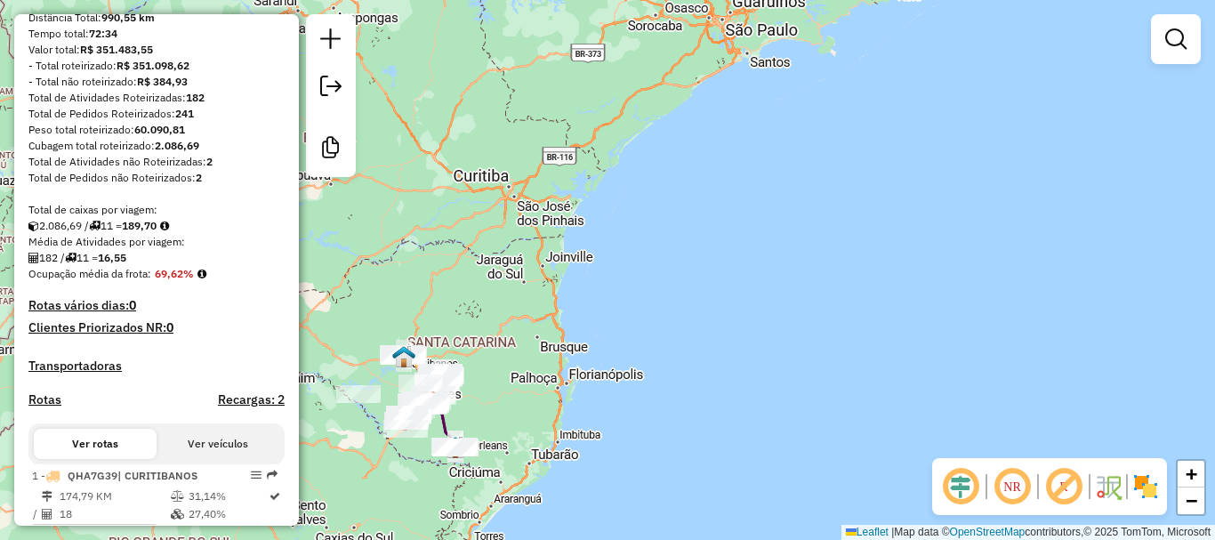
scroll to position [267, 0]
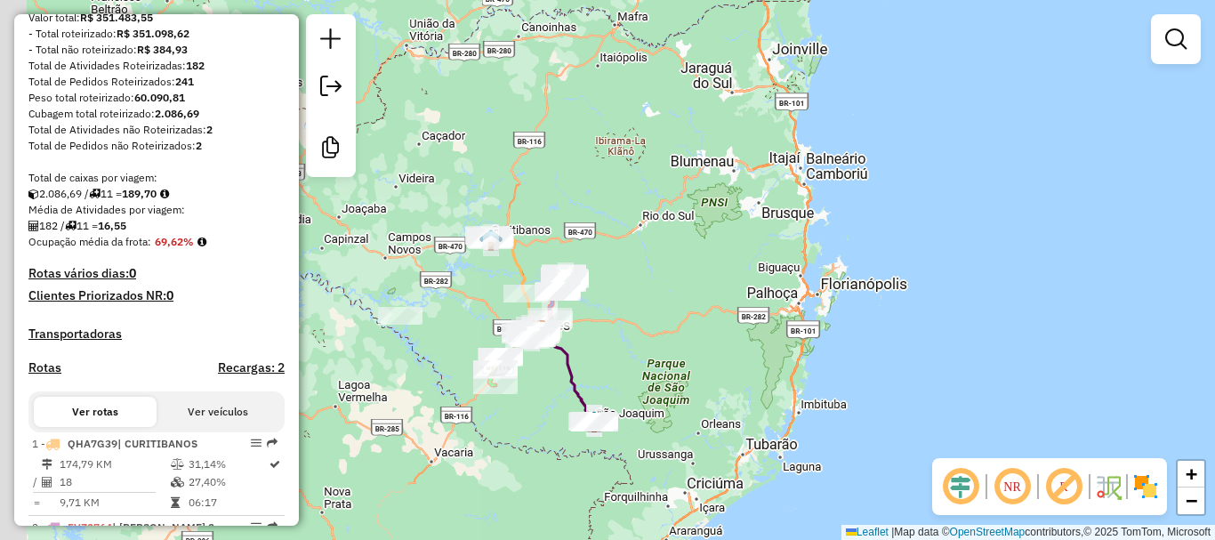
drag, startPoint x: 546, startPoint y: 383, endPoint x: 662, endPoint y: 311, distance: 136.2
click at [661, 312] on div "Janela de atendimento Grade de atendimento Capacidade Transportadoras Veículos …" at bounding box center [607, 270] width 1215 height 540
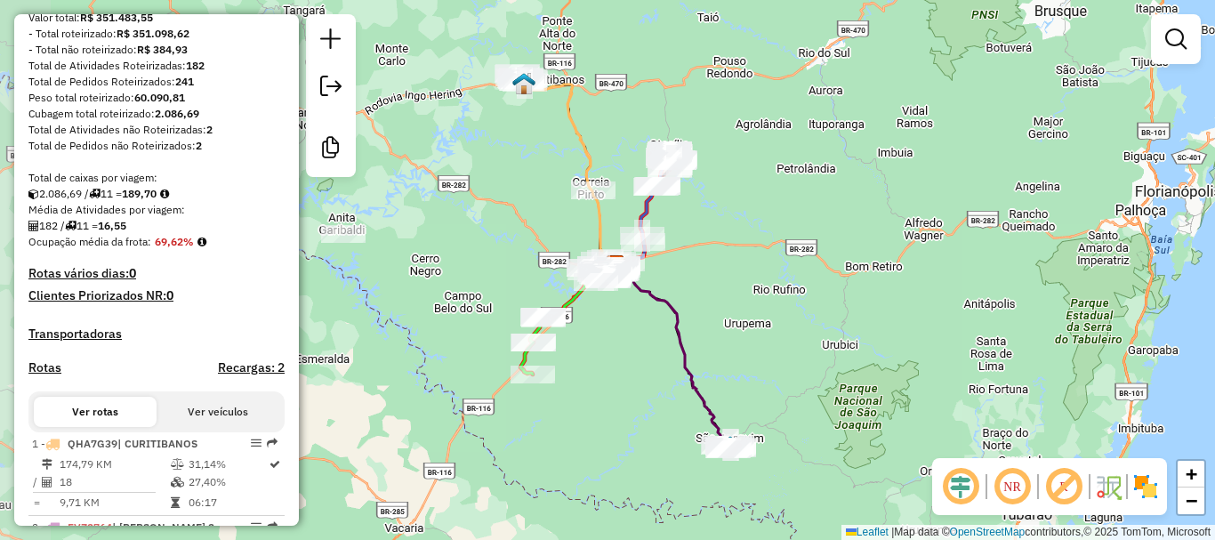
drag, startPoint x: 637, startPoint y: 334, endPoint x: 741, endPoint y: 266, distance: 124.1
click at [736, 271] on div "Janela de atendimento Grade de atendimento Capacidade Transportadoras Veículos …" at bounding box center [607, 270] width 1215 height 540
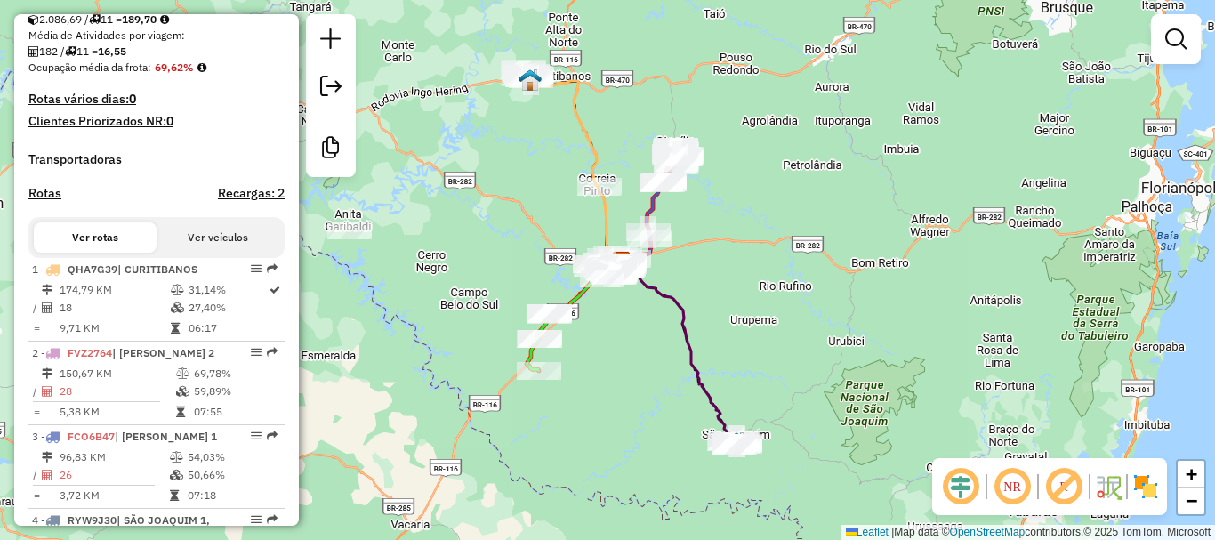
scroll to position [445, 0]
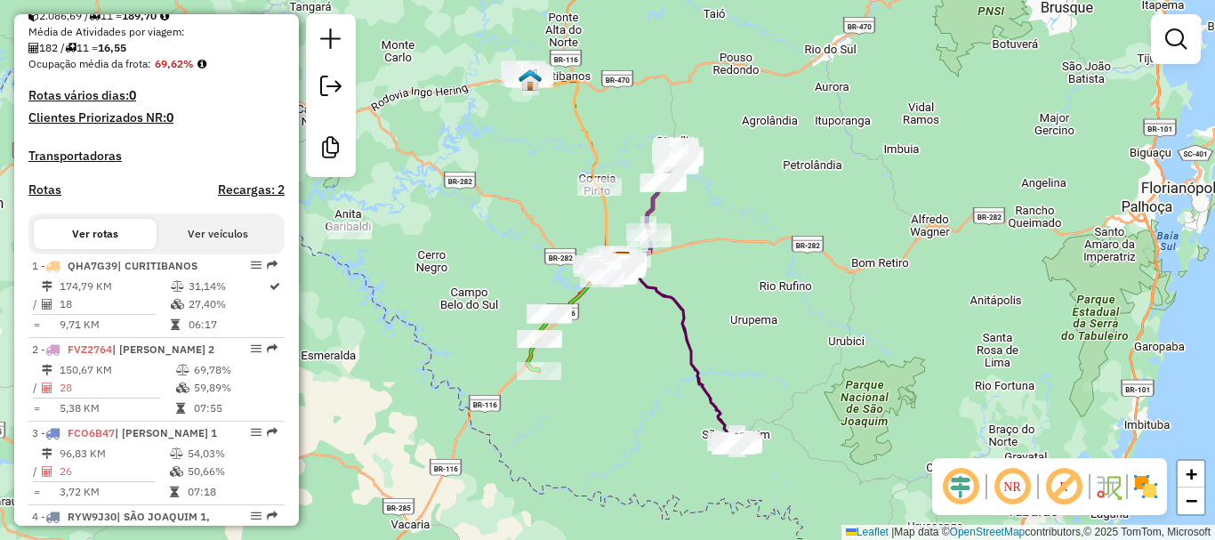
click at [215, 233] on div "Ver rotas Ver veículos" at bounding box center [156, 233] width 256 height 41
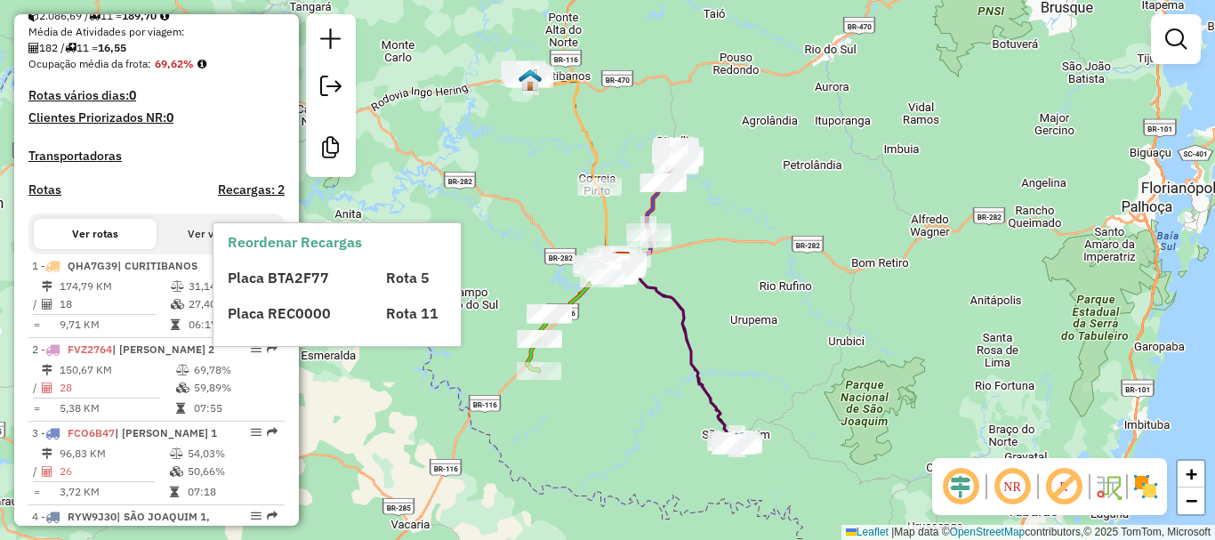
click at [205, 242] on button "Ver veículos" at bounding box center [218, 234] width 123 height 30
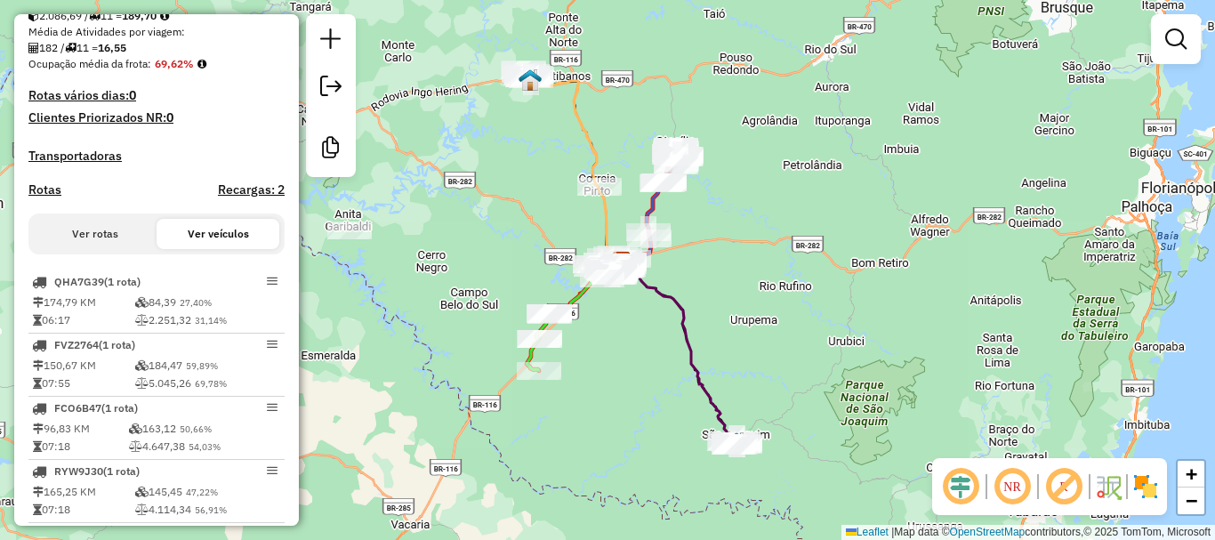
click at [106, 247] on button "Ver rotas" at bounding box center [95, 234] width 123 height 30
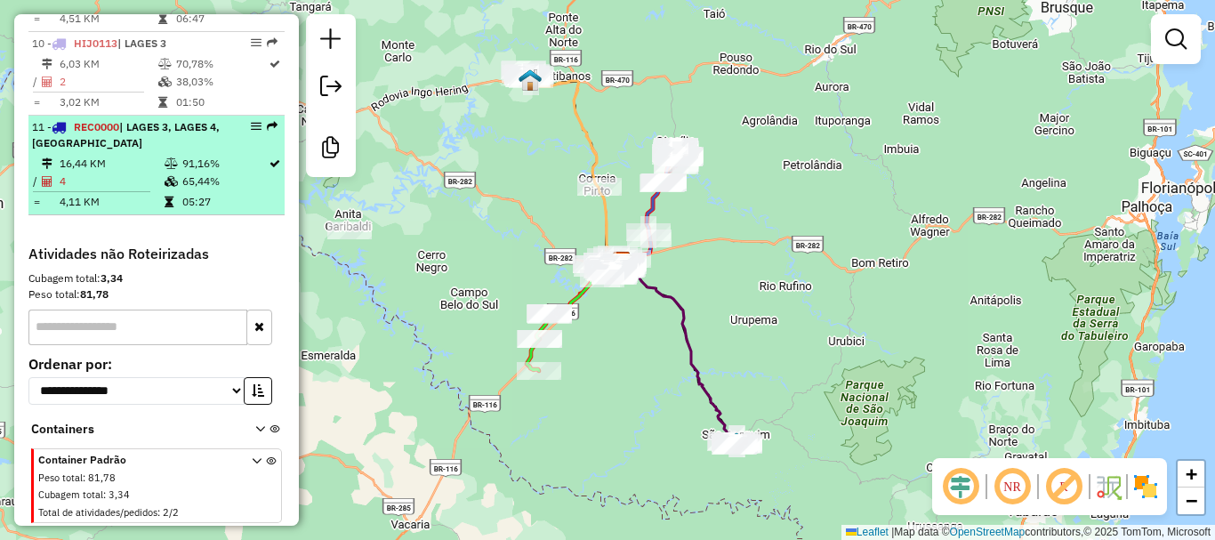
scroll to position [1548, 0]
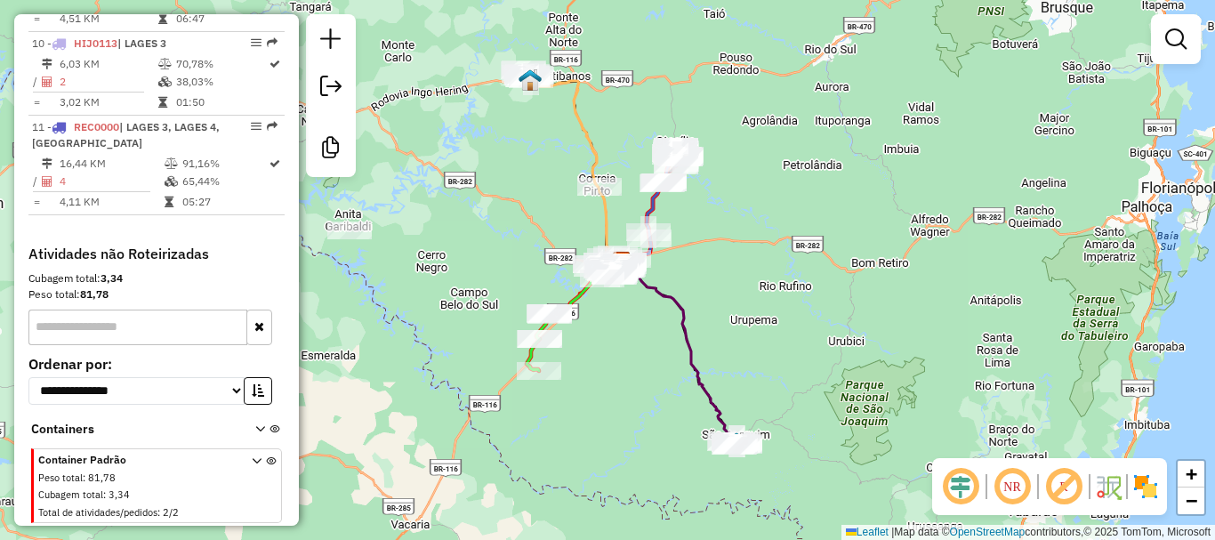
click at [261, 427] on span at bounding box center [267, 430] width 24 height 21
click at [255, 427] on icon at bounding box center [260, 432] width 10 height 17
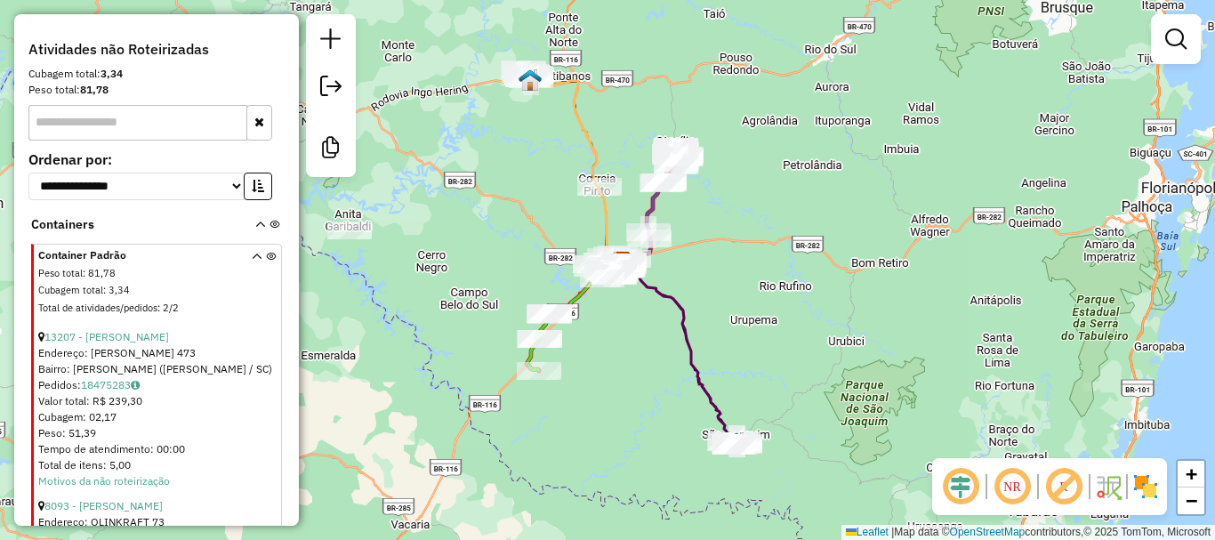
scroll to position [1713, 0]
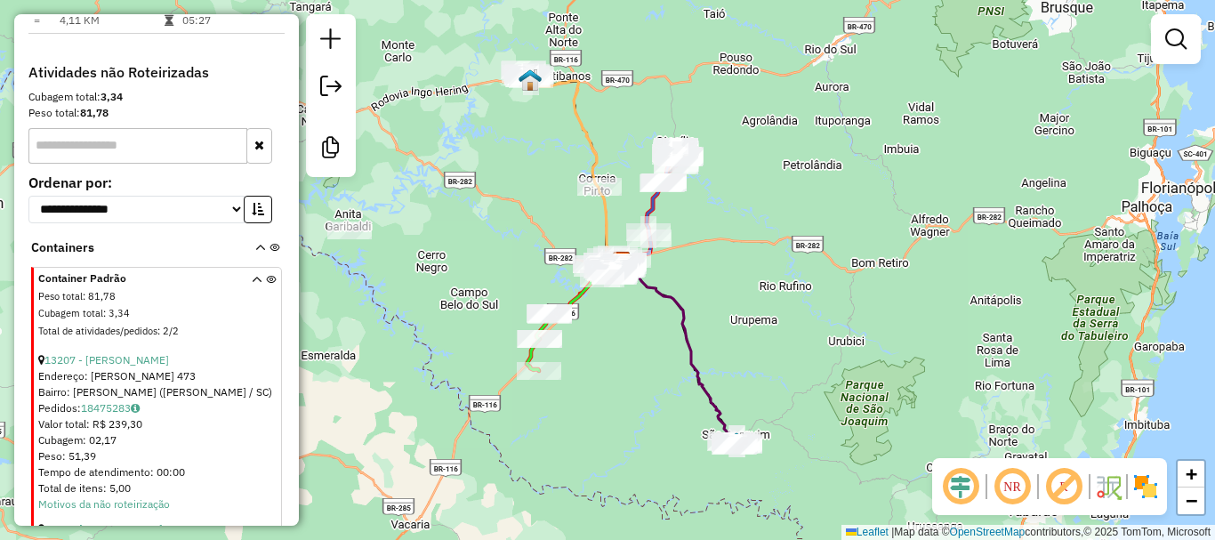
click at [259, 260] on icon at bounding box center [260, 251] width 10 height 17
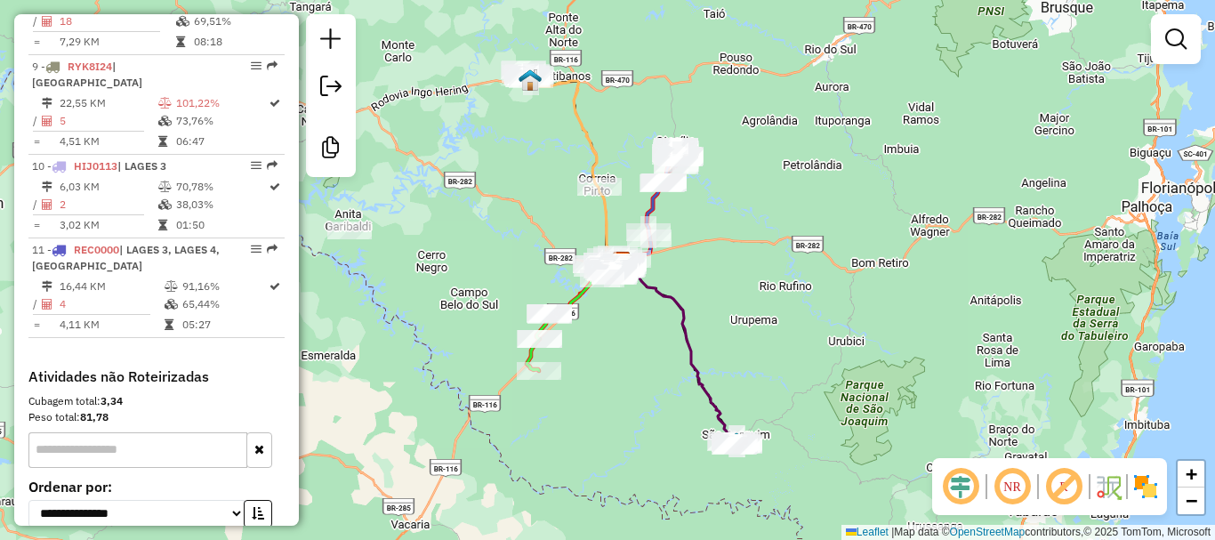
scroll to position [1423, 0]
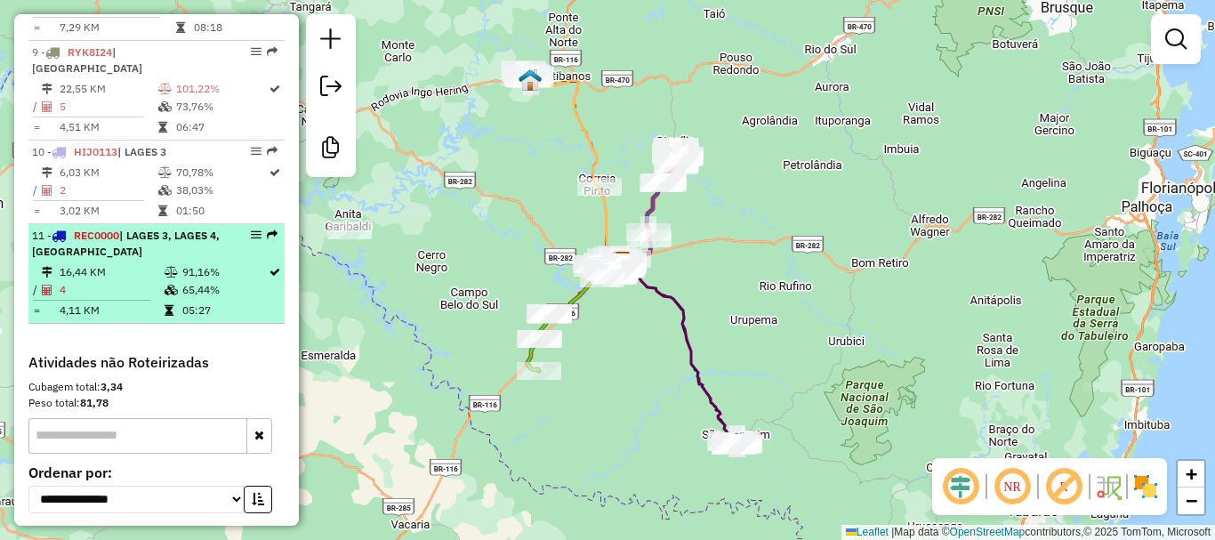
click at [132, 260] on div "11 - REC0000 | LAGES 3, LAGES 4, LAGES CENTRO" at bounding box center [126, 244] width 189 height 32
select select "*********"
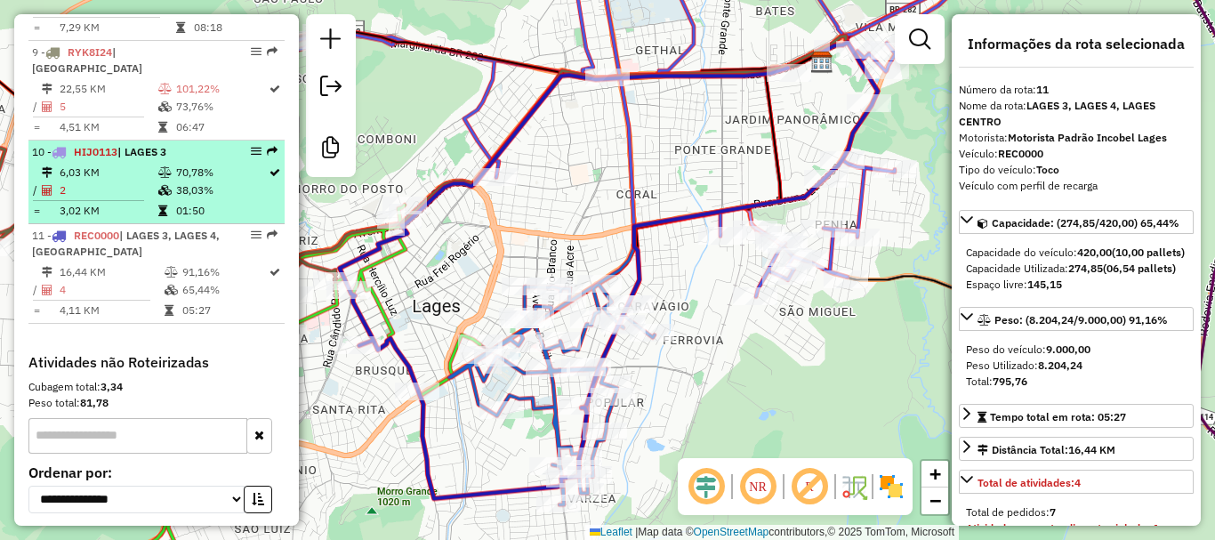
click at [126, 158] on span "| LAGES 3" at bounding box center [141, 151] width 49 height 13
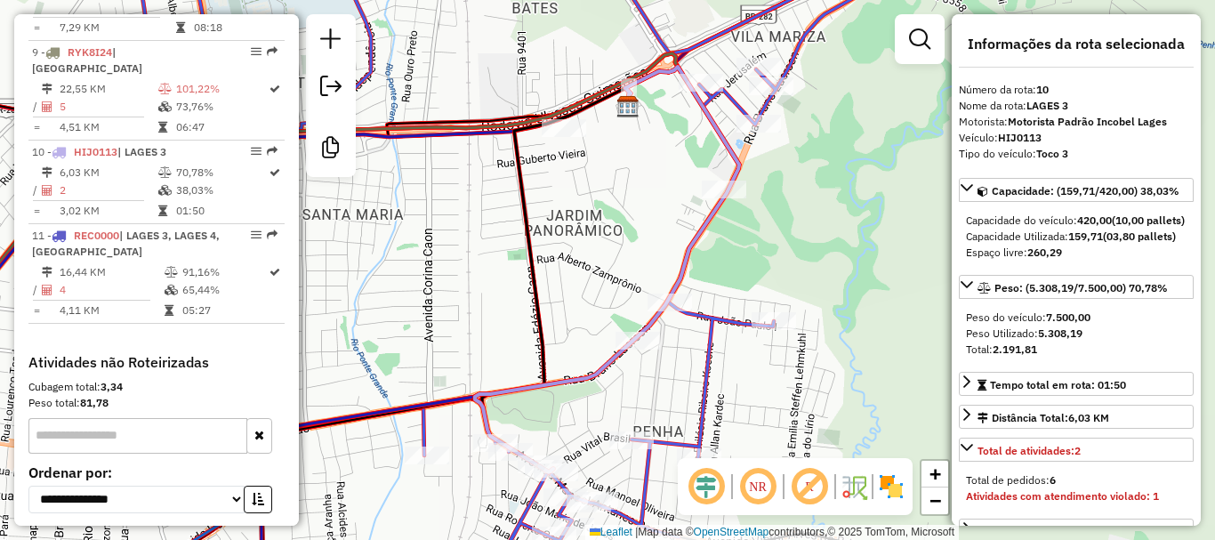
click at [819, 414] on div "Janela de atendimento Grade de atendimento Capacidade Transportadoras Veículos …" at bounding box center [607, 270] width 1215 height 540
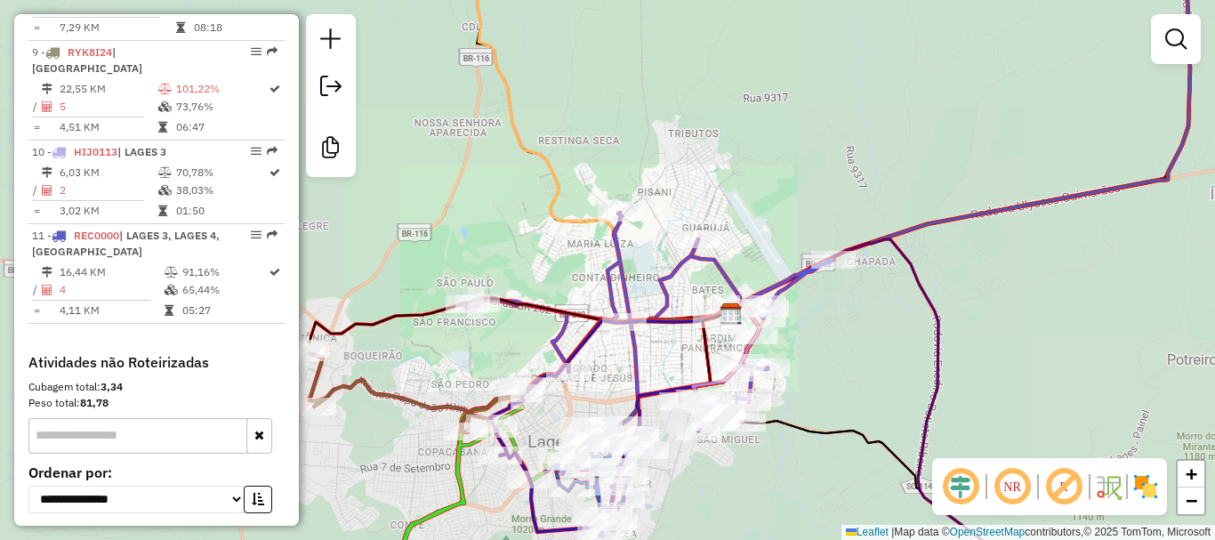
drag, startPoint x: 811, startPoint y: 383, endPoint x: 740, endPoint y: 283, distance: 123.1
click at [760, 319] on div "Janela de atendimento Grade de atendimento Capacidade Transportadoras Veículos …" at bounding box center [607, 270] width 1215 height 540
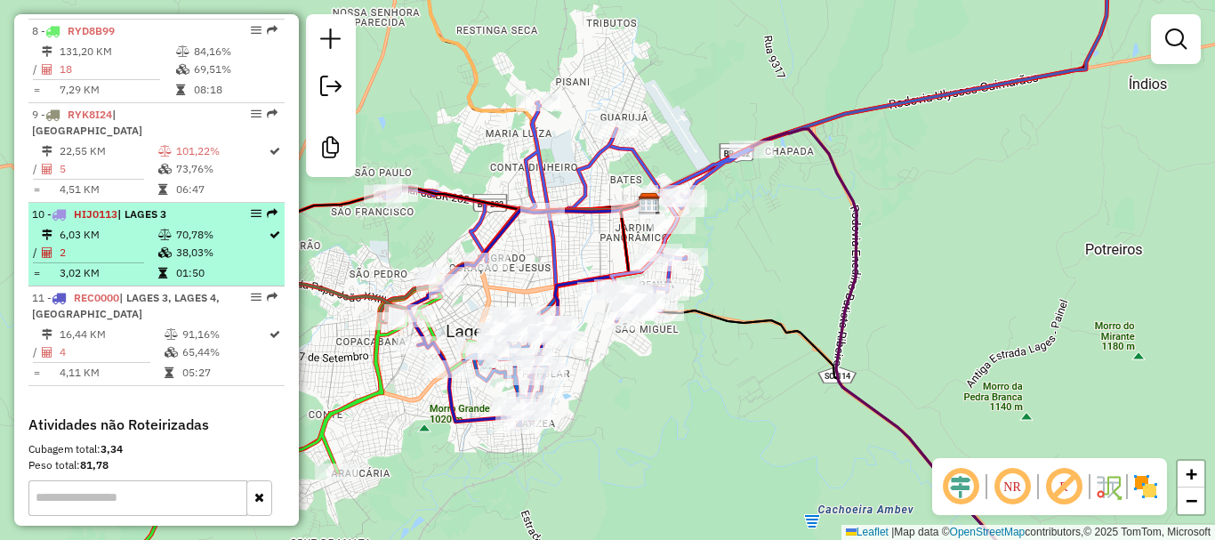
scroll to position [1334, 0]
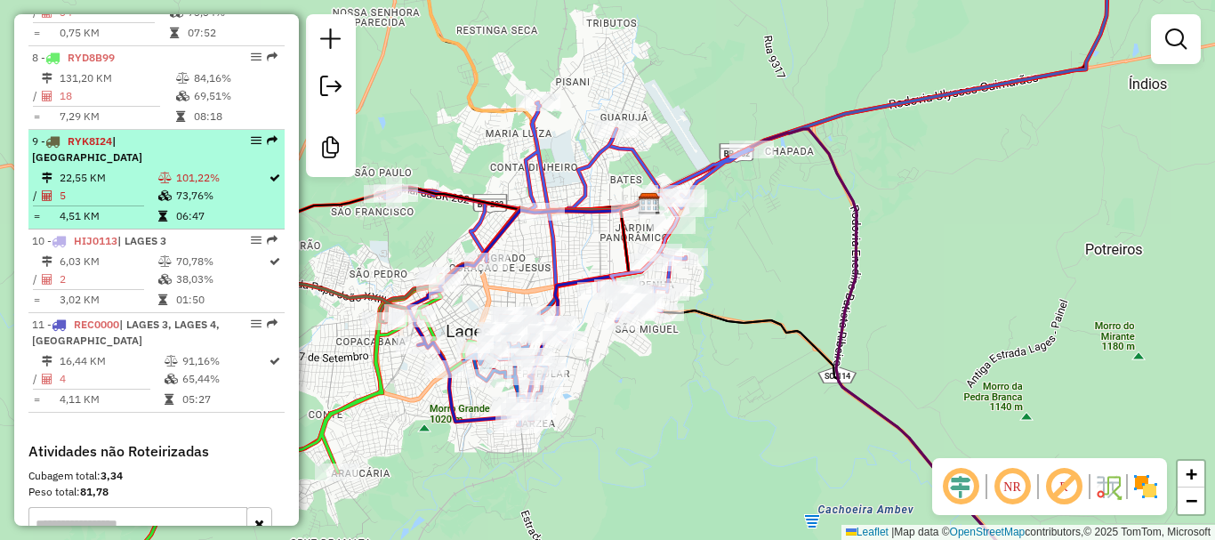
click at [118, 187] on td "22,55 KM" at bounding box center [108, 178] width 99 height 18
select select "*********"
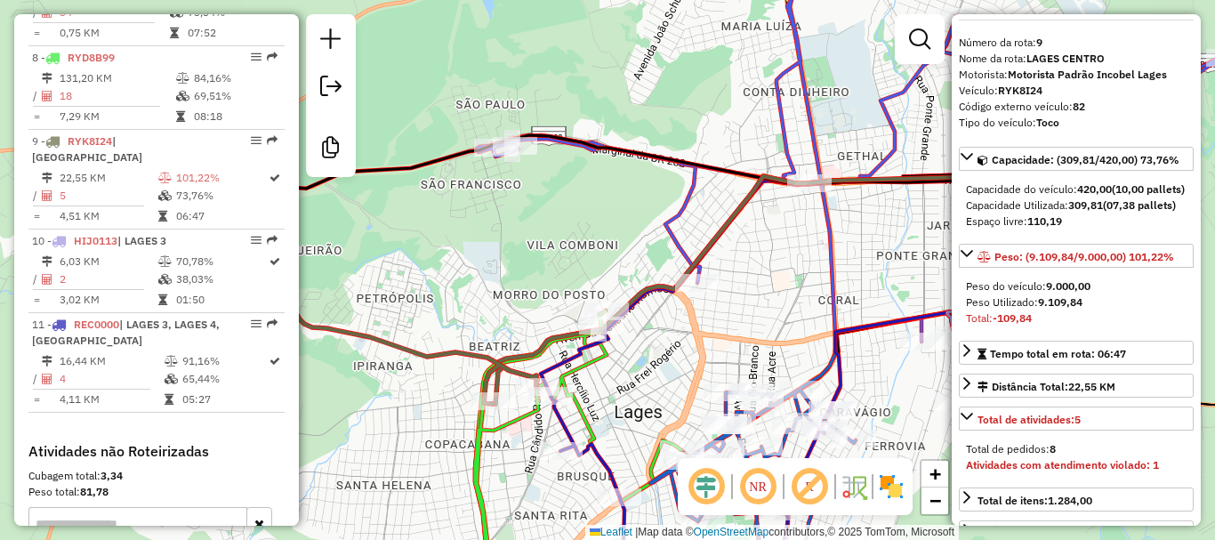
scroll to position [0, 0]
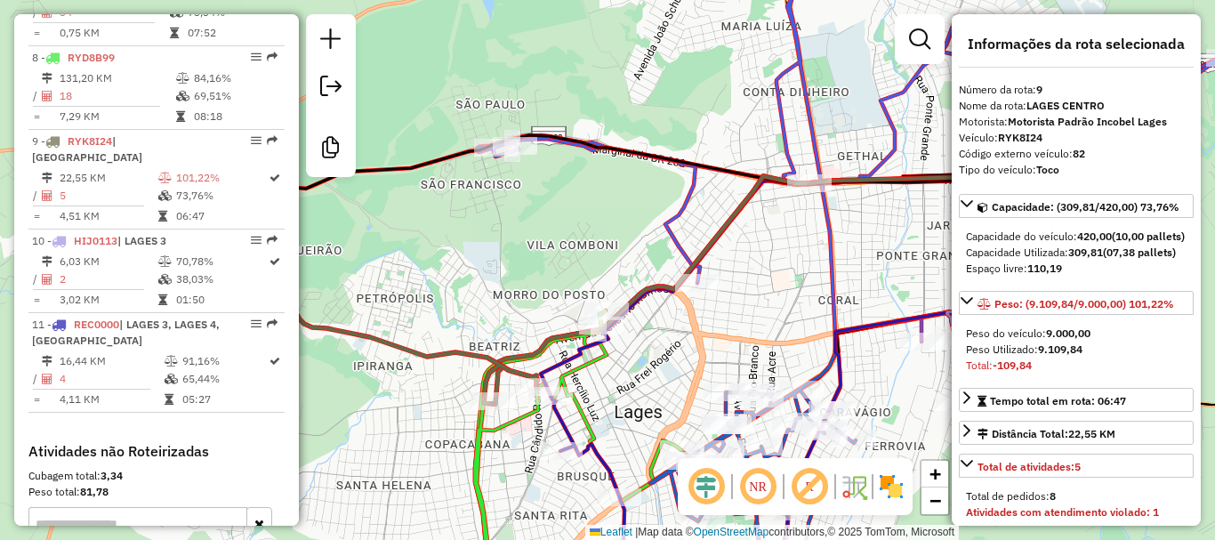
click at [775, 291] on div "Janela de atendimento Grade de atendimento Capacidade Transportadoras Veículos …" at bounding box center [607, 270] width 1215 height 540
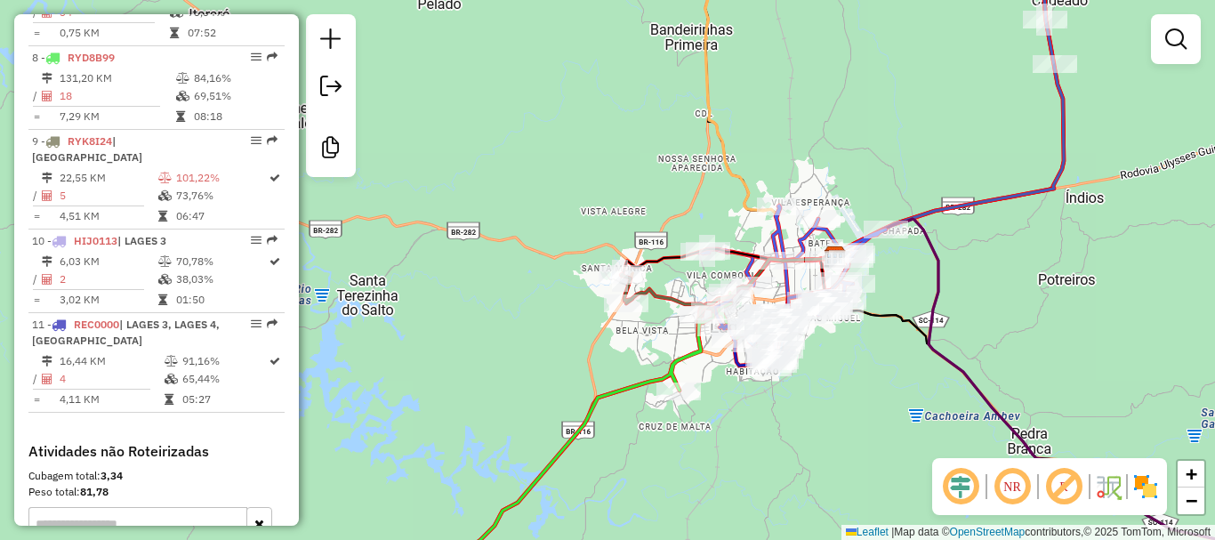
drag, startPoint x: 779, startPoint y: 139, endPoint x: 647, endPoint y: 139, distance: 132.5
click at [652, 141] on div "Rota 6 - Placa RYW9F50 6709 - MEZZALIRA e CIA LTDA Janela de atendimento Grade …" at bounding box center [607, 270] width 1215 height 540
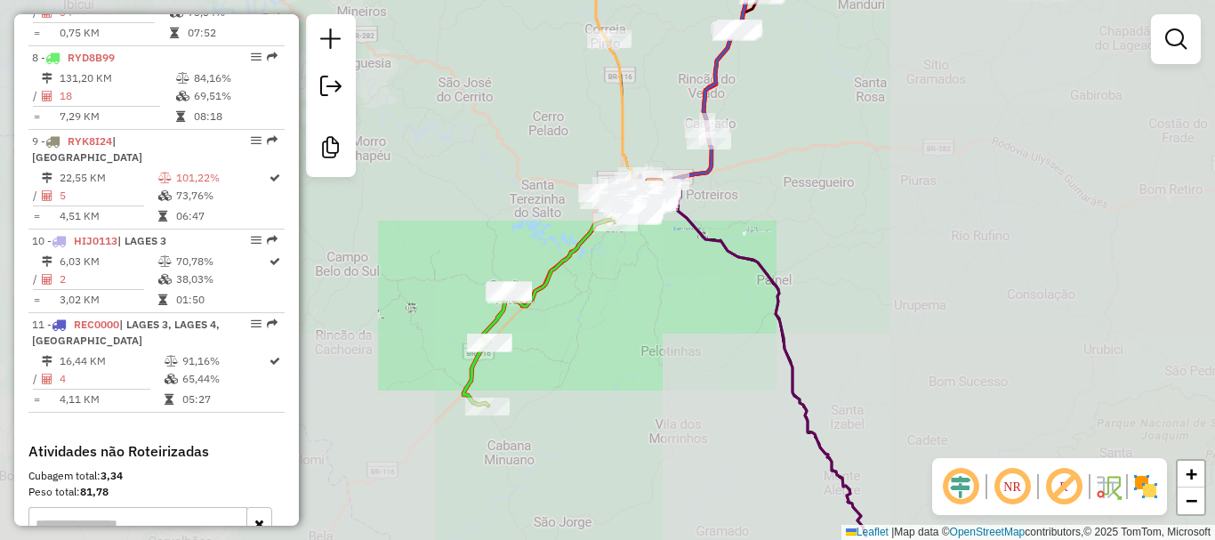
drag, startPoint x: 834, startPoint y: 224, endPoint x: 771, endPoint y: 259, distance: 72.0
click at [772, 259] on div "Janela de atendimento Grade de atendimento Capacidade Transportadoras Veículos …" at bounding box center [607, 270] width 1215 height 540
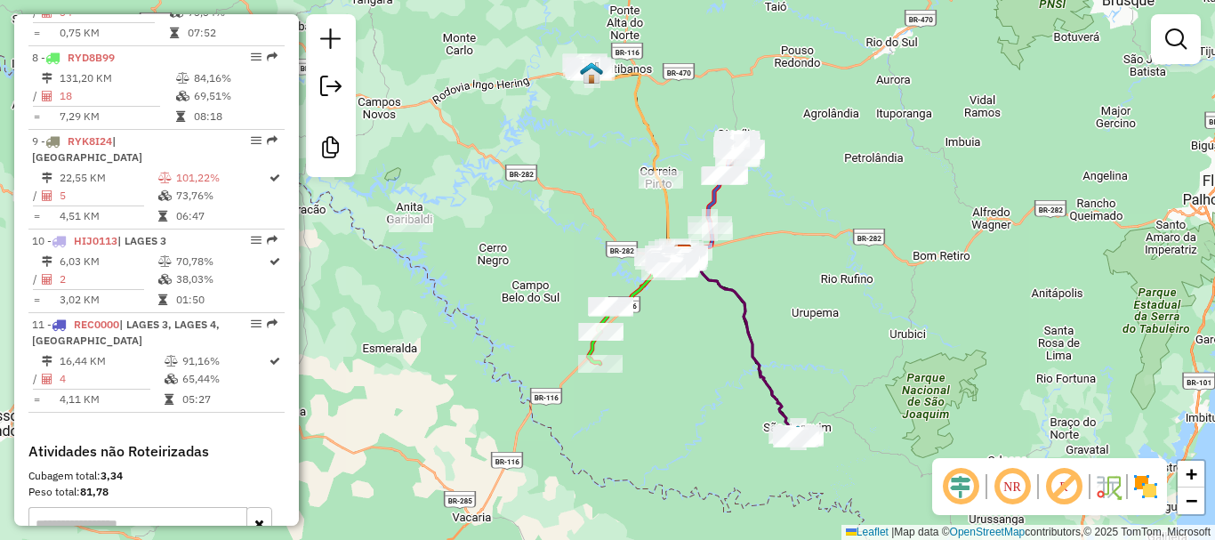
drag, startPoint x: 777, startPoint y: 253, endPoint x: 776, endPoint y: 266, distance: 12.5
click at [776, 266] on div "Janela de atendimento Grade de atendimento Capacidade Transportadoras Veículos …" at bounding box center [607, 270] width 1215 height 540
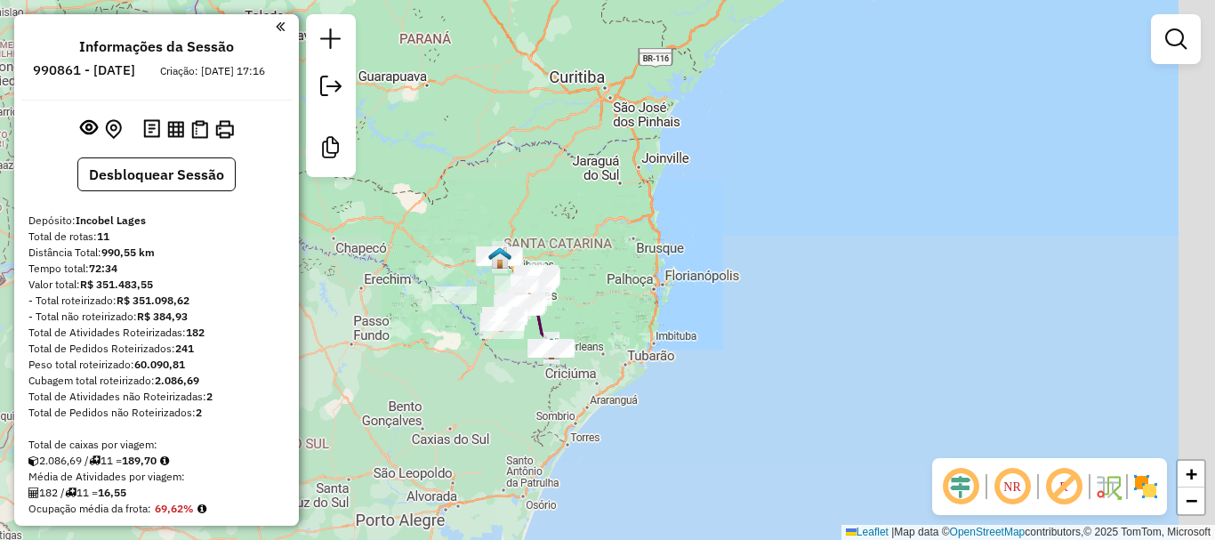
drag, startPoint x: 684, startPoint y: 302, endPoint x: 567, endPoint y: 306, distance: 116.6
click at [660, 309] on div "Janela de atendimento Grade de atendimento Capacidade Transportadoras Veículos …" at bounding box center [607, 270] width 1215 height 540
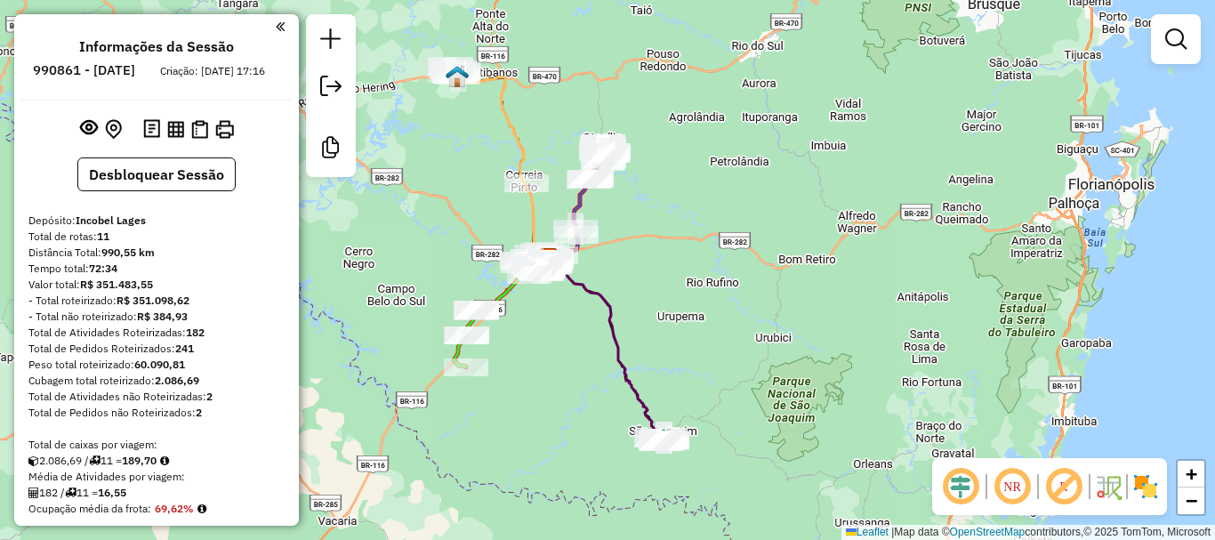
drag, startPoint x: 546, startPoint y: 326, endPoint x: 800, endPoint y: 283, distance: 257.9
click at [801, 283] on div "Janela de atendimento Grade de atendimento Capacidade Transportadoras Veículos …" at bounding box center [607, 270] width 1215 height 540
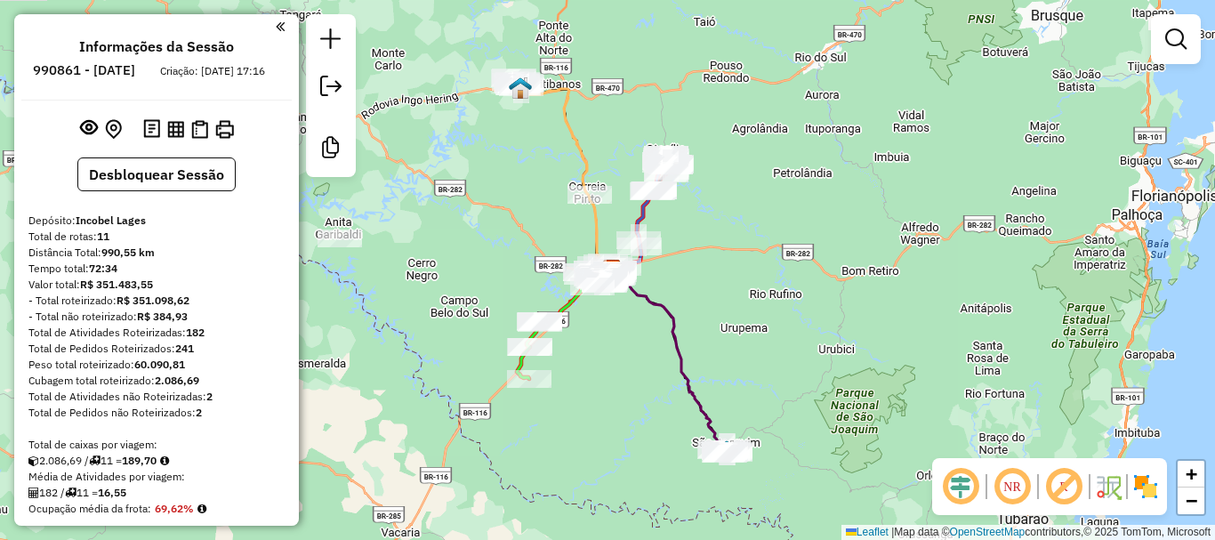
click at [773, 314] on div "Janela de atendimento Grade de atendimento Capacidade Transportadoras Veículos …" at bounding box center [607, 270] width 1215 height 540
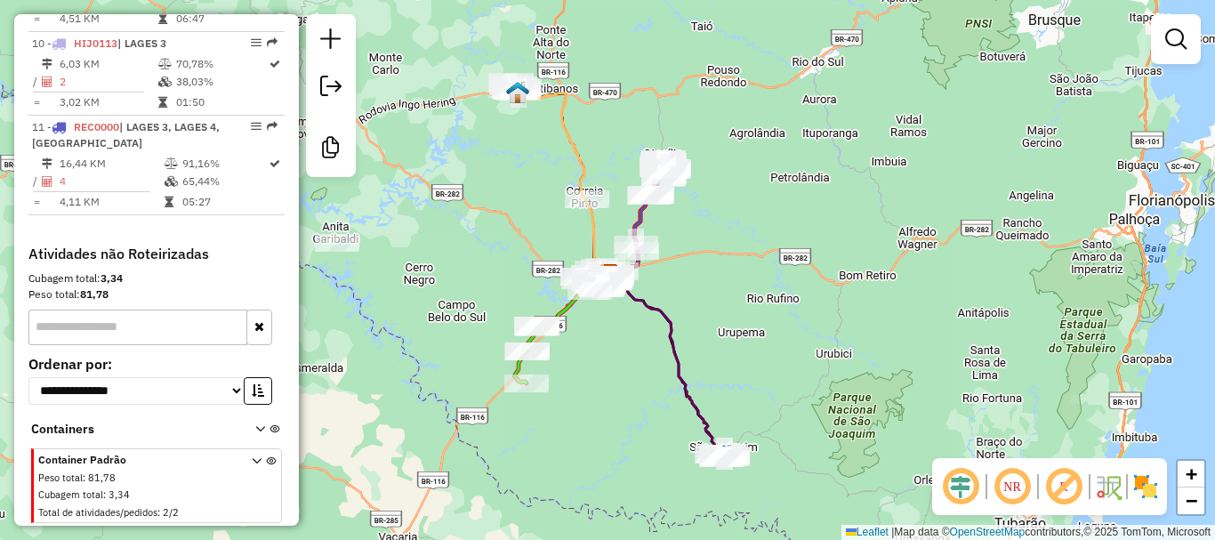
scroll to position [1459, 0]
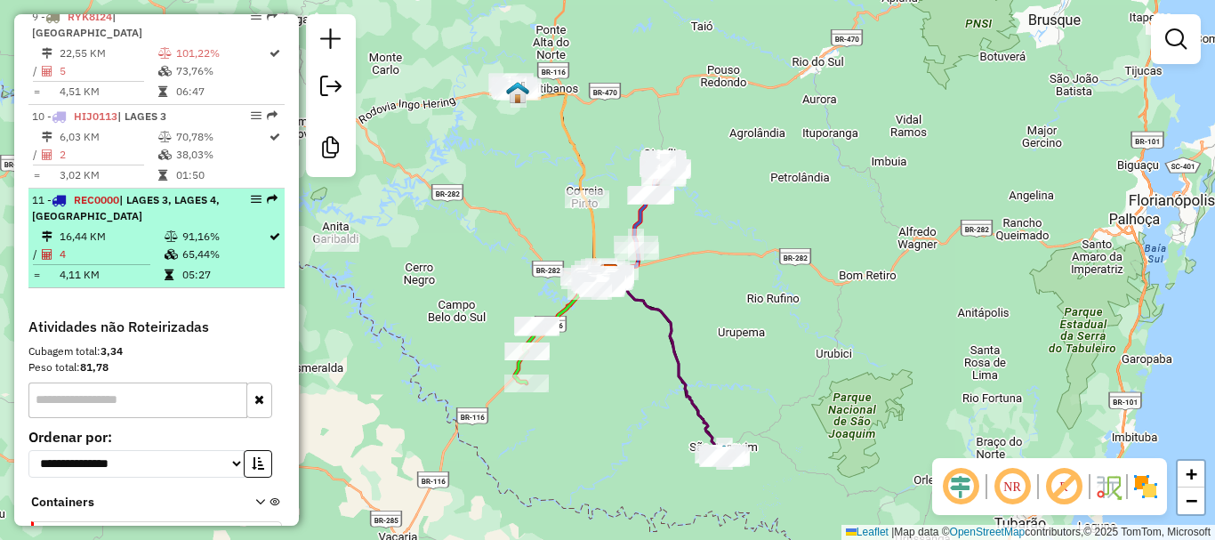
click at [143, 244] on td "16,44 KM" at bounding box center [111, 237] width 105 height 18
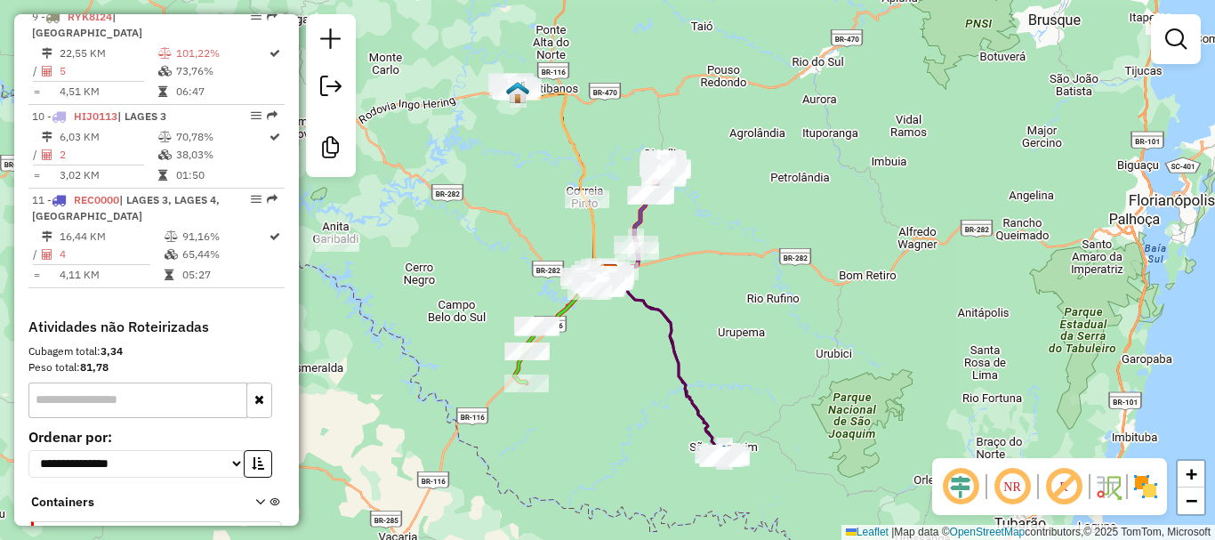
select select "*********"
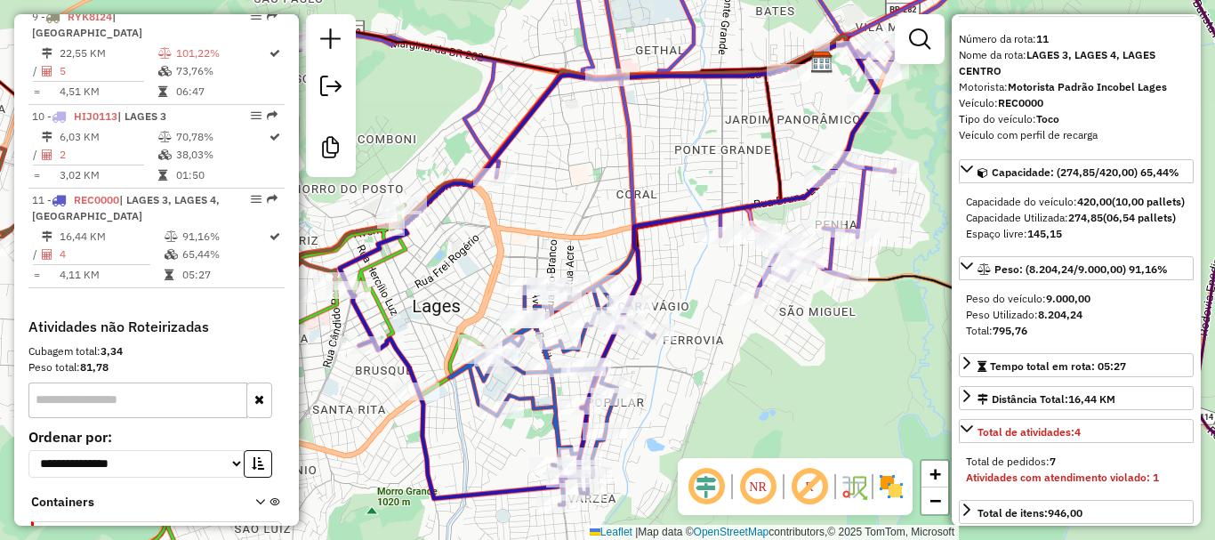
scroll to position [89, 0]
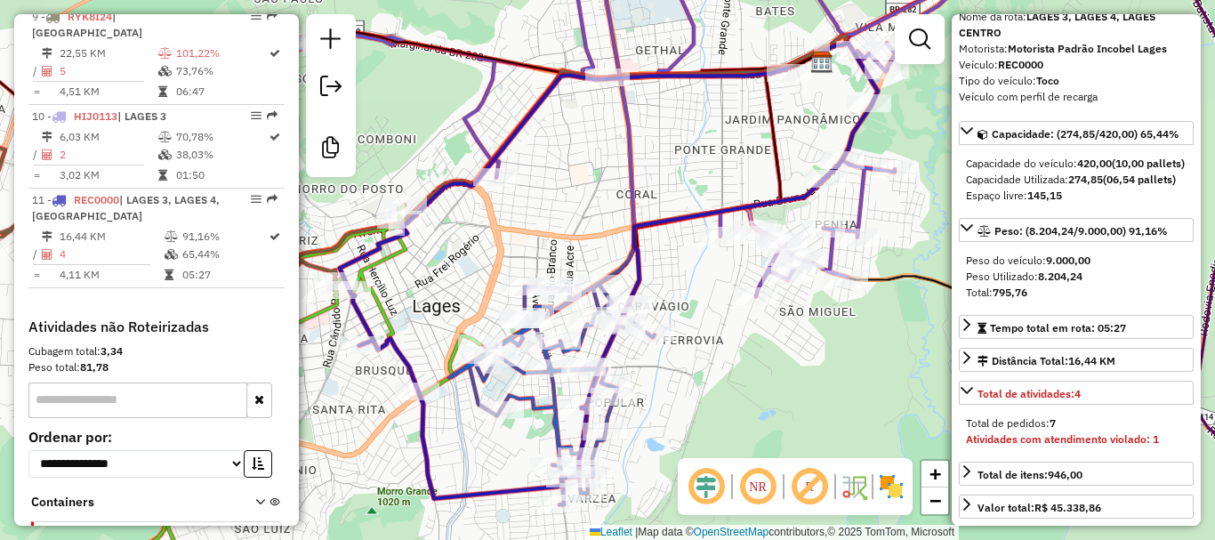
click at [784, 414] on div "Janela de atendimento Grade de atendimento Capacidade Transportadoras Veículos …" at bounding box center [607, 270] width 1215 height 540
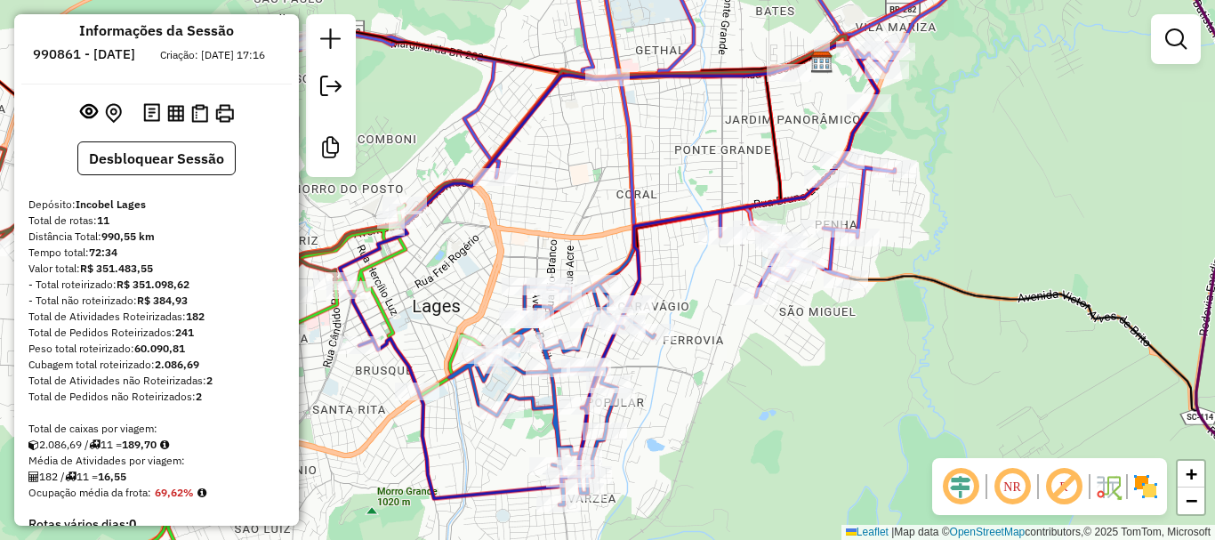
scroll to position [0, 0]
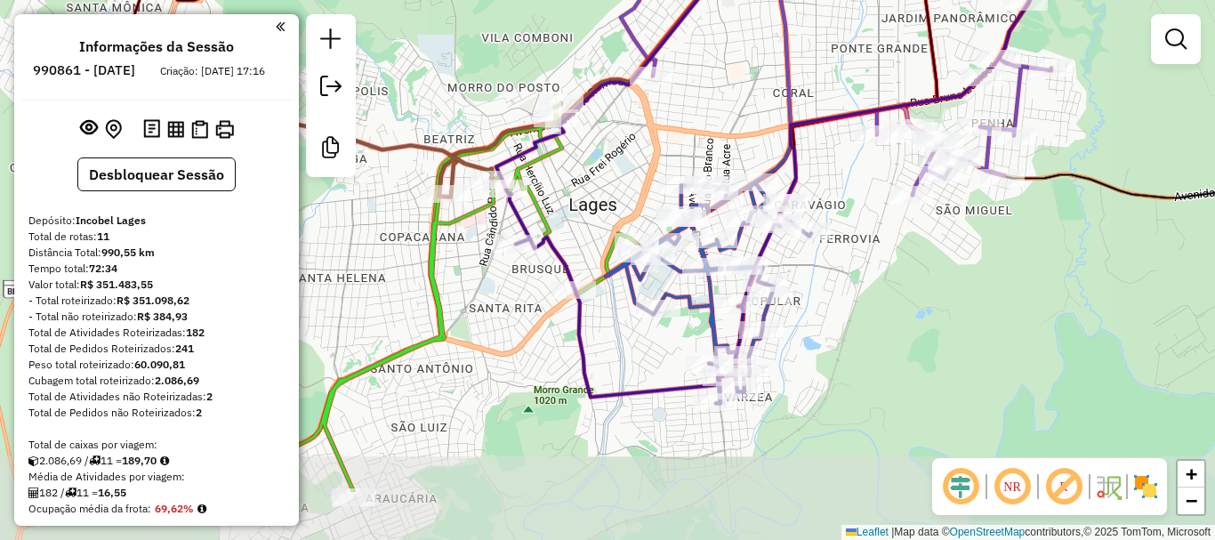
drag, startPoint x: 381, startPoint y: 310, endPoint x: 512, endPoint y: 207, distance: 167.2
click at [538, 208] on icon at bounding box center [386, 297] width 501 height 389
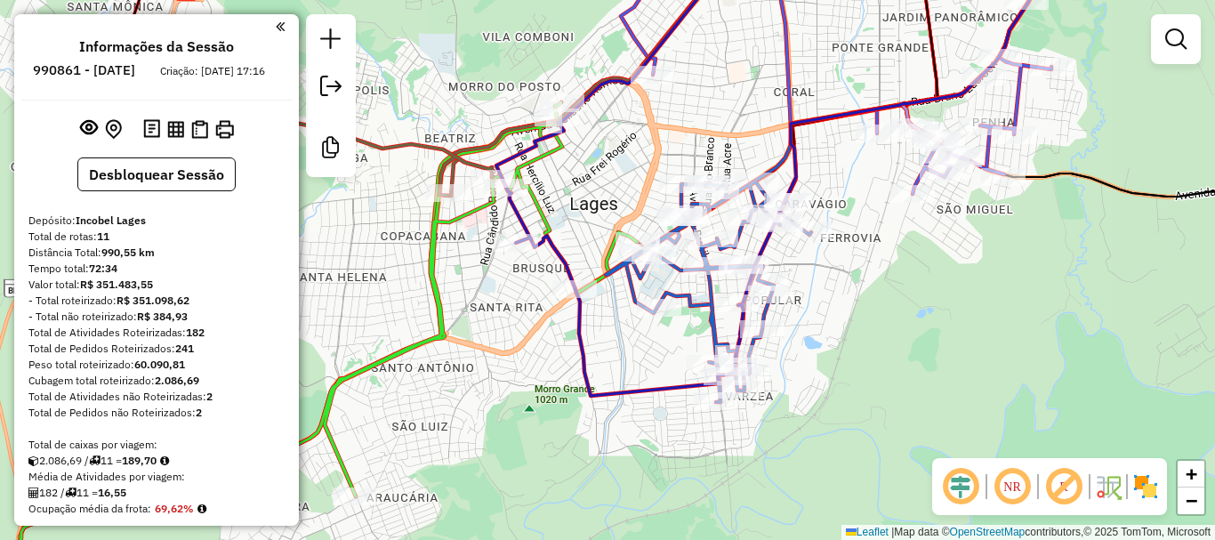
click at [471, 228] on div "Janela de atendimento Grade de atendimento Capacidade Transportadoras Veículos …" at bounding box center [607, 270] width 1215 height 540
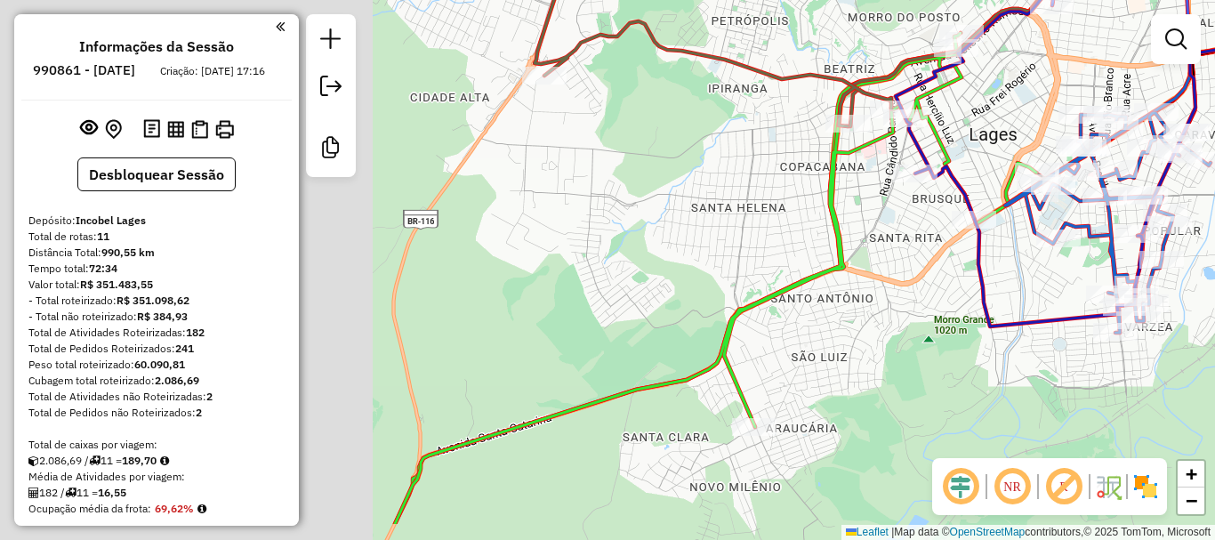
drag, startPoint x: 614, startPoint y: 415, endPoint x: 938, endPoint y: 341, distance: 333.1
click at [955, 337] on div "Janela de atendimento Grade de atendimento Capacidade Transportadoras Veículos …" at bounding box center [607, 270] width 1215 height 540
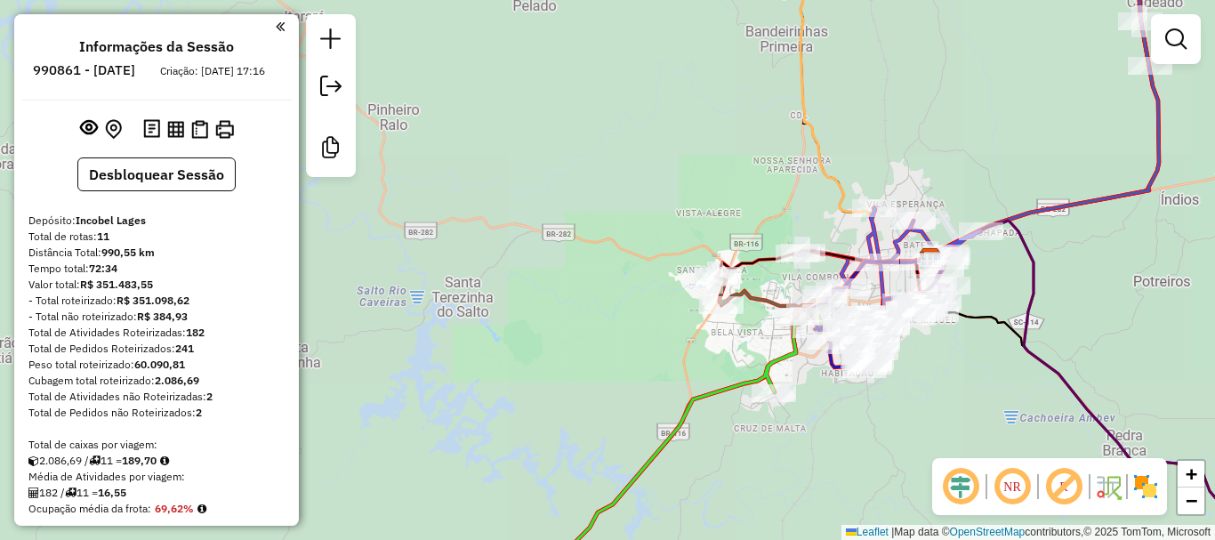
drag, startPoint x: 807, startPoint y: 391, endPoint x: 776, endPoint y: 349, distance: 52.3
click at [776, 350] on div "Janela de atendimento Grade de atendimento Capacidade Transportadoras Veículos …" at bounding box center [607, 270] width 1215 height 540
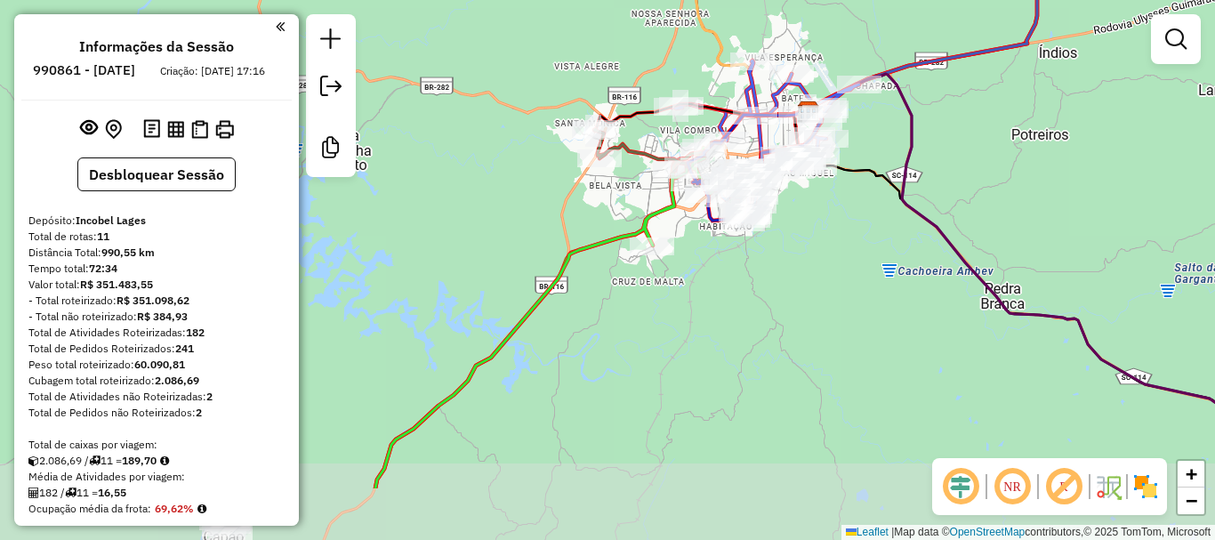
drag, startPoint x: 804, startPoint y: 360, endPoint x: 712, endPoint y: 254, distance: 140.0
click at [712, 254] on div "Janela de atendimento Grade de atendimento Capacidade Transportadoras Veículos …" at bounding box center [607, 270] width 1215 height 540
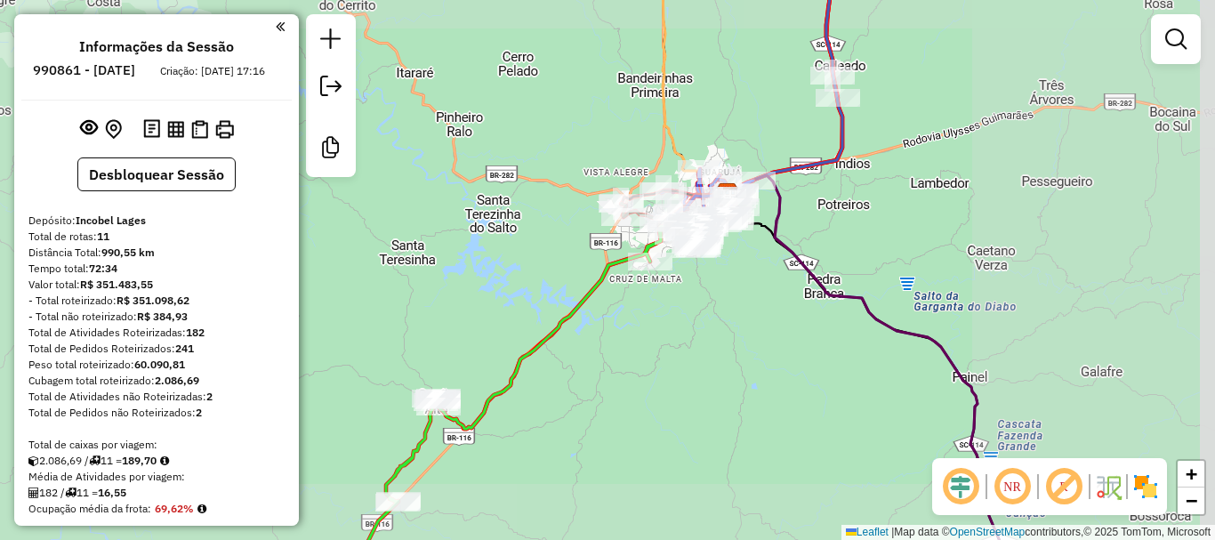
drag, startPoint x: 721, startPoint y: 318, endPoint x: 680, endPoint y: 294, distance: 48.2
click at [688, 303] on div "Janela de atendimento Grade de atendimento Capacidade Transportadoras Veículos …" at bounding box center [607, 270] width 1215 height 540
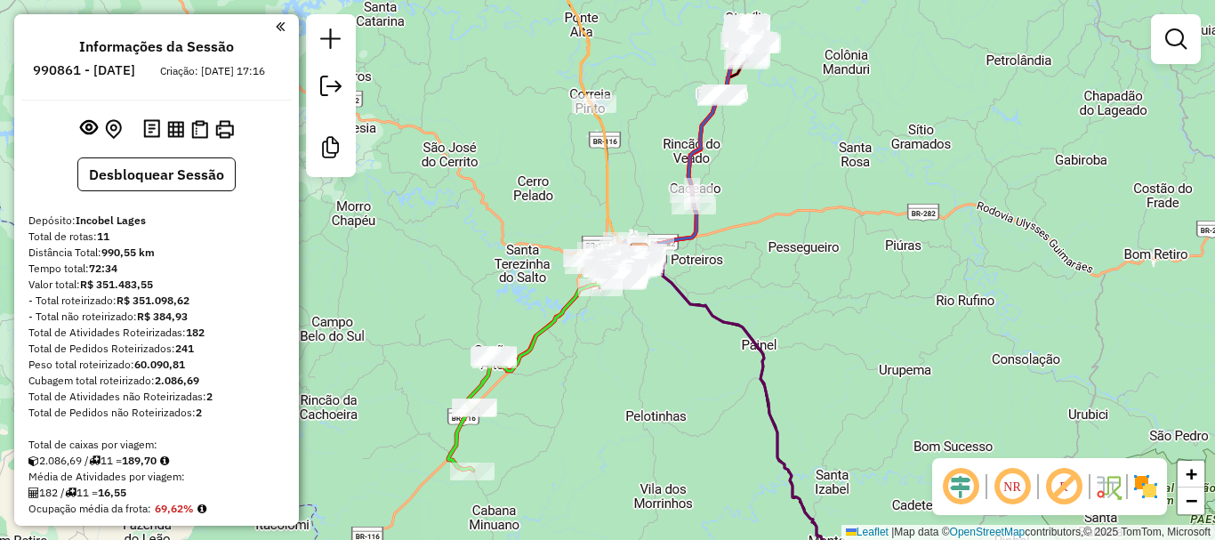
drag, startPoint x: 684, startPoint y: 334, endPoint x: 616, endPoint y: 353, distance: 70.4
click at [617, 353] on div "Janela de atendimento Grade de atendimento Capacidade Transportadoras Veículos …" at bounding box center [607, 270] width 1215 height 540
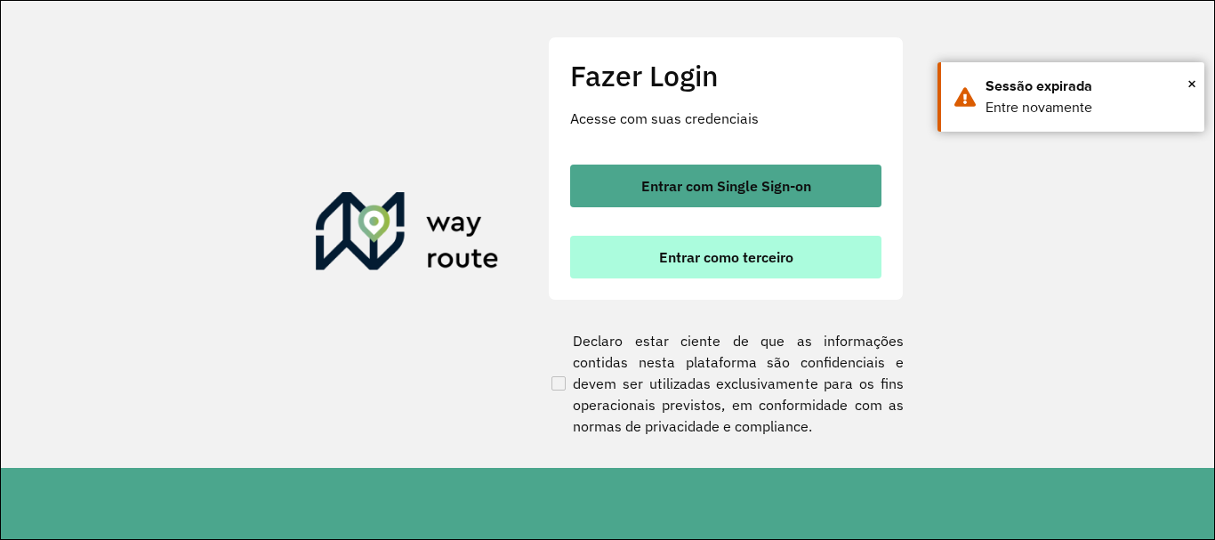
click at [605, 261] on button "Entrar como terceiro" at bounding box center [725, 257] width 311 height 43
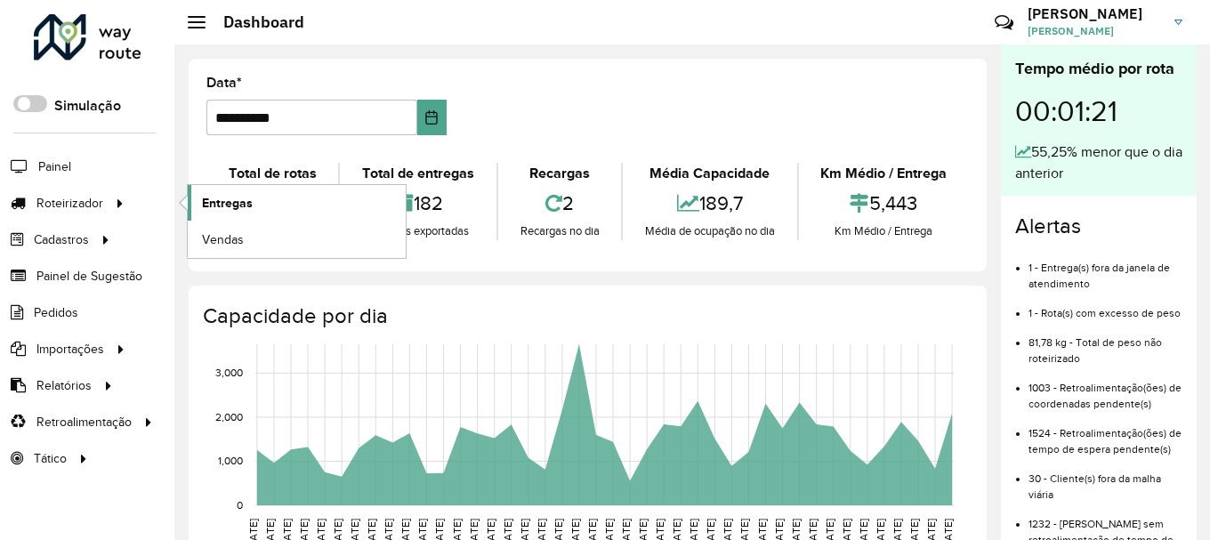
click at [205, 190] on link "Entregas" at bounding box center [297, 203] width 218 height 36
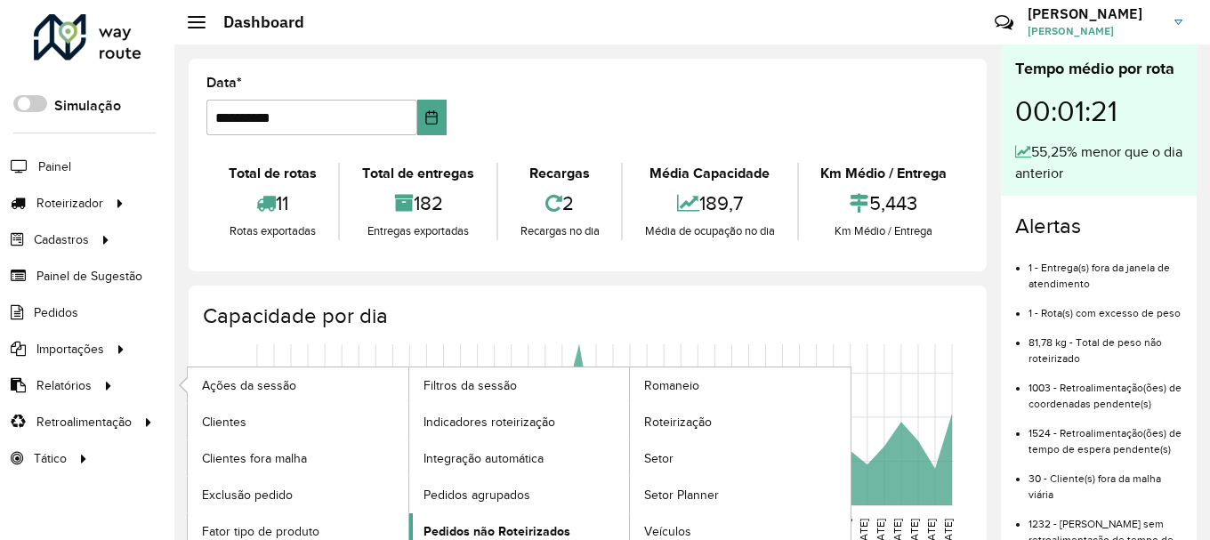
click at [515, 525] on span "Pedidos não Roteirizados" at bounding box center [496, 531] width 147 height 19
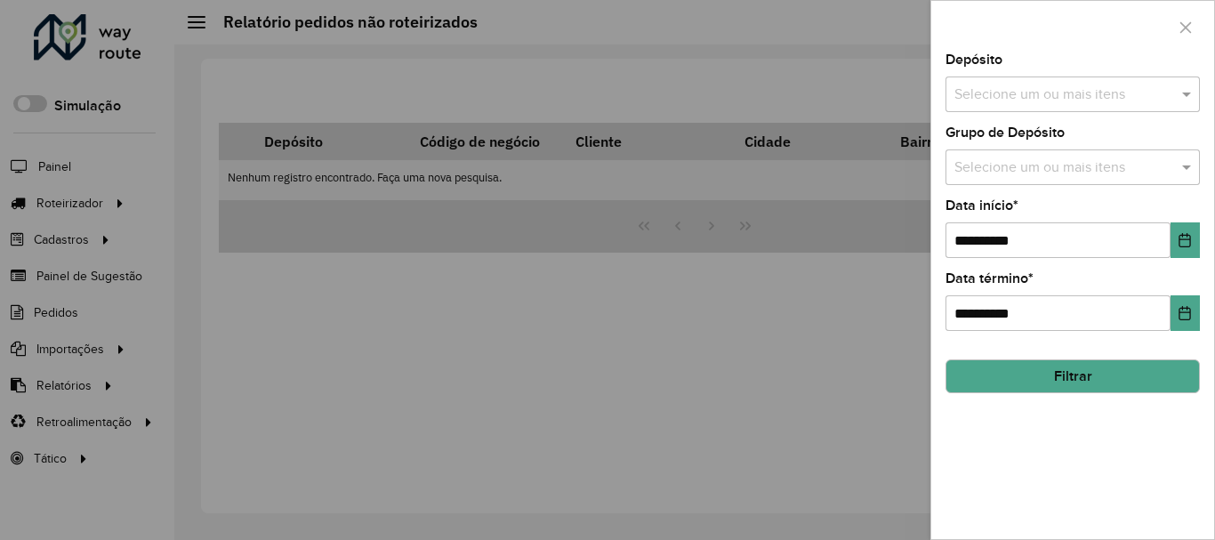
click at [1052, 84] on input "text" at bounding box center [1064, 94] width 228 height 21
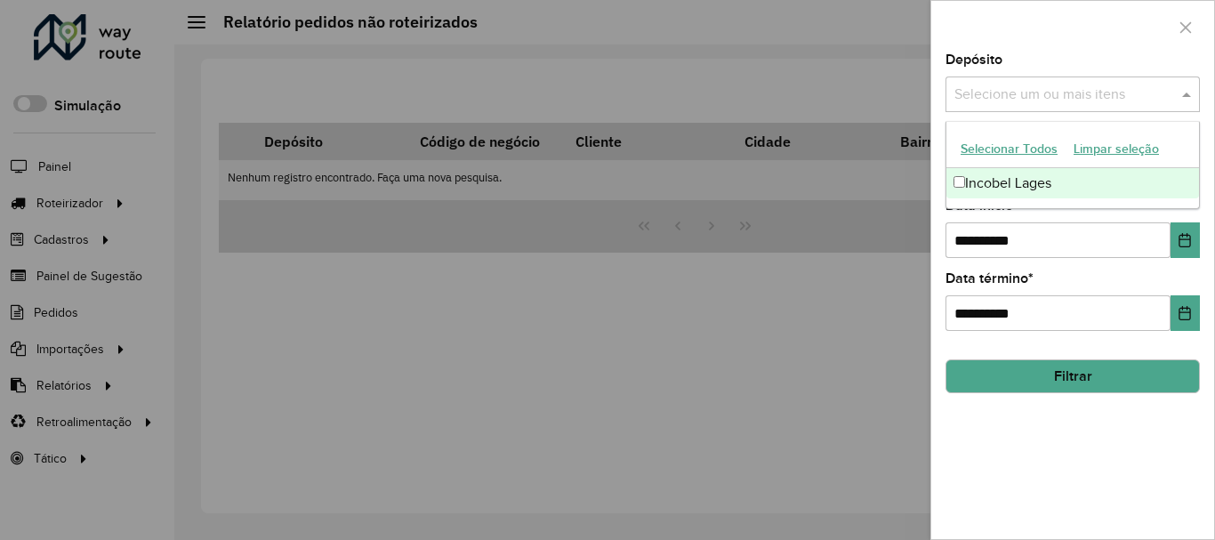
drag, startPoint x: 986, startPoint y: 175, endPoint x: 1030, endPoint y: 243, distance: 80.4
click at [986, 174] on div "Incobel Lages" at bounding box center [1072, 183] width 253 height 30
click at [1070, 366] on button "Filtrar" at bounding box center [1072, 376] width 254 height 34
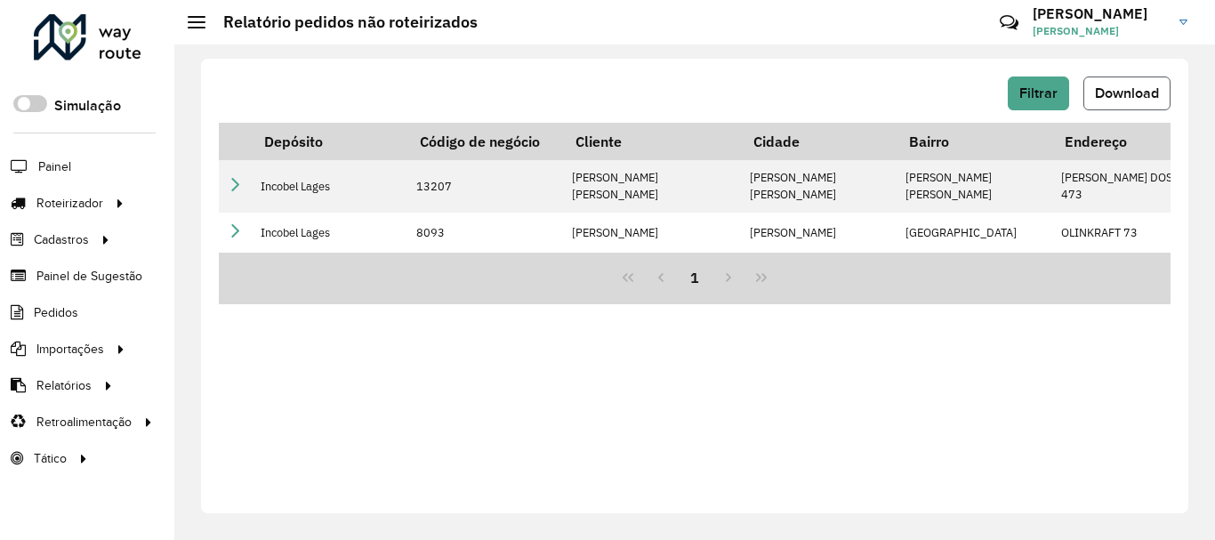
click at [1124, 91] on span "Download" at bounding box center [1127, 92] width 64 height 15
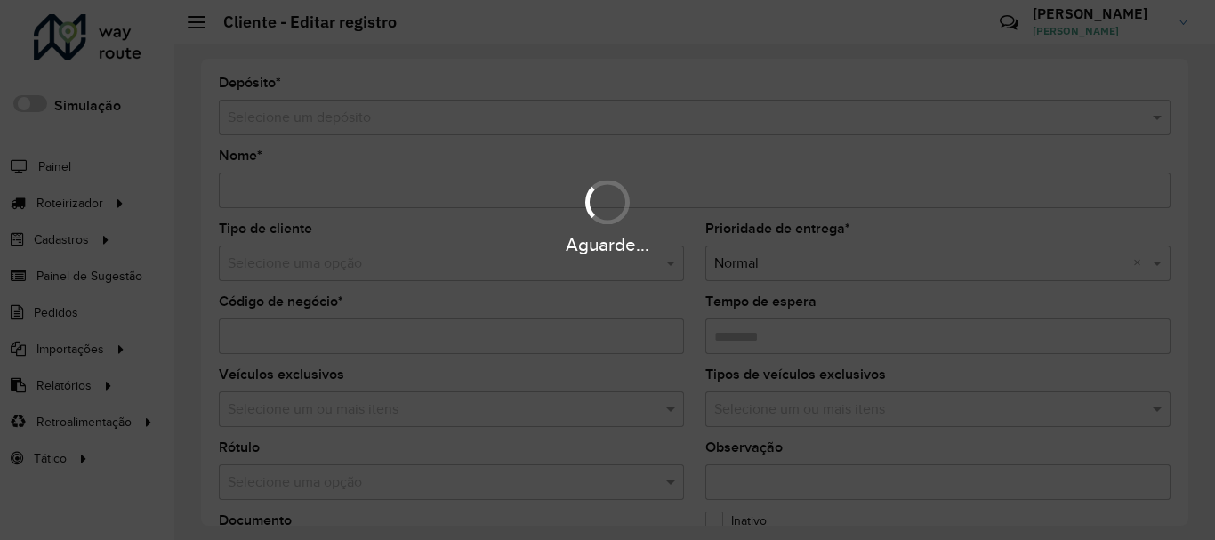
type input "**********"
type input "****"
type input "********"
type input "**********"
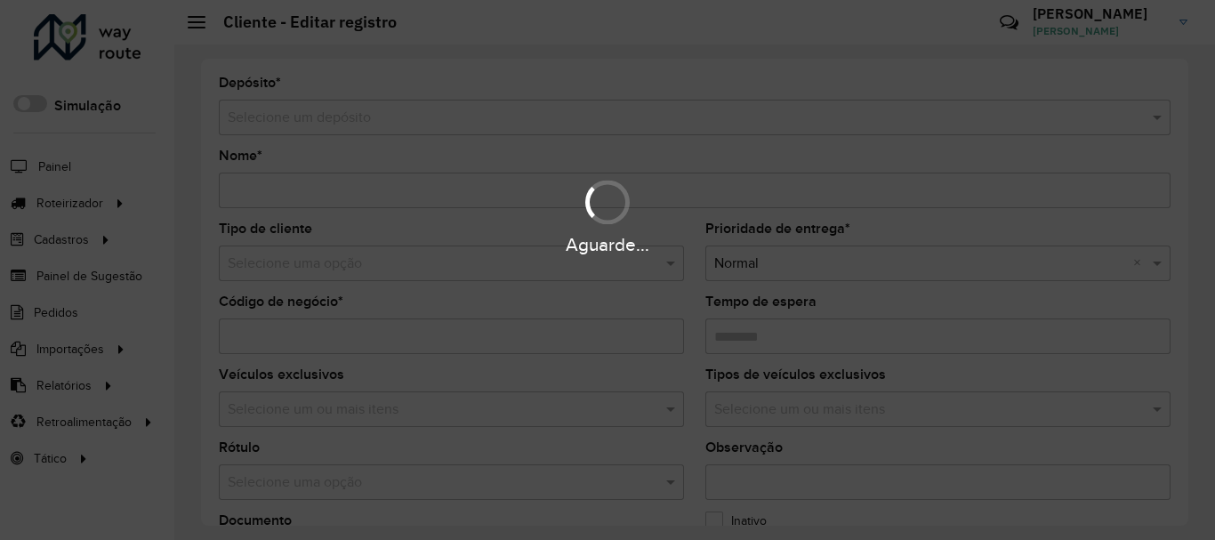
type input "**********"
type input "********"
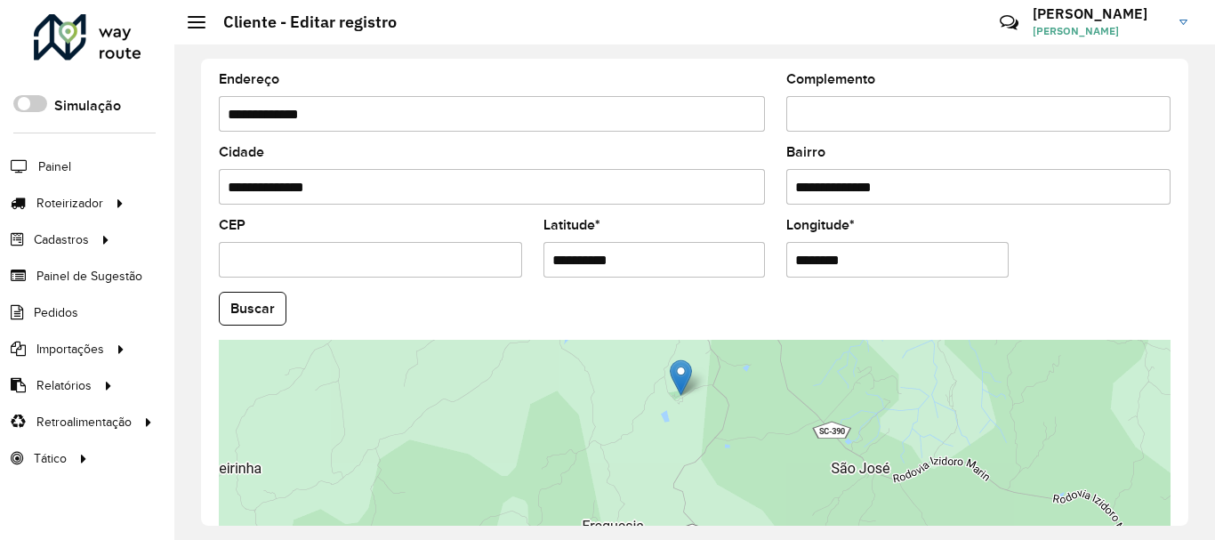
scroll to position [704, 0]
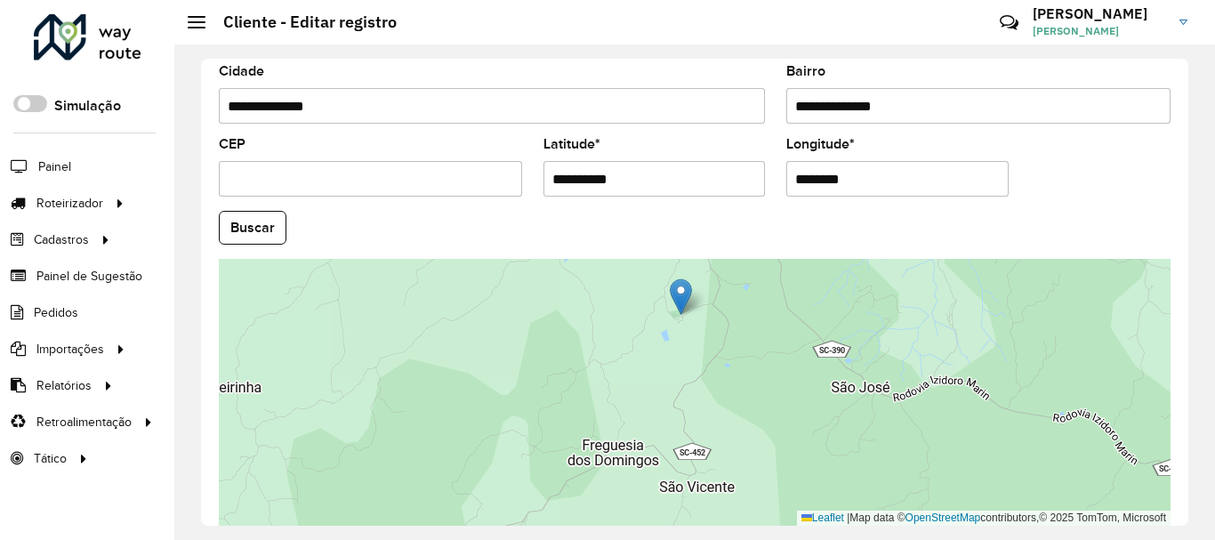
drag, startPoint x: 774, startPoint y: 390, endPoint x: 667, endPoint y: 459, distance: 126.8
click at [667, 459] on div "Leaflet | Map data © OpenStreetMap contributors,© 2025 TomTom, Microsoft" at bounding box center [695, 392] width 952 height 267
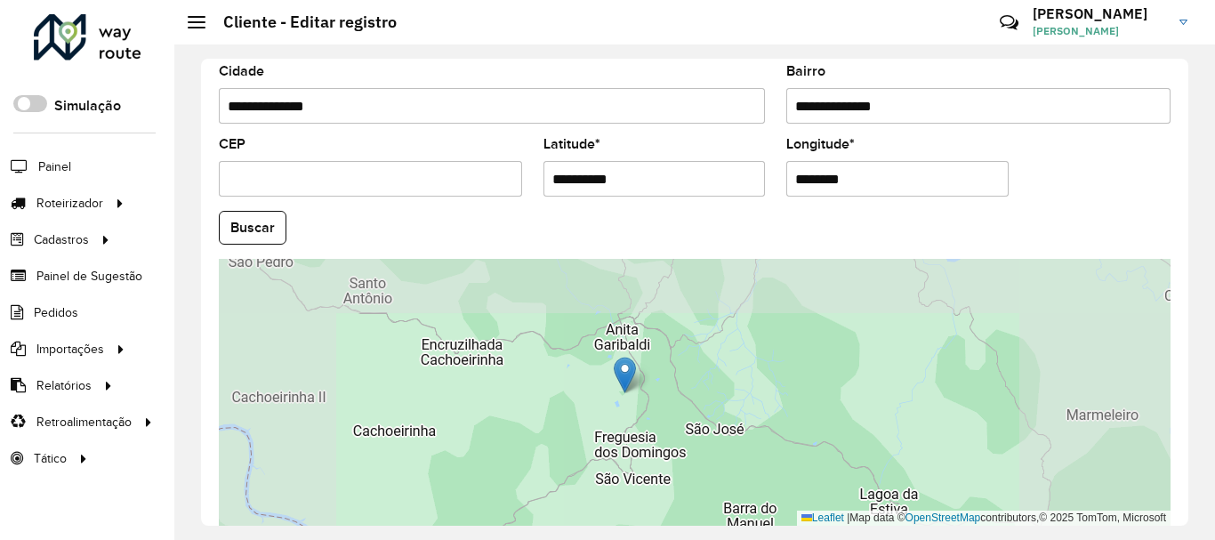
drag, startPoint x: 721, startPoint y: 367, endPoint x: 712, endPoint y: 389, distance: 23.1
click at [712, 389] on div "Leaflet | Map data © OpenStreetMap contributors,© 2025 TomTom, Microsoft" at bounding box center [695, 392] width 952 height 267
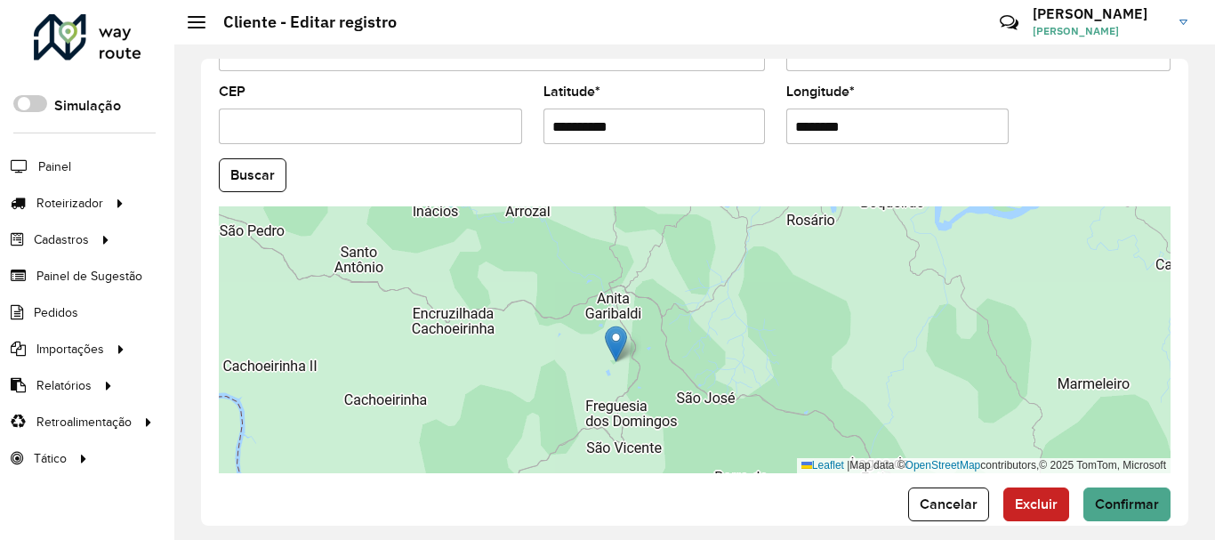
scroll to position [784, 0]
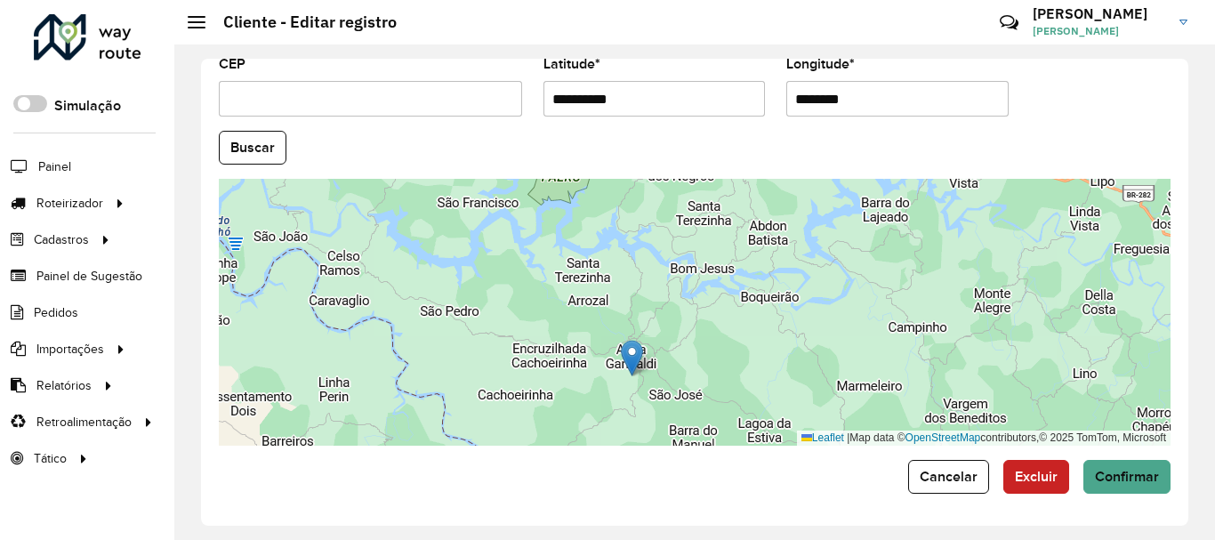
drag, startPoint x: 764, startPoint y: 280, endPoint x: 720, endPoint y: 342, distance: 76.5
click at [720, 342] on div "Leaflet | Map data © OpenStreetMap contributors,© 2025 TomTom, Microsoft" at bounding box center [695, 312] width 952 height 267
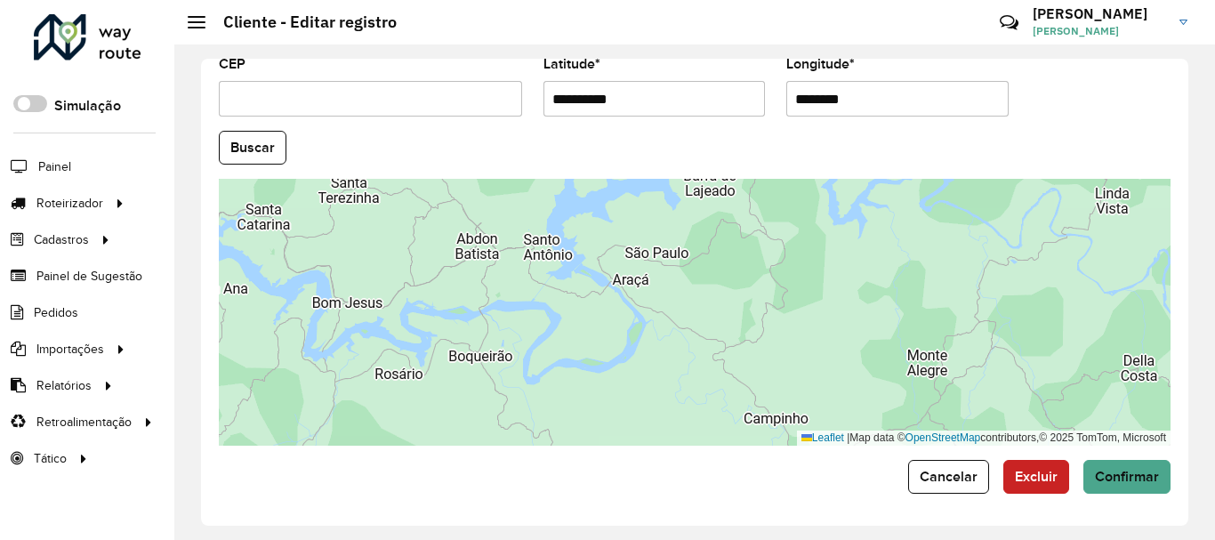
drag, startPoint x: 723, startPoint y: 327, endPoint x: 376, endPoint y: 428, distance: 361.1
click at [378, 428] on div "Leaflet | Map data © OpenStreetMap contributors,© 2025 TomTom, Microsoft" at bounding box center [695, 312] width 952 height 267
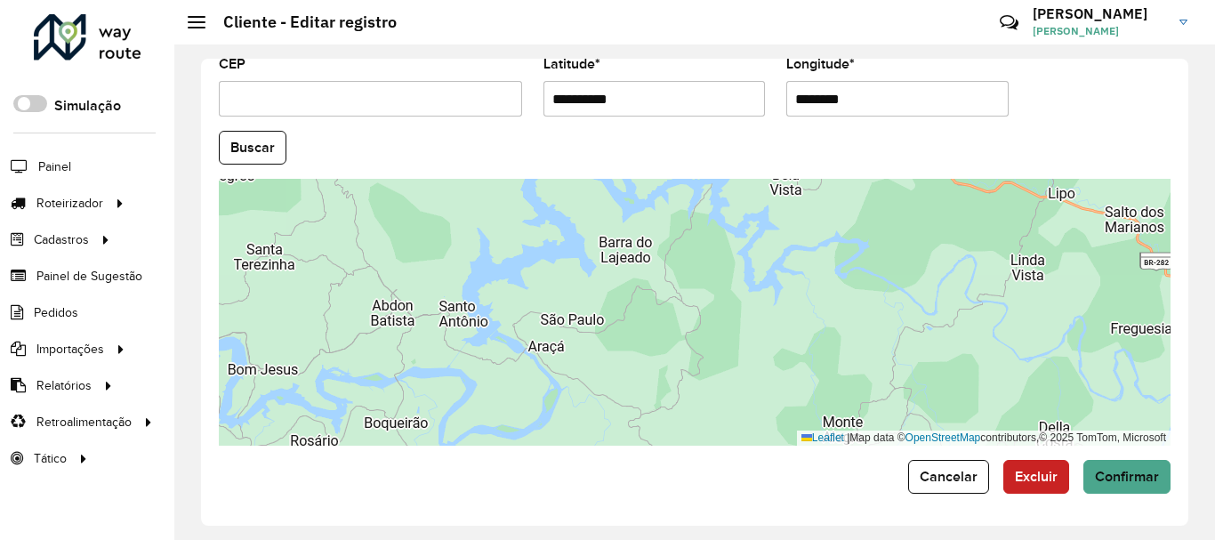
drag, startPoint x: 539, startPoint y: 316, endPoint x: 389, endPoint y: 385, distance: 165.5
click at [390, 386] on div "Leaflet | Map data © OpenStreetMap contributors,© 2025 TomTom, Microsoft" at bounding box center [695, 312] width 952 height 267
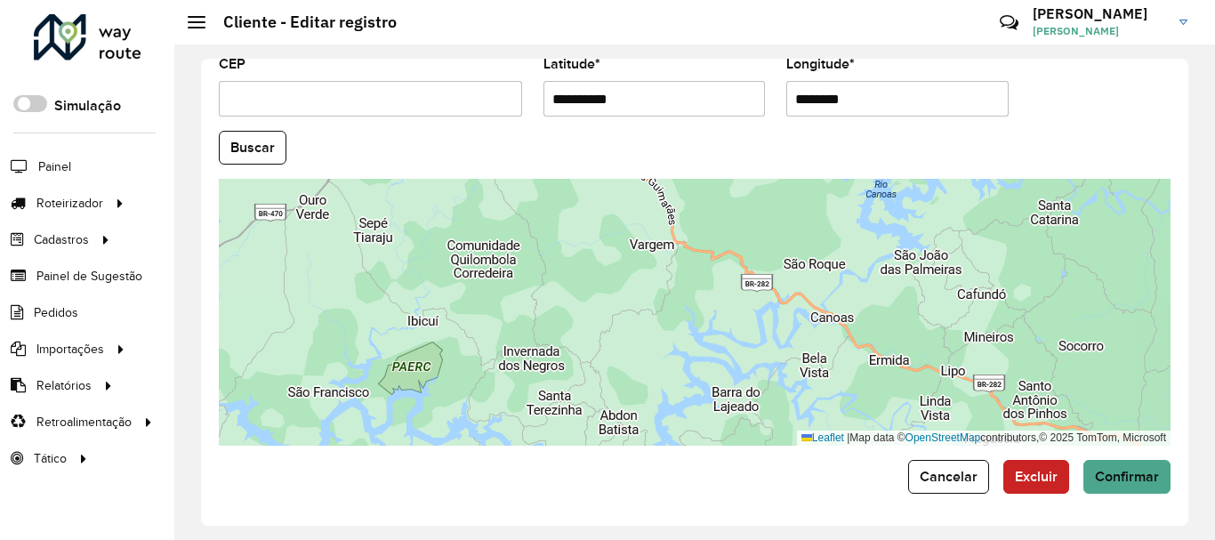
drag, startPoint x: 792, startPoint y: 291, endPoint x: 692, endPoint y: 436, distance: 176.4
click at [693, 438] on div "Leaflet | Map data © OpenStreetMap contributors,© 2025 TomTom, Microsoft" at bounding box center [695, 312] width 952 height 267
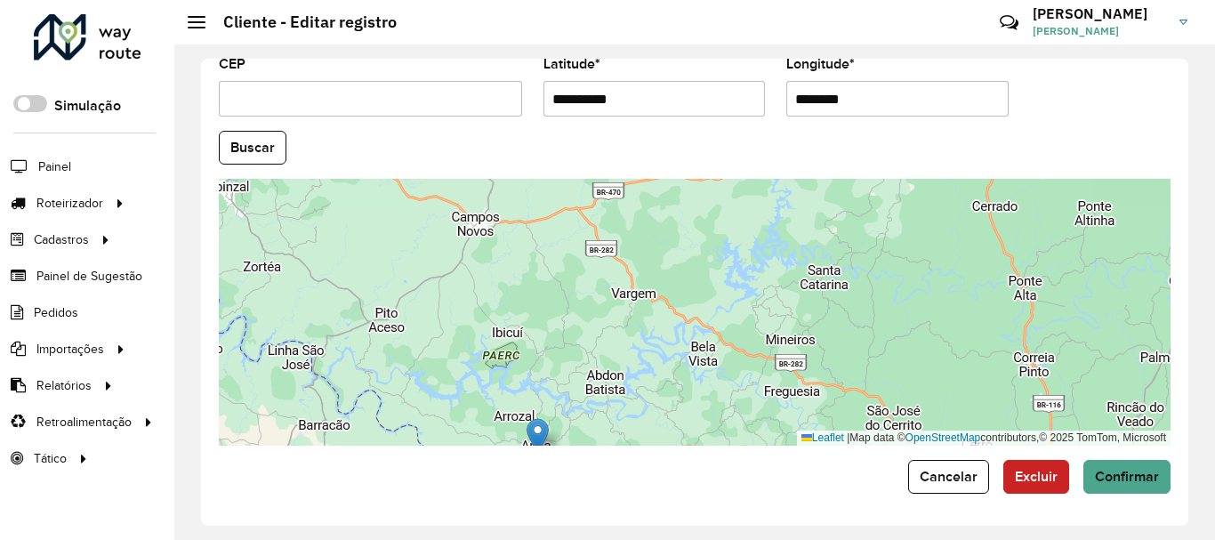
drag, startPoint x: 837, startPoint y: 277, endPoint x: 754, endPoint y: 326, distance: 96.1
click at [754, 326] on div "Leaflet | Map data © OpenStreetMap contributors,© 2025 TomTom, Microsoft" at bounding box center [695, 312] width 952 height 267
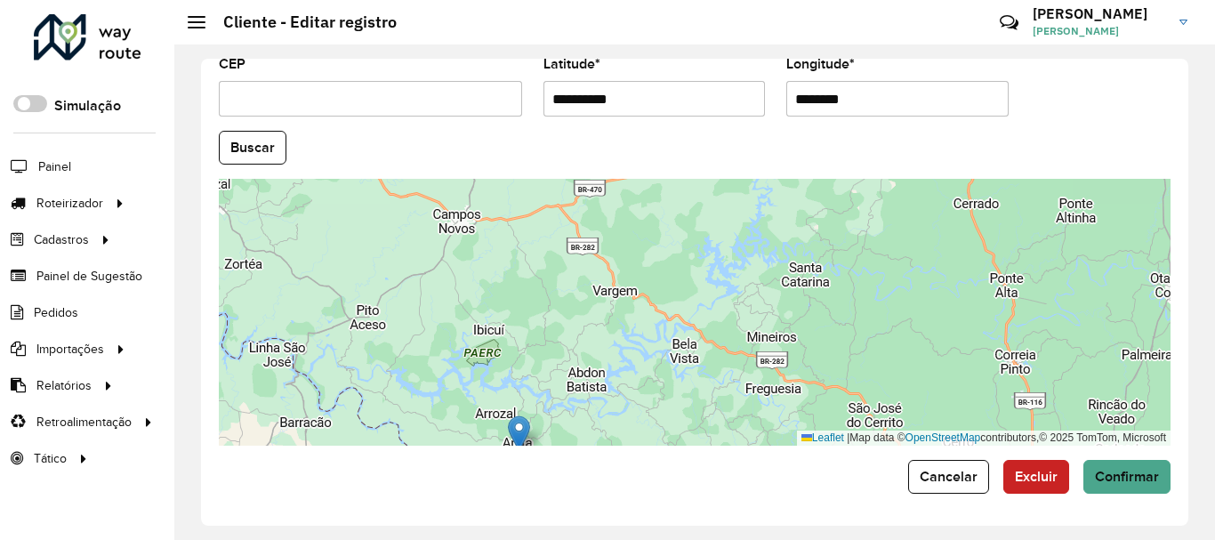
drag, startPoint x: 774, startPoint y: 310, endPoint x: 683, endPoint y: 285, distance: 94.1
click at [683, 285] on div "Leaflet | Map data © OpenStreetMap contributors,© 2025 TomTom, Microsoft" at bounding box center [695, 312] width 952 height 267
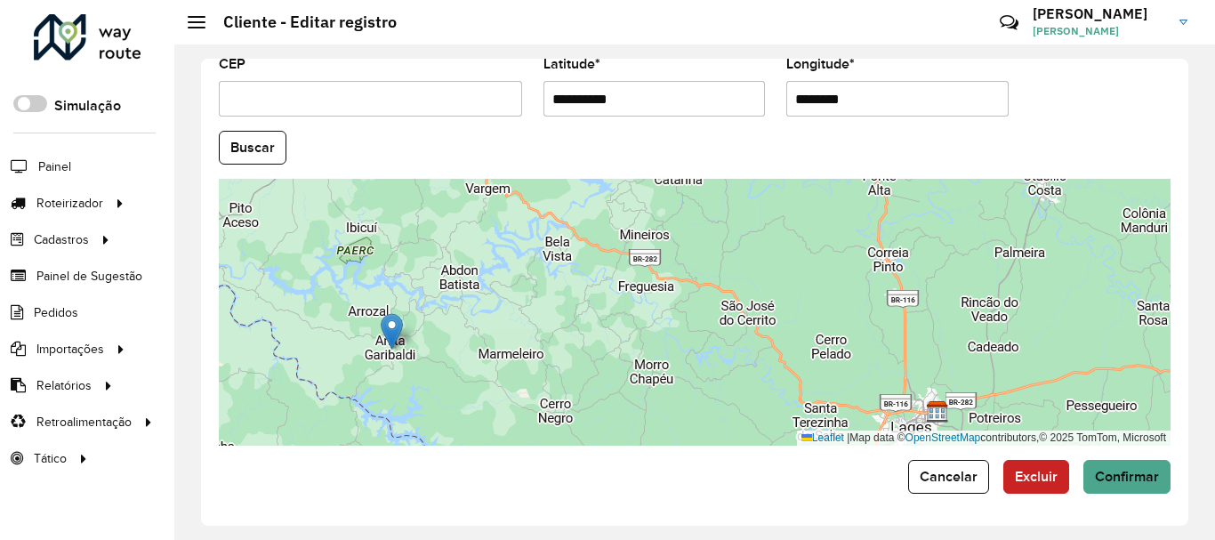
drag, startPoint x: 703, startPoint y: 254, endPoint x: 695, endPoint y: 244, distance: 13.3
click at [695, 244] on div "Leaflet | Map data © OpenStreetMap contributors,© 2025 TomTom, Microsoft" at bounding box center [695, 312] width 952 height 267
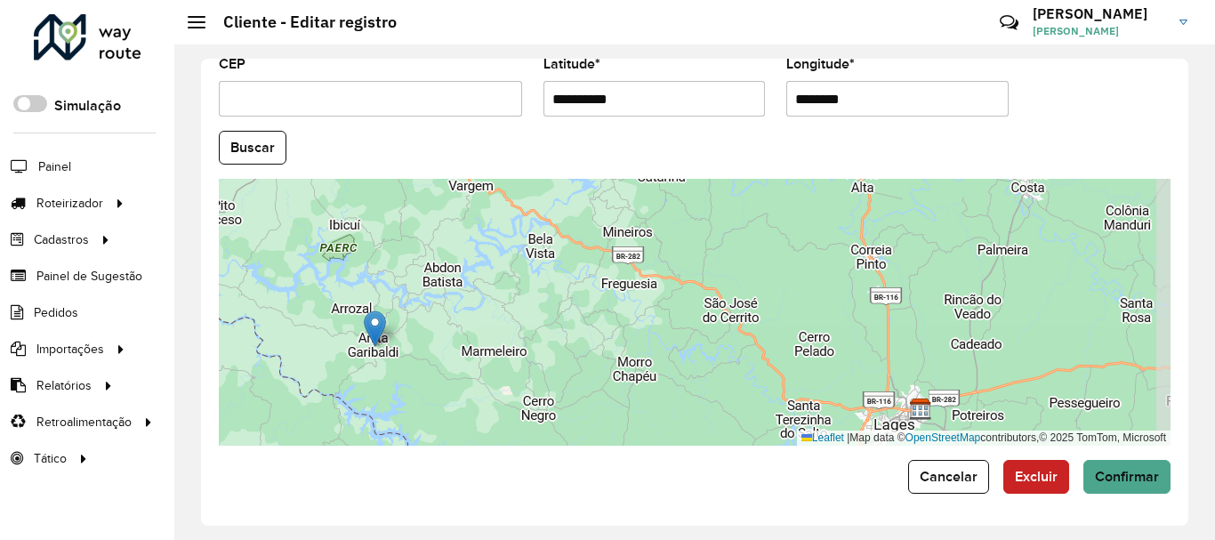
drag, startPoint x: 798, startPoint y: 308, endPoint x: 755, endPoint y: 325, distance: 45.9
click at [755, 325] on div "Leaflet | Map data © OpenStreetMap contributors,© 2025 TomTom, Microsoft" at bounding box center [695, 312] width 952 height 267
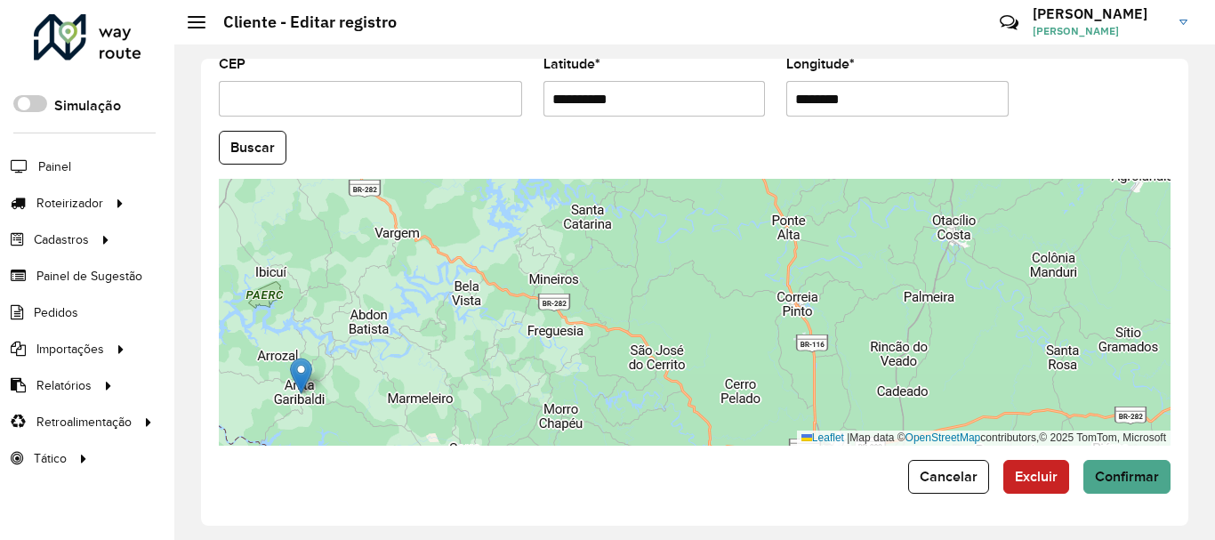
drag, startPoint x: 765, startPoint y: 328, endPoint x: 756, endPoint y: 338, distance: 13.2
click at [756, 338] on div "Leaflet | Map data © OpenStreetMap contributors,© 2025 TomTom, Microsoft" at bounding box center [695, 312] width 952 height 267
drag, startPoint x: 305, startPoint y: 376, endPoint x: 951, endPoint y: 215, distance: 665.5
click at [951, 215] on img at bounding box center [946, 215] width 22 height 36
type input "**********"
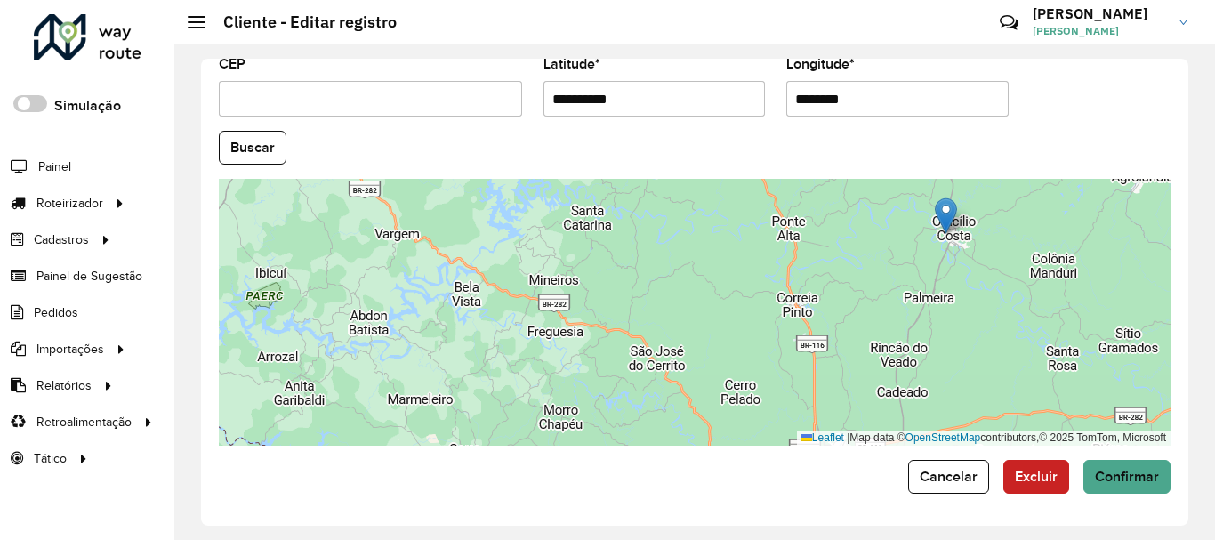
type input "**********"
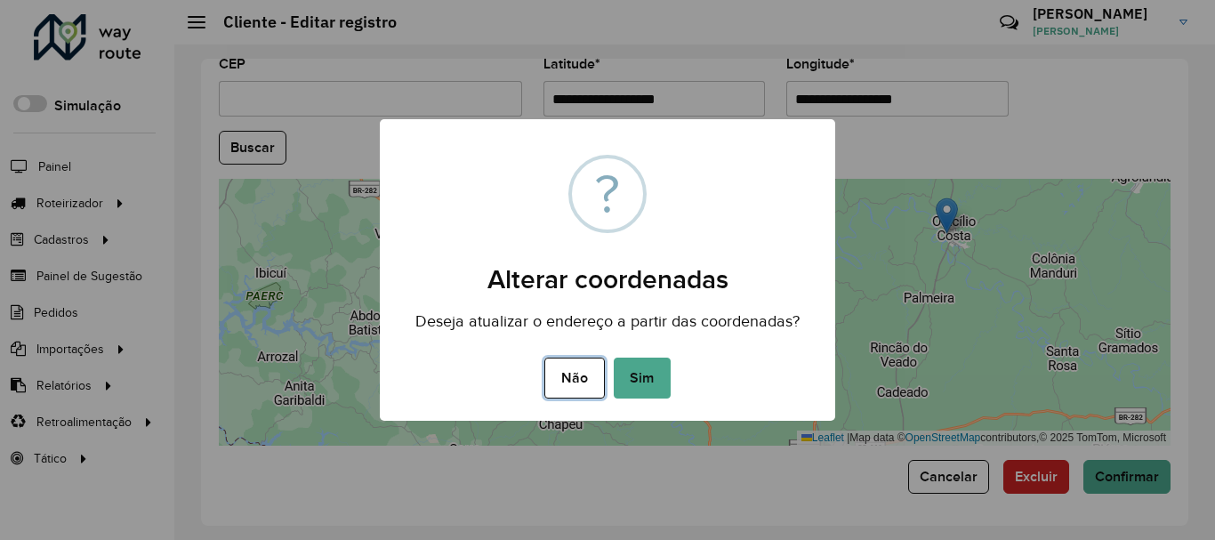
drag, startPoint x: 569, startPoint y: 372, endPoint x: 622, endPoint y: 348, distance: 57.7
click at [570, 372] on button "Não" at bounding box center [574, 378] width 60 height 41
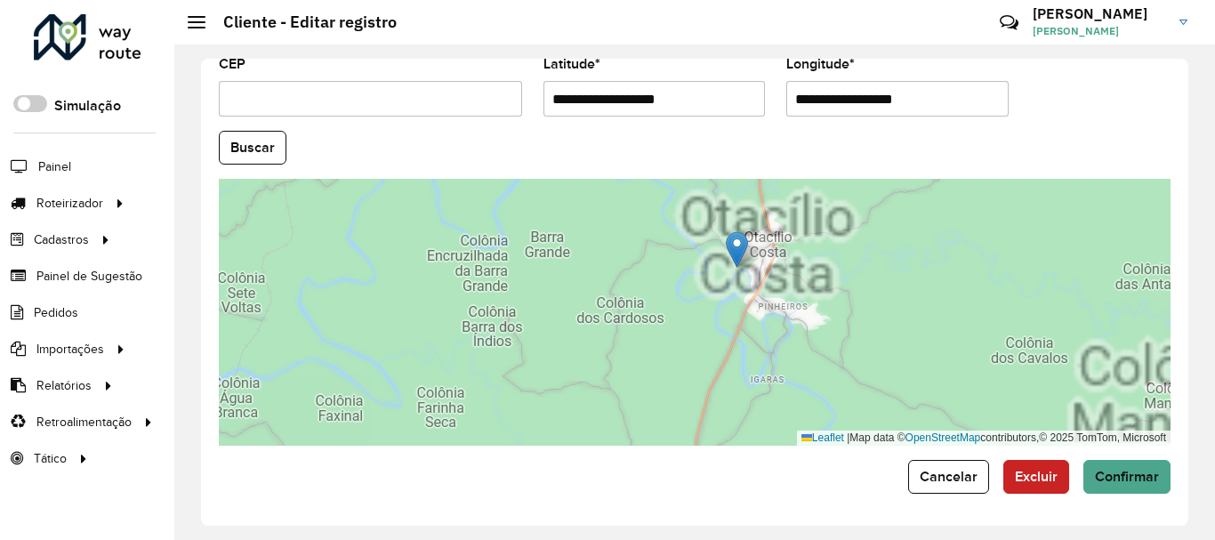
drag, startPoint x: 970, startPoint y: 262, endPoint x: 888, endPoint y: 350, distance: 120.8
click at [888, 350] on div "Leaflet | Map data © OpenStreetMap contributors,© 2025 TomTom, Microsoft" at bounding box center [695, 312] width 952 height 267
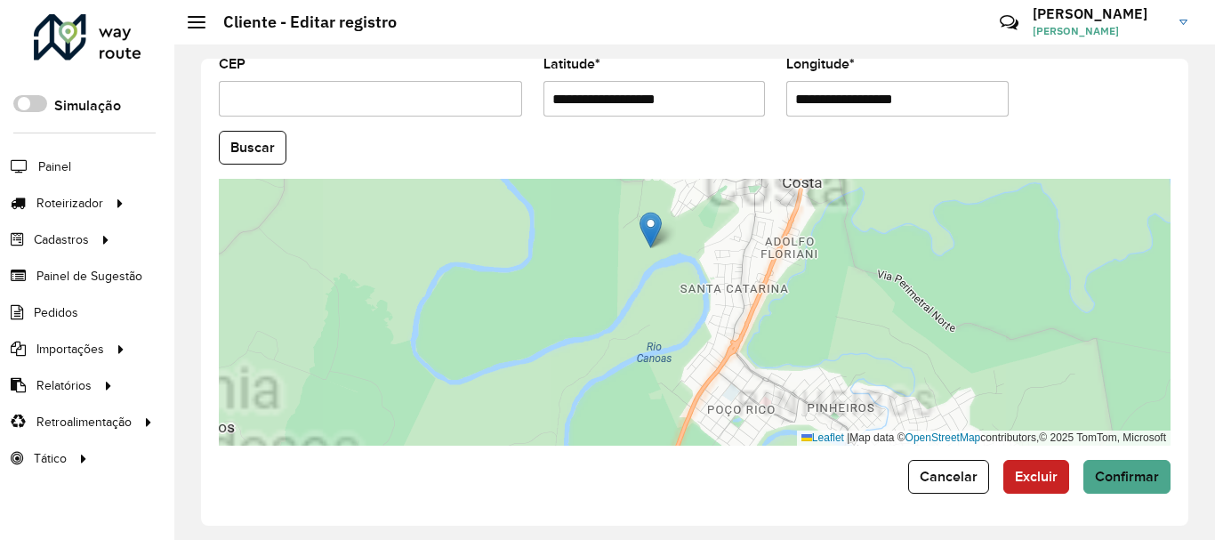
drag, startPoint x: 862, startPoint y: 334, endPoint x: 810, endPoint y: 222, distance: 122.6
click at [821, 224] on div "Leaflet | Map data © OpenStreetMap contributors,© 2025 TomTom, Microsoft" at bounding box center [695, 312] width 952 height 267
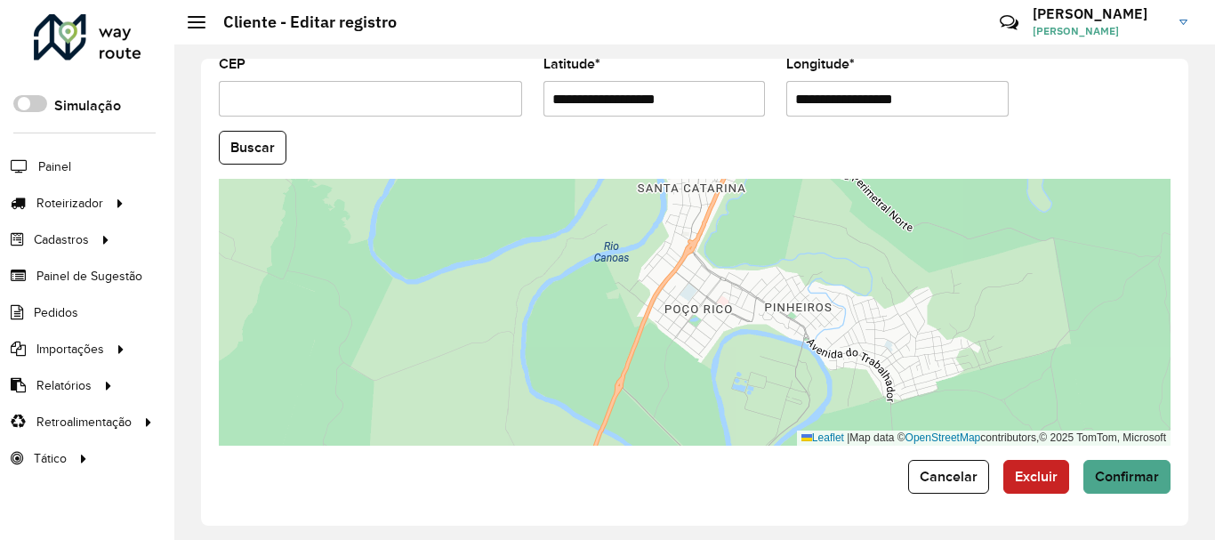
drag, startPoint x: 704, startPoint y: 257, endPoint x: 702, endPoint y: 302, distance: 44.5
click at [702, 302] on div "Leaflet | Map data © OpenStreetMap contributors,© 2025 TomTom, Microsoft" at bounding box center [695, 312] width 952 height 267
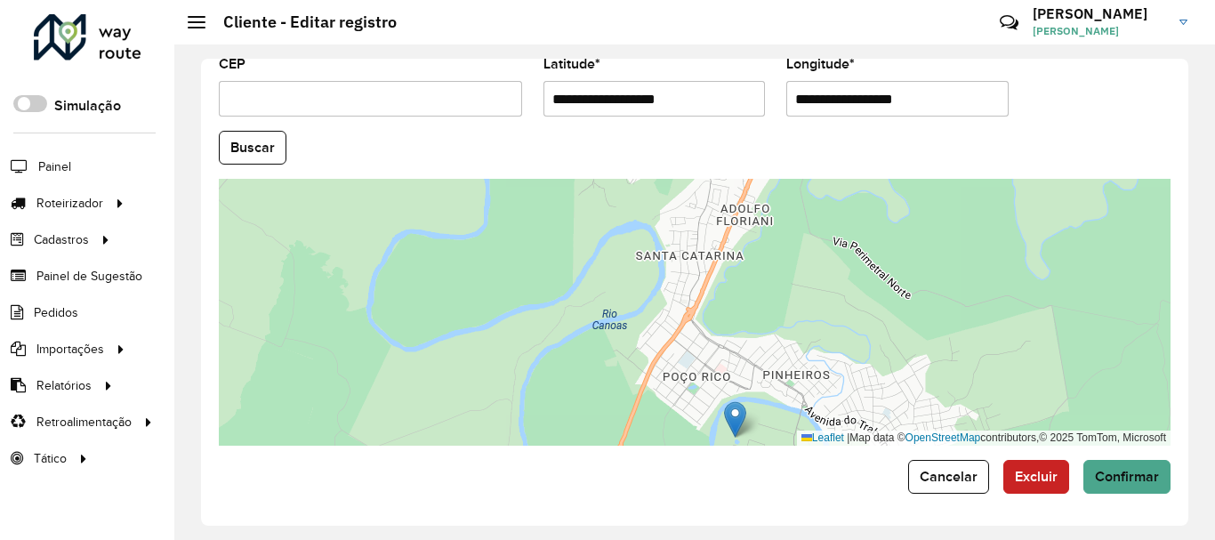
drag, startPoint x: 606, startPoint y: 184, endPoint x: 735, endPoint y: 406, distance: 257.0
click at [735, 406] on img at bounding box center [735, 419] width 22 height 36
type input "**********"
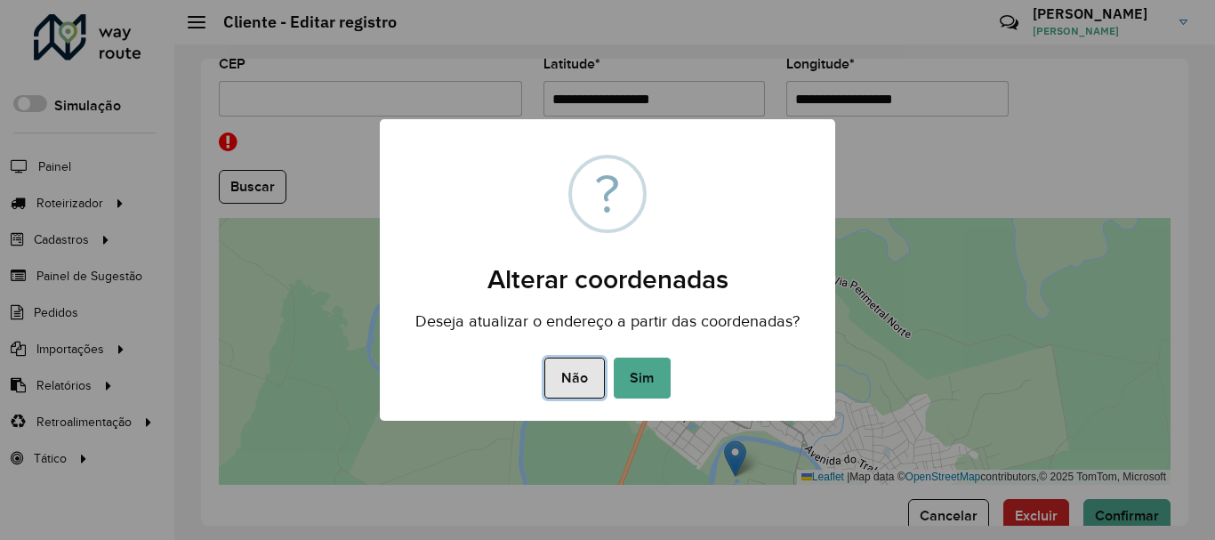
click at [576, 382] on button "Não" at bounding box center [574, 378] width 60 height 41
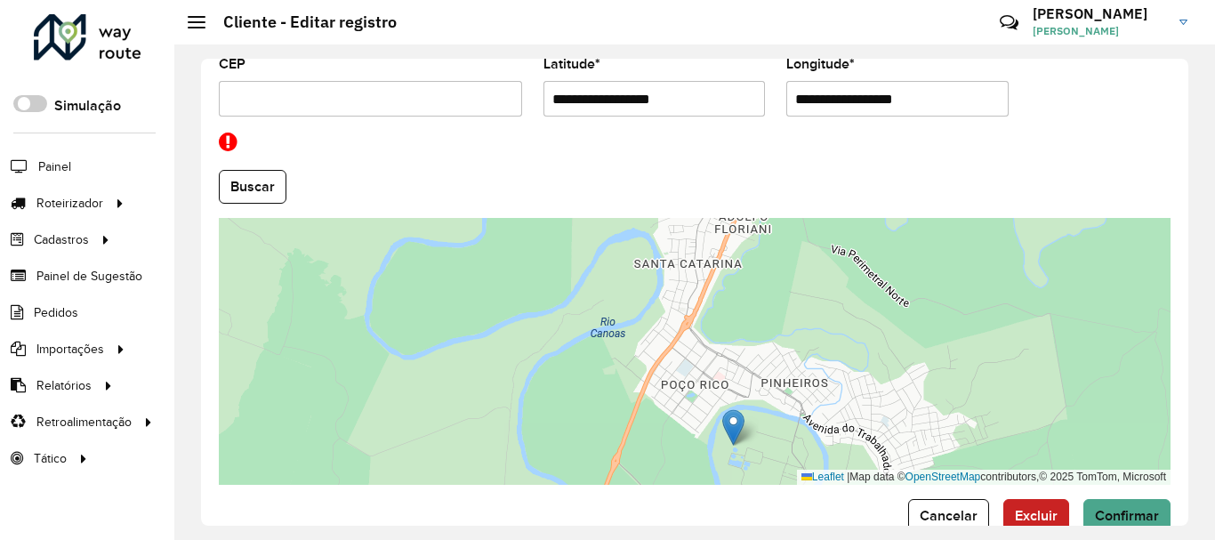
drag, startPoint x: 887, startPoint y: 387, endPoint x: 858, endPoint y: 226, distance: 163.5
click at [858, 230] on div "Leaflet | Map data © OpenStreetMap contributors,© 2025 TomTom, Microsoft" at bounding box center [695, 351] width 952 height 267
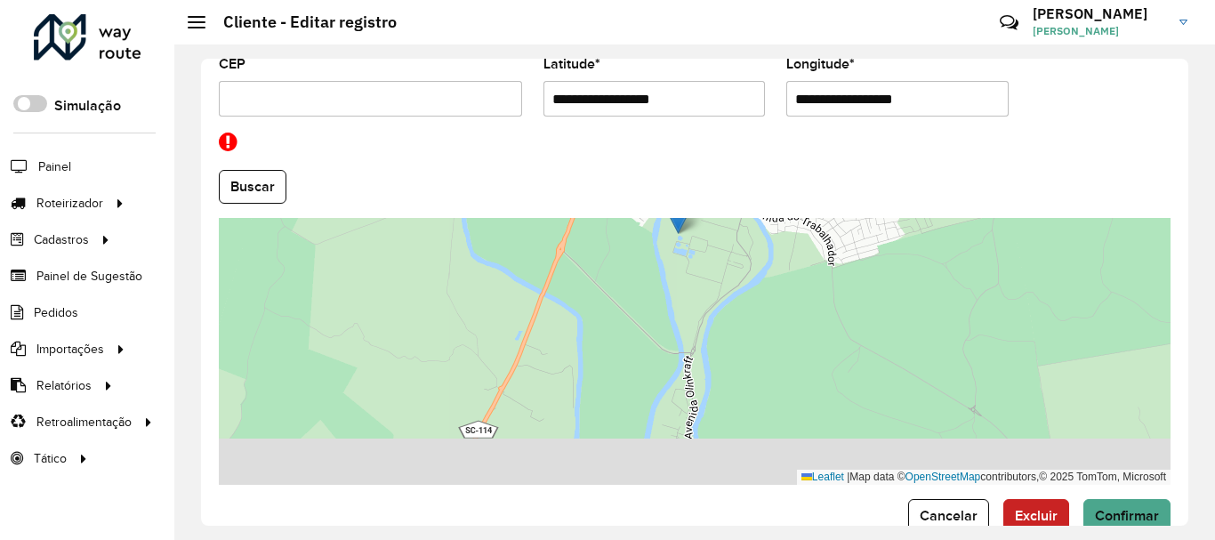
drag, startPoint x: 830, startPoint y: 342, endPoint x: 801, endPoint y: 268, distance: 79.1
click at [801, 268] on div "Leaflet | Map data © OpenStreetMap contributors,© 2025 TomTom, Microsoft" at bounding box center [695, 351] width 952 height 267
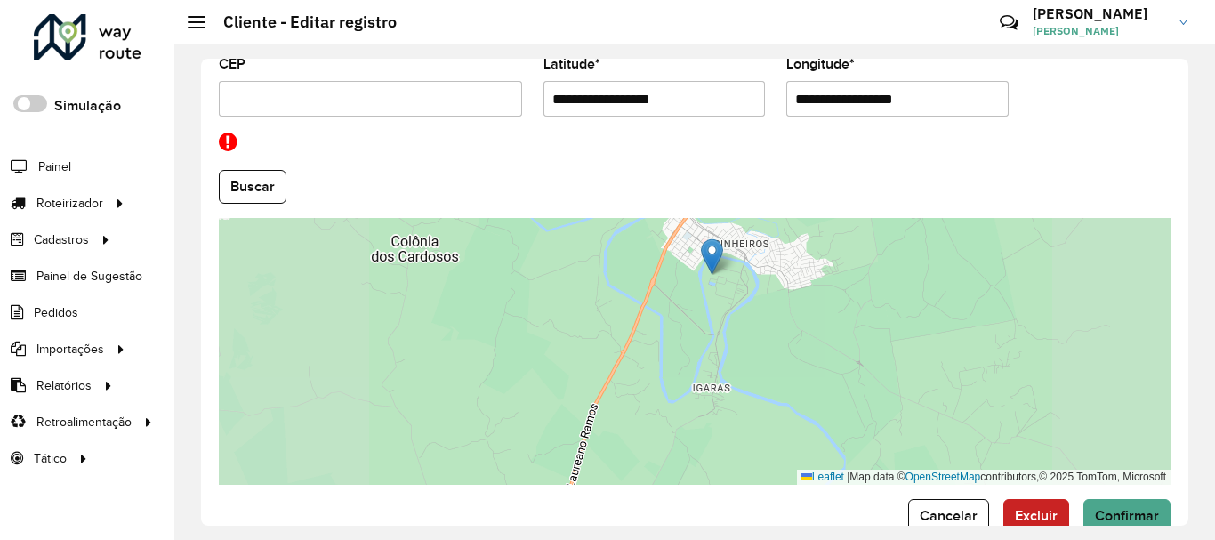
drag, startPoint x: 808, startPoint y: 326, endPoint x: 773, endPoint y: 337, distance: 37.1
click at [774, 340] on div "Leaflet | Map data © OpenStreetMap contributors,© 2025 TomTom, Microsoft" at bounding box center [695, 351] width 952 height 267
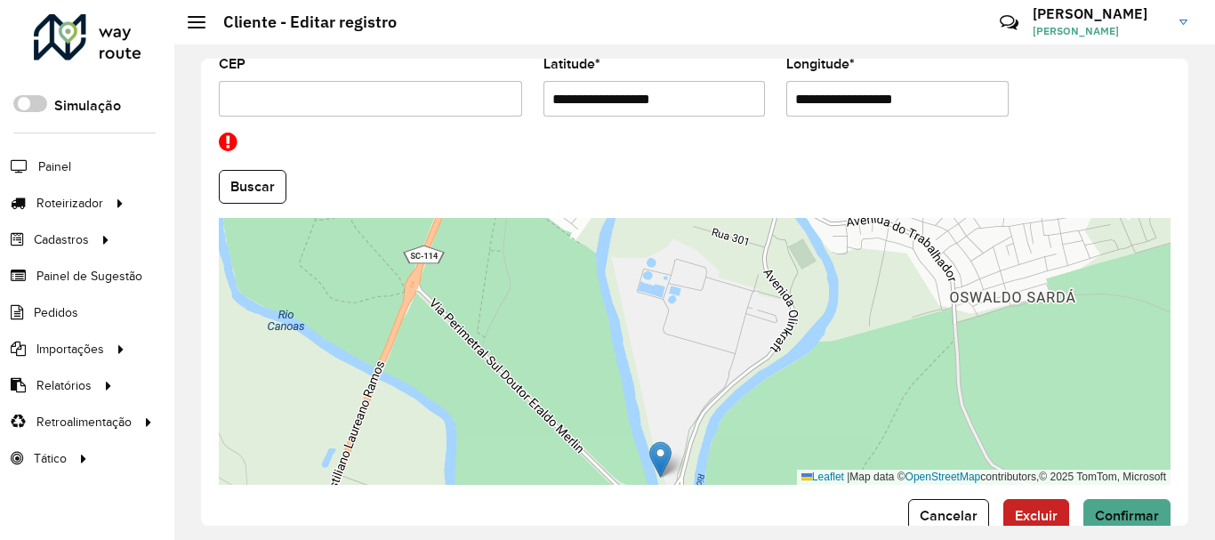
drag, startPoint x: 647, startPoint y: 234, endPoint x: 663, endPoint y: 460, distance: 226.4
click at [663, 460] on img at bounding box center [660, 459] width 22 height 36
type input "**********"
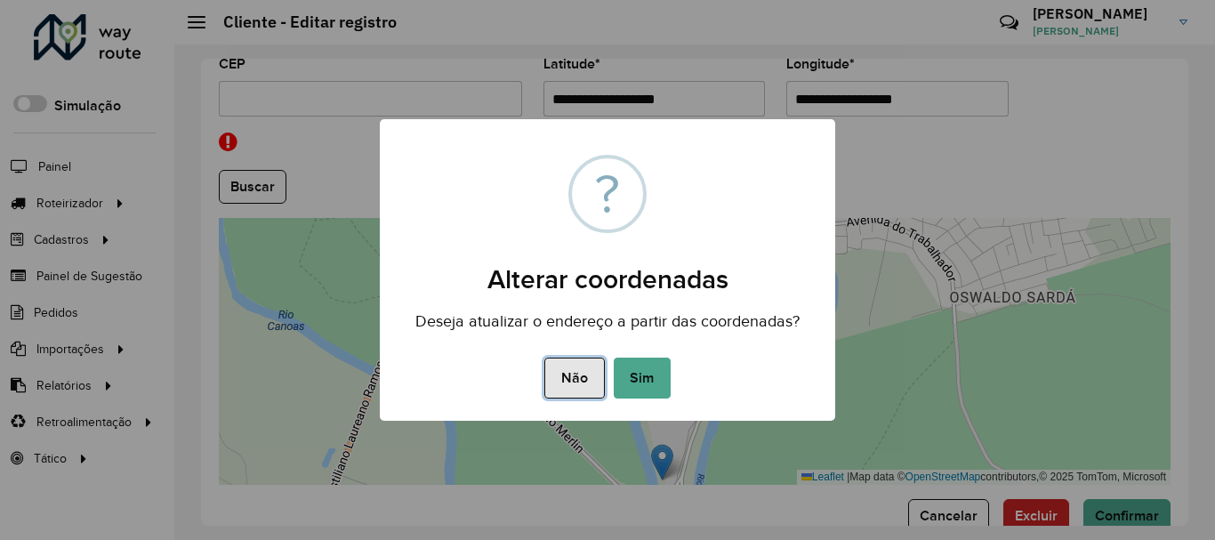
click at [581, 376] on button "Não" at bounding box center [574, 378] width 60 height 41
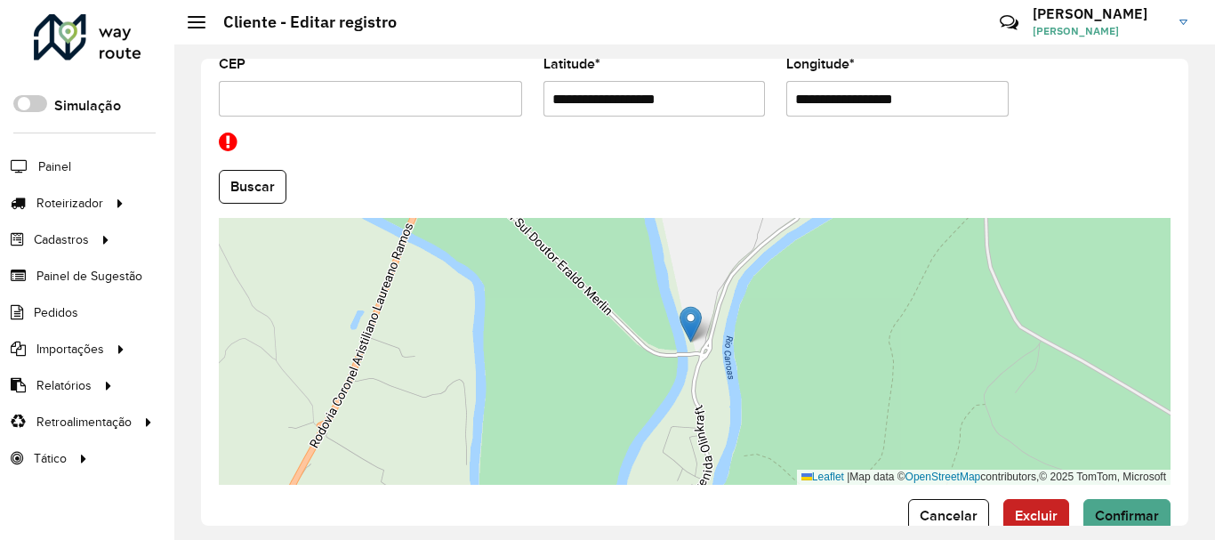
drag, startPoint x: 720, startPoint y: 406, endPoint x: 763, endPoint y: 276, distance: 136.7
click at [751, 263] on div "Leaflet | Map data © OpenStreetMap contributors,© 2025 TomTom, Microsoft" at bounding box center [695, 351] width 952 height 267
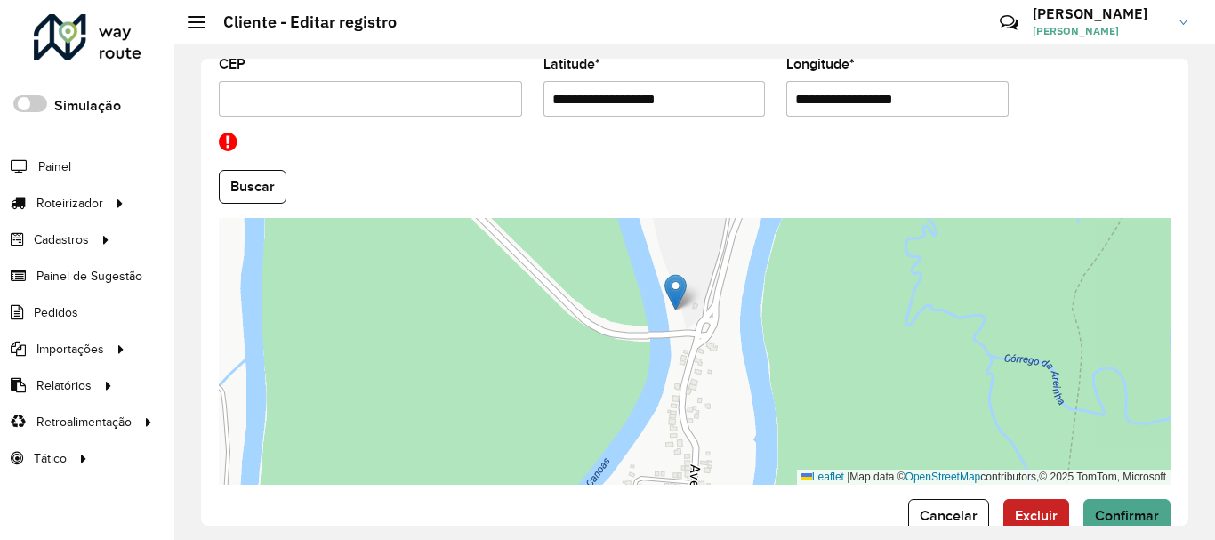
drag, startPoint x: 704, startPoint y: 300, endPoint x: 684, endPoint y: 294, distance: 20.5
click at [703, 298] on div "Leaflet | Map data © OpenStreetMap contributors,© 2025 TomTom, Microsoft" at bounding box center [695, 351] width 952 height 267
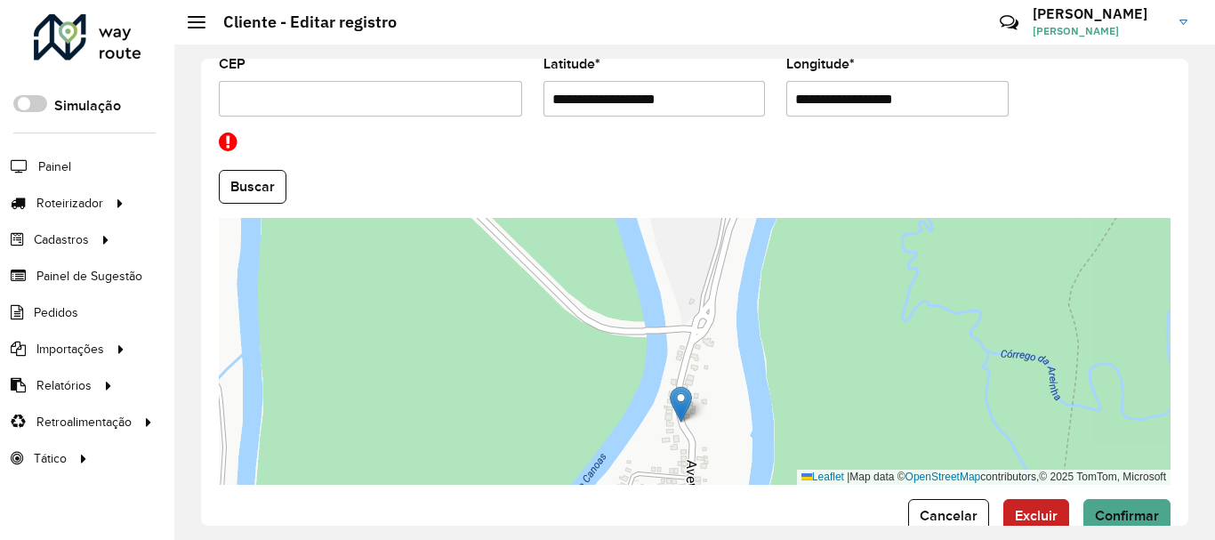
drag, startPoint x: 674, startPoint y: 290, endPoint x: 685, endPoint y: 405, distance: 115.2
click at [685, 405] on img at bounding box center [681, 404] width 22 height 36
type input "**********"
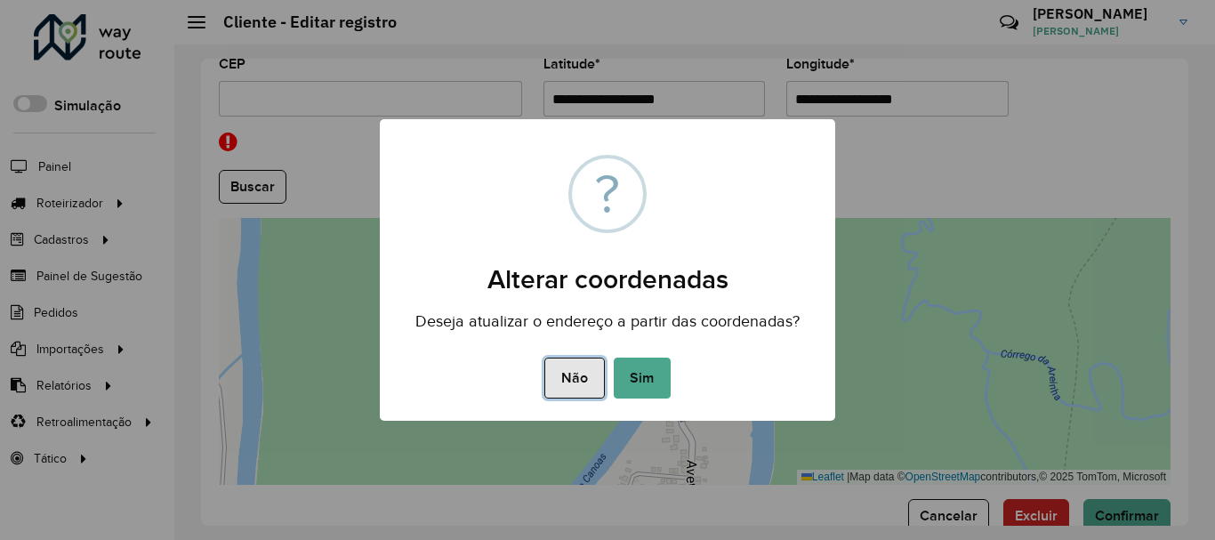
click at [593, 371] on button "Não" at bounding box center [574, 378] width 60 height 41
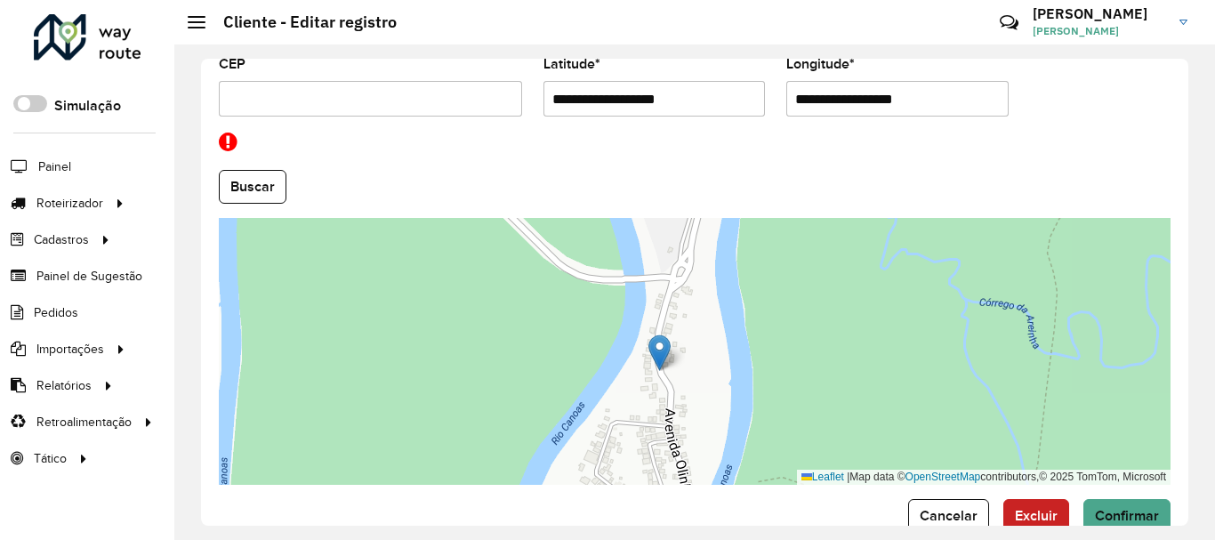
drag, startPoint x: 766, startPoint y: 383, endPoint x: 748, endPoint y: 332, distance: 54.6
click at [744, 330] on div "Leaflet | Map data © OpenStreetMap contributors,© 2025 TomTom, Microsoft" at bounding box center [695, 351] width 952 height 267
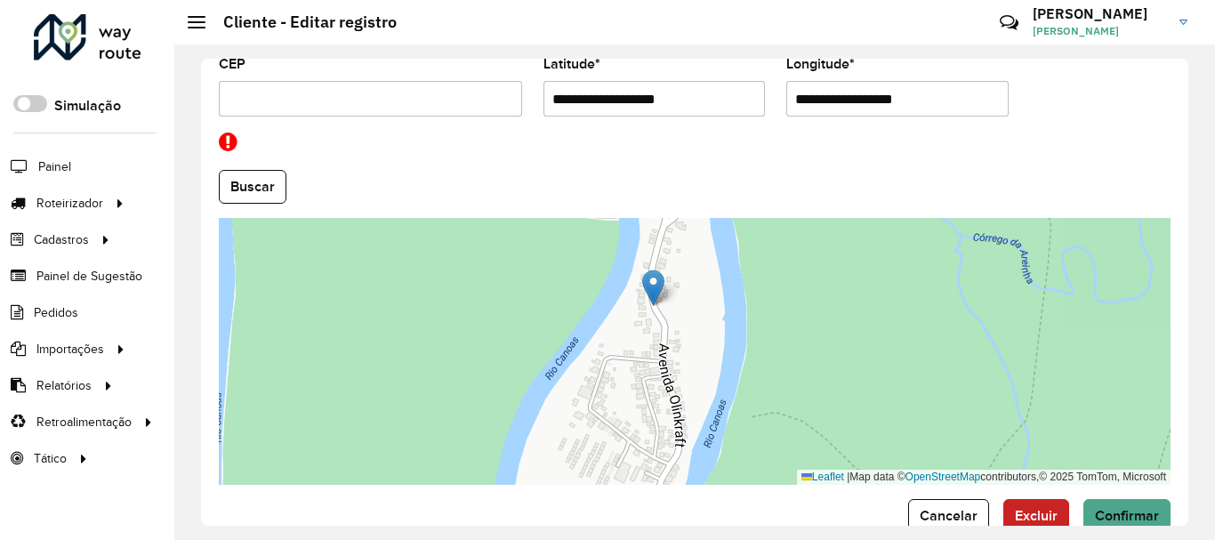
drag, startPoint x: 733, startPoint y: 260, endPoint x: 729, endPoint y: 220, distance: 40.2
click at [729, 220] on div "Leaflet | Map data © OpenStreetMap contributors,© 2025 TomTom, Microsoft" at bounding box center [695, 351] width 952 height 267
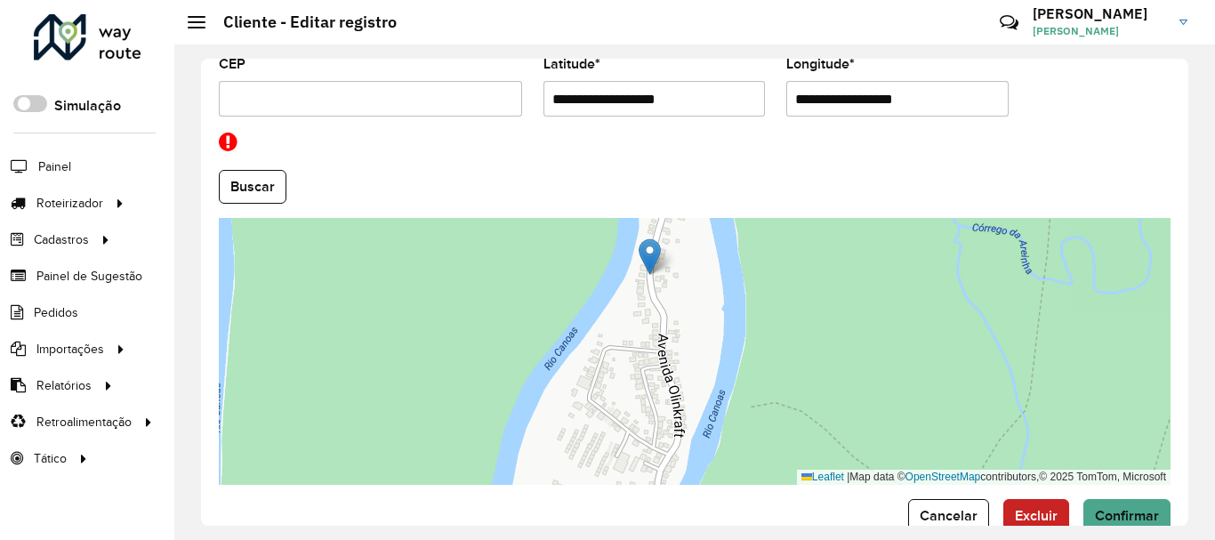
drag, startPoint x: 655, startPoint y: 294, endPoint x: 651, endPoint y: 269, distance: 25.2
click at [651, 269] on img at bounding box center [650, 256] width 22 height 36
type input "**********"
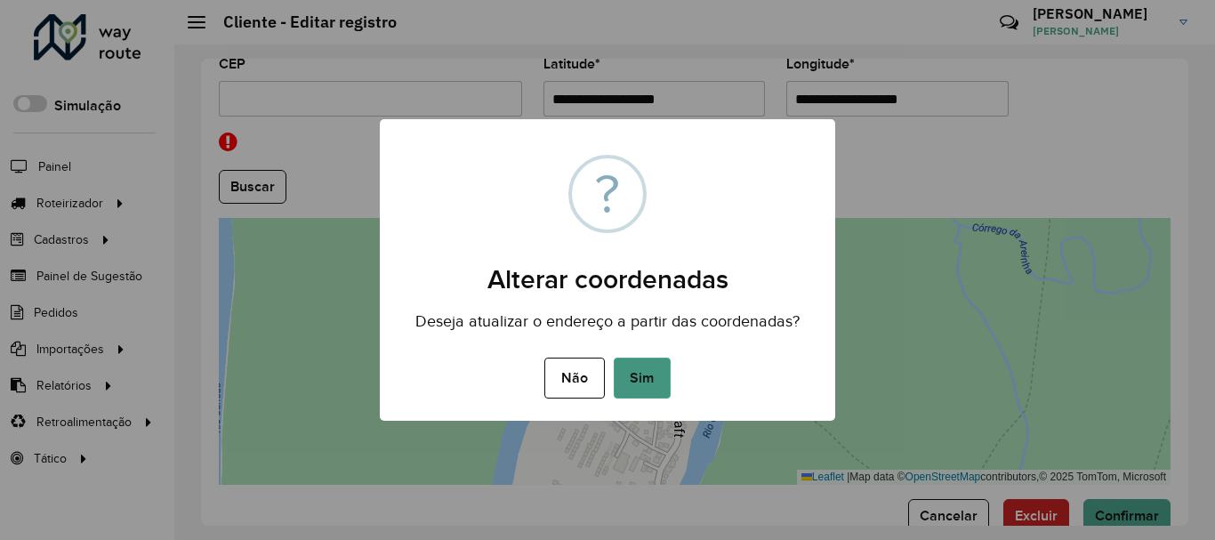
click at [639, 363] on button "Sim" at bounding box center [642, 378] width 57 height 41
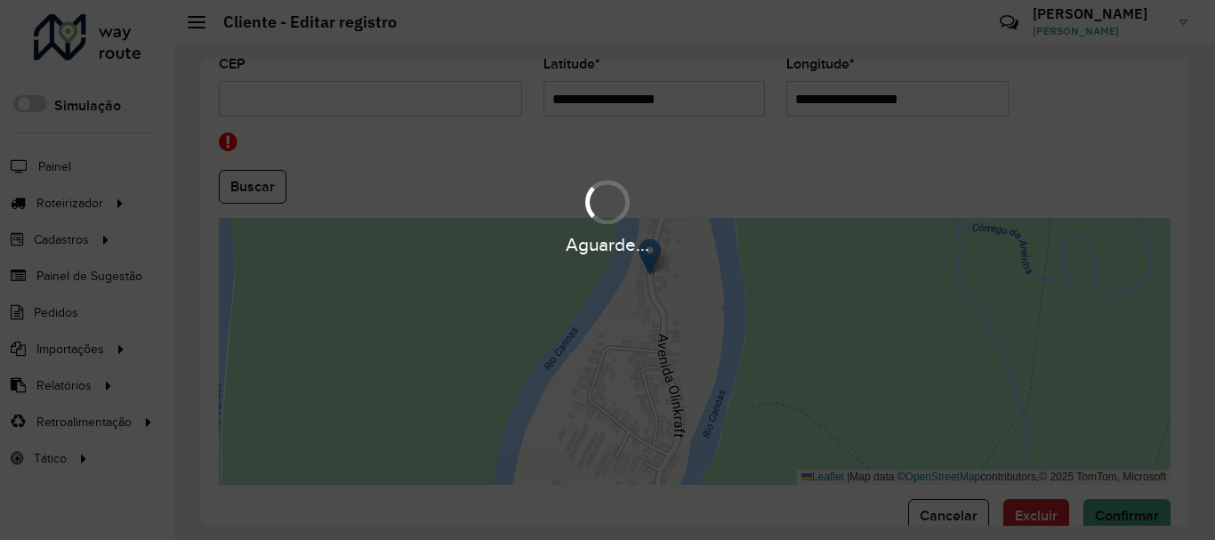
type input "**********"
type input "*********"
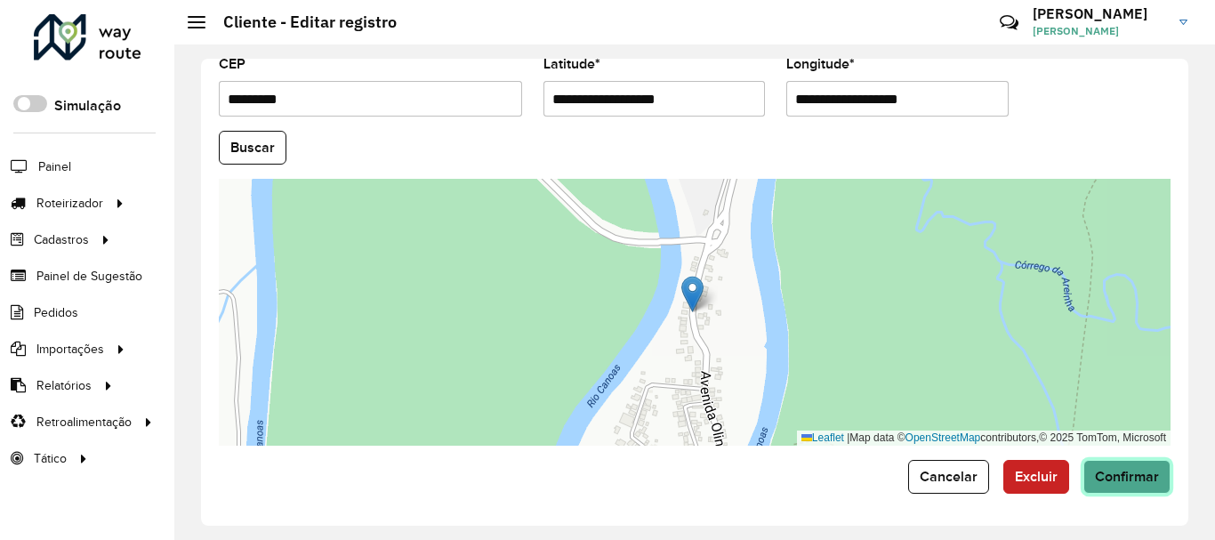
click at [1120, 470] on span "Confirmar" at bounding box center [1127, 476] width 64 height 15
